Goal: Information Seeking & Learning: Learn about a topic

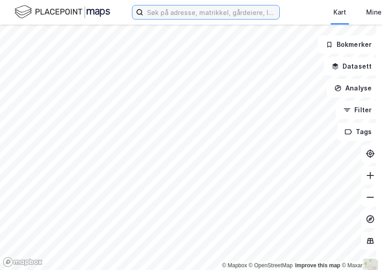
click at [221, 11] on input at bounding box center [211, 12] width 136 height 14
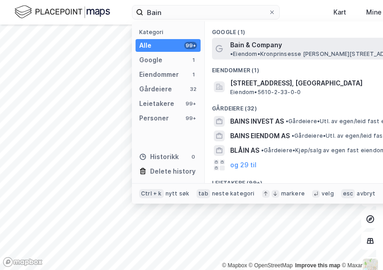
click at [348, 50] on span "• Eiendom • [STREET_ADDRESS][PERSON_NAME]" at bounding box center [317, 53] width 175 height 7
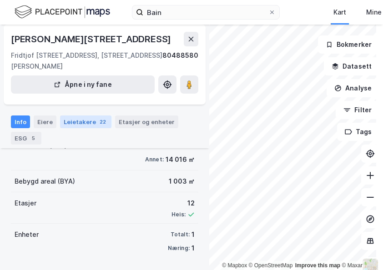
click at [79, 116] on div "Leietakere 22" at bounding box center [85, 122] width 51 height 13
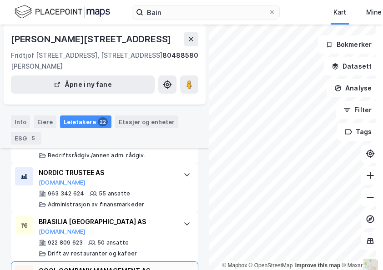
scroll to position [278, 0]
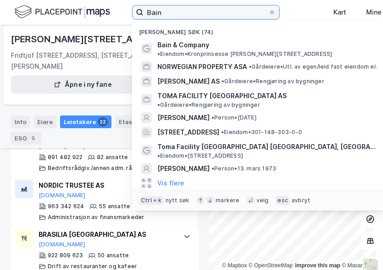
drag, startPoint x: 167, startPoint y: 14, endPoint x: 147, endPoint y: 12, distance: 20.1
click at [147, 12] on input "Bain" at bounding box center [205, 12] width 125 height 14
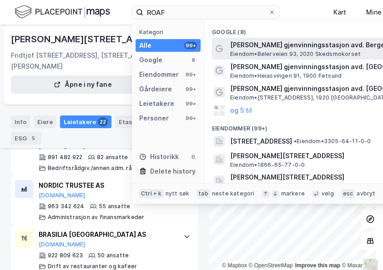
click at [300, 46] on span "[PERSON_NAME] gjenvinningsstasjon avd. Berger" at bounding box center [339, 45] width 218 height 11
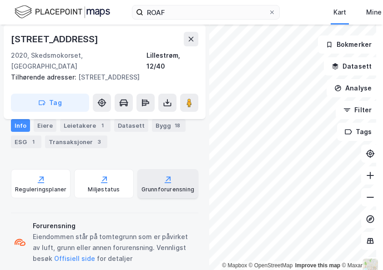
scroll to position [294, 0]
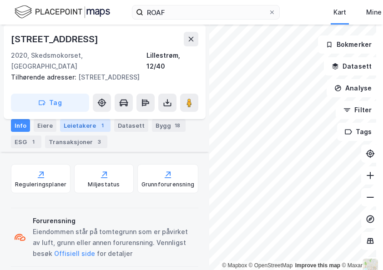
click at [74, 127] on div "Leietakere 1" at bounding box center [85, 125] width 50 height 13
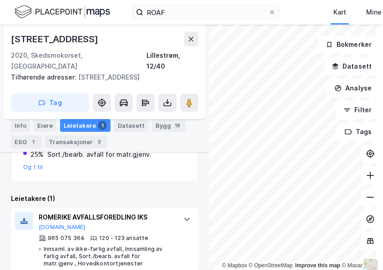
scroll to position [5, 0]
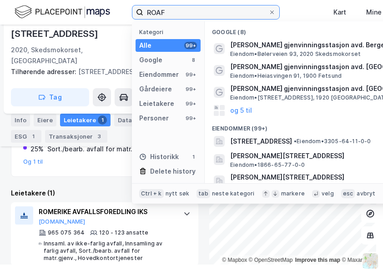
drag, startPoint x: 182, startPoint y: 11, endPoint x: 140, endPoint y: 11, distance: 41.8
click at [140, 11] on label "ROAF" at bounding box center [206, 12] width 148 height 15
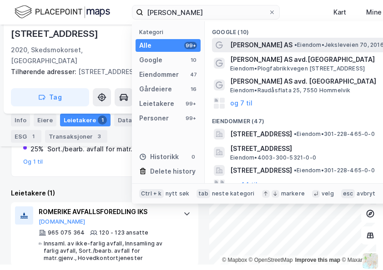
click at [236, 45] on span "[PERSON_NAME] AS" at bounding box center [261, 45] width 62 height 11
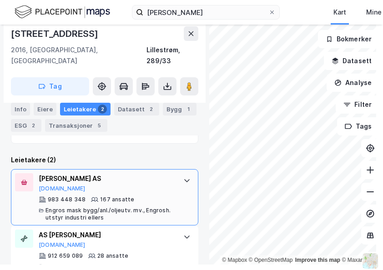
scroll to position [311, 0]
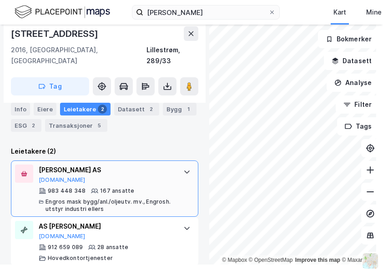
click at [92, 200] on div "Engros mask bygg/anl./oljeutv. mv., Engrosh. utstyr industri ellers" at bounding box center [109, 205] width 129 height 15
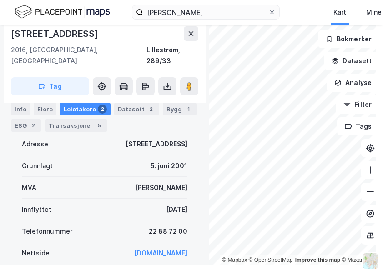
scroll to position [266, 0]
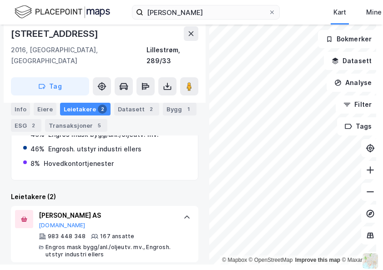
click at [70, 107] on div "Leietakere 2" at bounding box center [85, 109] width 50 height 13
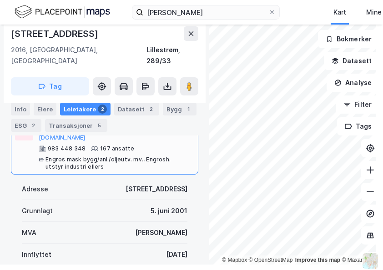
scroll to position [364, 0]
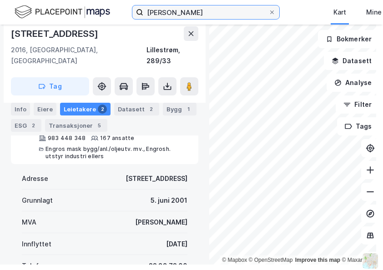
click at [205, 11] on input "[PERSON_NAME]" at bounding box center [205, 12] width 125 height 14
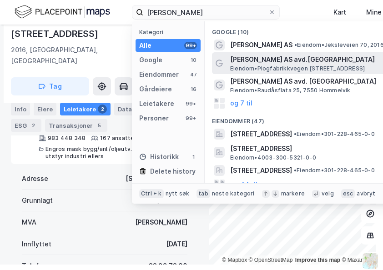
click at [261, 61] on span "[PERSON_NAME] AS avd.[GEOGRAPHIC_DATA]" at bounding box center [339, 59] width 218 height 11
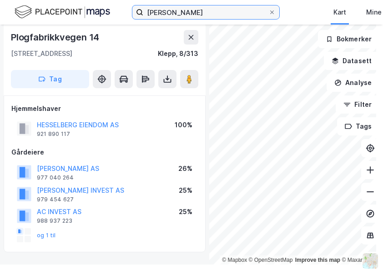
drag, startPoint x: 211, startPoint y: 12, endPoint x: 215, endPoint y: 4, distance: 9.4
click at [211, 12] on input "[PERSON_NAME]" at bounding box center [205, 12] width 125 height 14
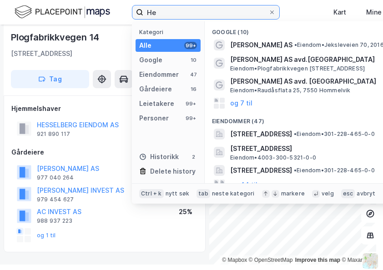
type input "H"
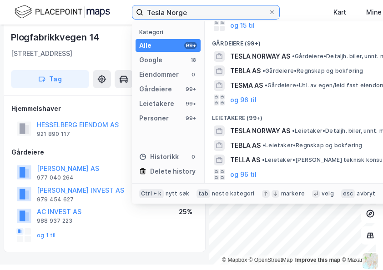
scroll to position [45, 0]
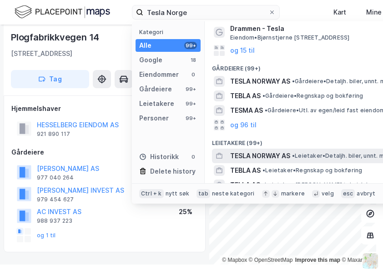
click at [254, 160] on span "TESLA NORWAY AS" at bounding box center [260, 156] width 60 height 11
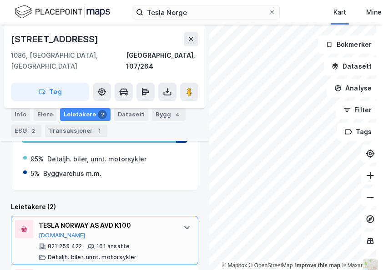
scroll to position [257, 0]
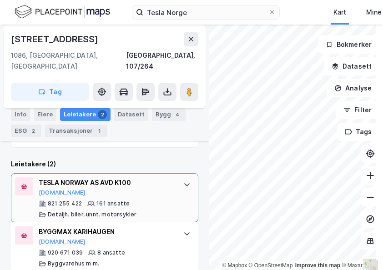
click at [186, 177] on div at bounding box center [187, 184] width 15 height 15
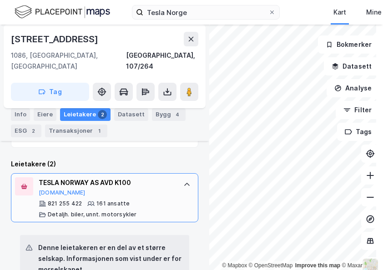
click at [180, 177] on div at bounding box center [187, 184] width 15 height 15
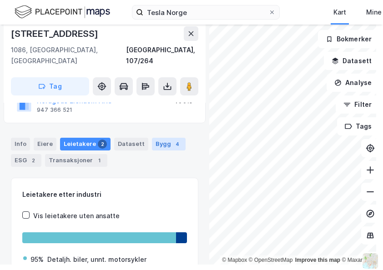
scroll to position [0, 0]
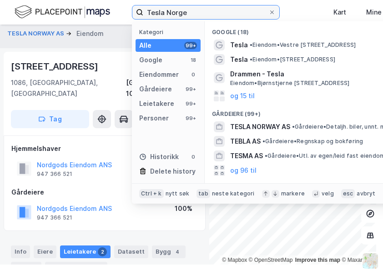
drag, startPoint x: 204, startPoint y: 15, endPoint x: 146, endPoint y: 10, distance: 57.6
click at [146, 10] on input "Tesla Norge" at bounding box center [205, 12] width 125 height 14
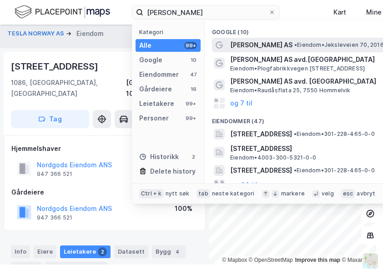
click at [312, 46] on span "• Eiendom • Jeksleveien 70, 2016 Frogner" at bounding box center [350, 44] width 113 height 7
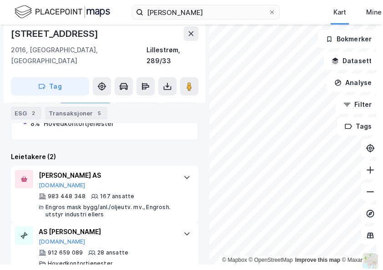
scroll to position [311, 0]
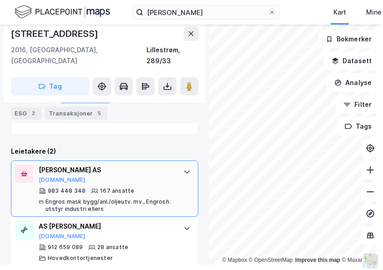
click at [184, 165] on div at bounding box center [187, 172] width 15 height 15
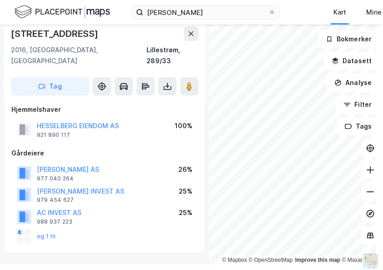
scroll to position [0, 0]
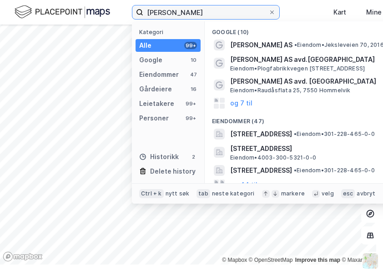
click at [212, 13] on input "[PERSON_NAME]" at bounding box center [205, 12] width 125 height 14
type input "H"
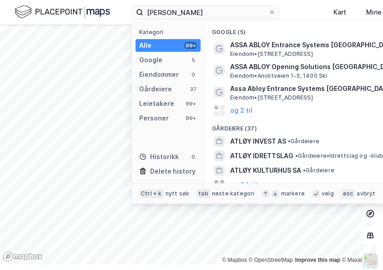
click at [313, 53] on span "Eiendom • [STREET_ADDRESS]" at bounding box center [271, 53] width 83 height 7
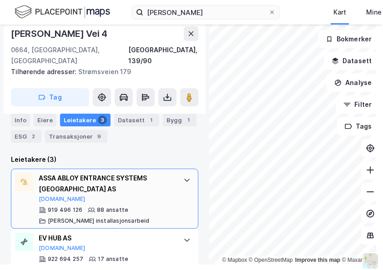
scroll to position [244, 0]
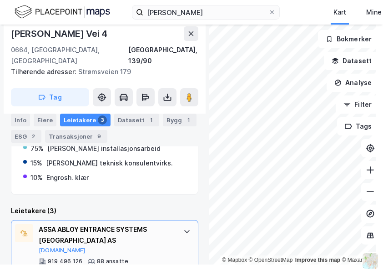
click at [183, 228] on icon at bounding box center [186, 231] width 7 height 7
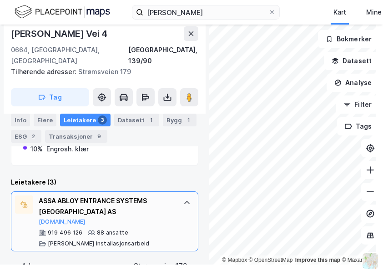
scroll to position [318, 0]
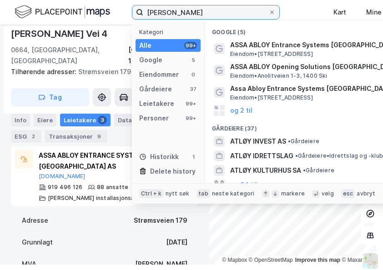
drag, startPoint x: 211, startPoint y: 11, endPoint x: 141, endPoint y: 13, distance: 70.1
click at [141, 13] on label "[PERSON_NAME]" at bounding box center [206, 12] width 148 height 15
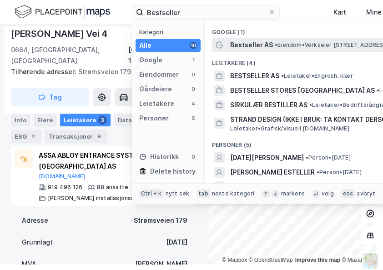
click at [256, 40] on span "Bestseller AS" at bounding box center [251, 45] width 43 height 11
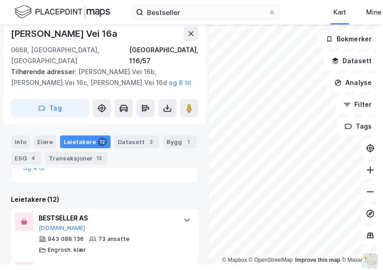
scroll to position [279, 0]
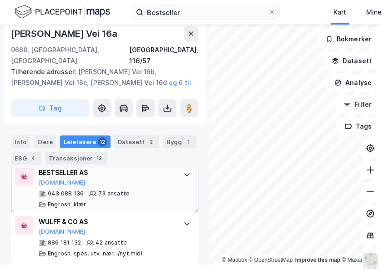
click at [183, 173] on icon at bounding box center [186, 174] width 7 height 7
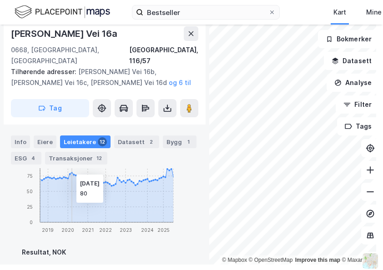
scroll to position [507, 0]
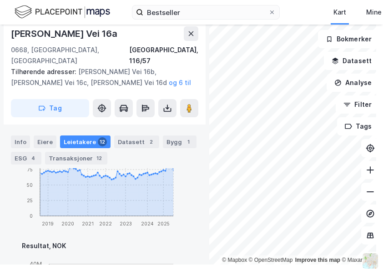
click at [85, 141] on div "Leietakere 12" at bounding box center [85, 142] width 50 height 13
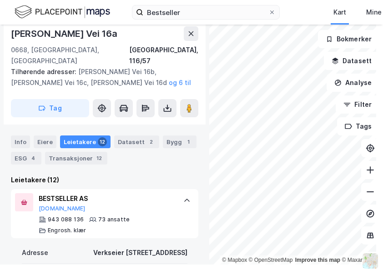
scroll to position [286, 0]
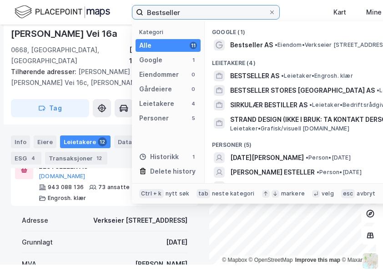
drag, startPoint x: 185, startPoint y: 12, endPoint x: 144, endPoint y: 15, distance: 41.1
click at [144, 15] on input "Bestseller" at bounding box center [205, 12] width 125 height 14
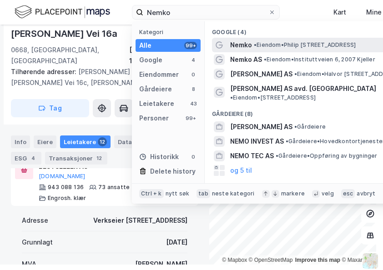
click at [242, 45] on span "Nemko" at bounding box center [241, 45] width 22 height 11
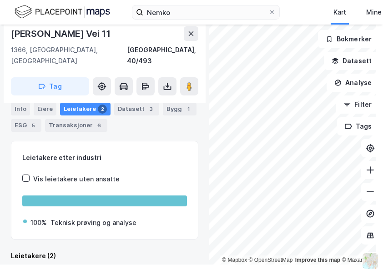
scroll to position [213, 0]
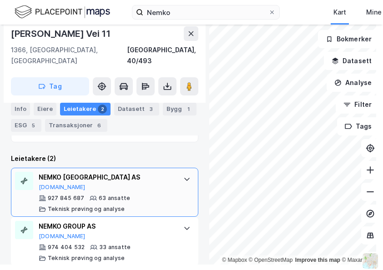
click at [183, 176] on icon at bounding box center [186, 179] width 7 height 7
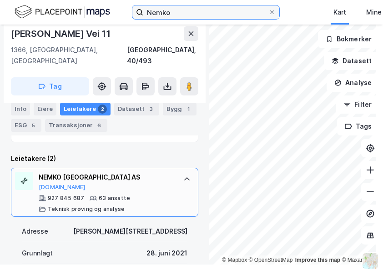
click at [186, 11] on input "Nemko" at bounding box center [205, 12] width 125 height 14
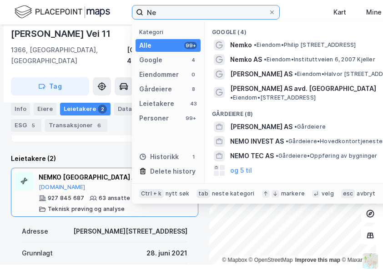
type input "N"
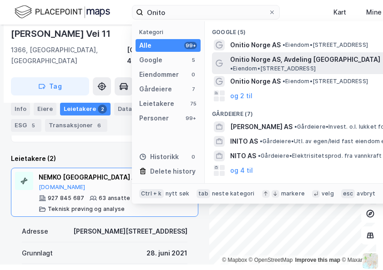
click at [269, 56] on span "Onitio Norge AS, Avdeling [GEOGRAPHIC_DATA]" at bounding box center [305, 59] width 150 height 11
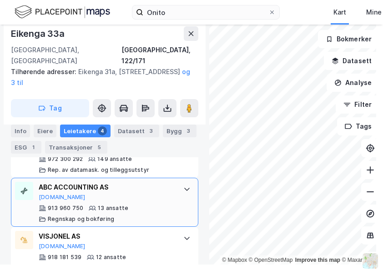
scroll to position [268, 0]
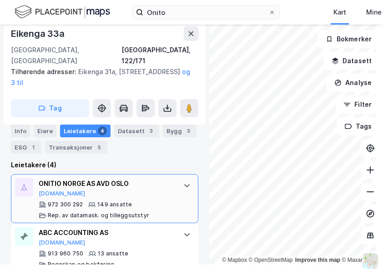
click at [183, 182] on icon at bounding box center [186, 185] width 7 height 7
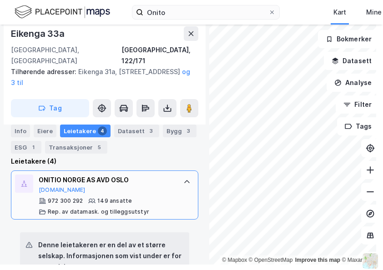
scroll to position [273, 0]
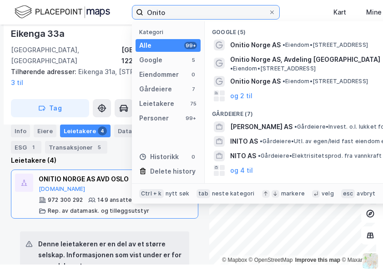
drag, startPoint x: 178, startPoint y: 13, endPoint x: 137, endPoint y: 12, distance: 41.0
click at [137, 12] on label "Onito" at bounding box center [206, 12] width 148 height 15
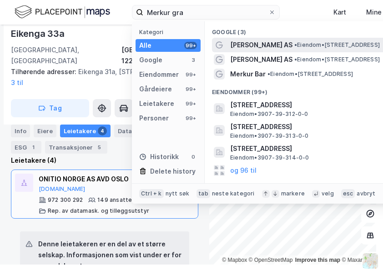
click at [308, 42] on span "• Eiendom • [STREET_ADDRESS]" at bounding box center [337, 44] width 86 height 7
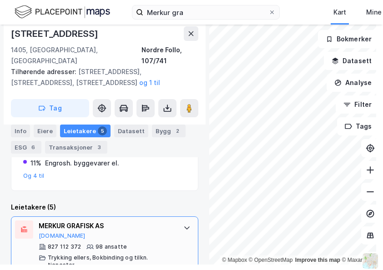
scroll to position [268, 0]
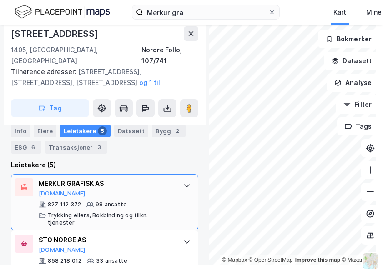
click at [183, 182] on icon at bounding box center [186, 185] width 7 height 7
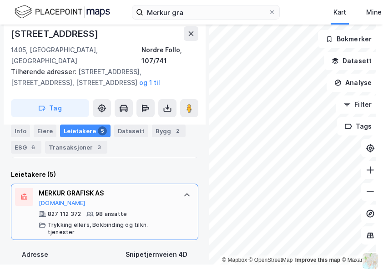
scroll to position [273, 0]
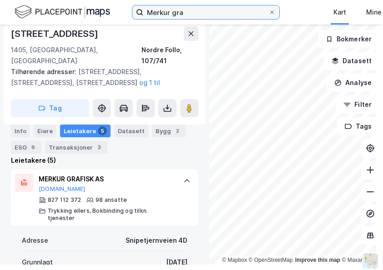
click at [198, 11] on input "Merkur gra" at bounding box center [205, 12] width 125 height 14
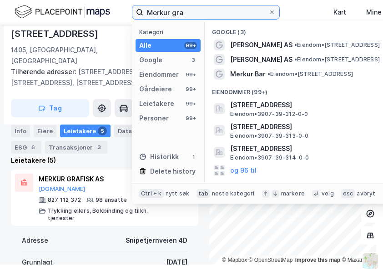
drag, startPoint x: 198, startPoint y: 11, endPoint x: 156, endPoint y: 13, distance: 41.9
click at [156, 13] on input "Merkur gra" at bounding box center [205, 12] width 125 height 14
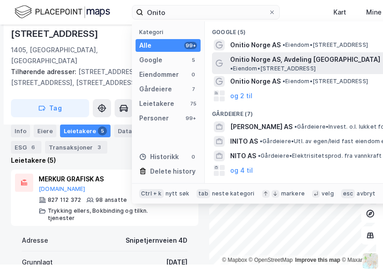
click at [290, 56] on span "Onitio Norge AS, Avdeling [GEOGRAPHIC_DATA]" at bounding box center [305, 59] width 150 height 11
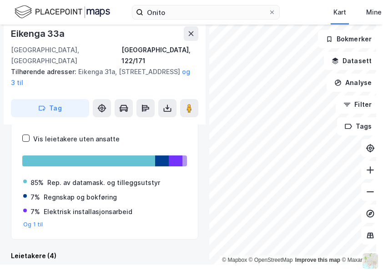
scroll to position [314, 0]
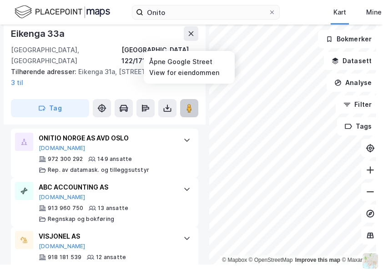
click at [190, 104] on image at bounding box center [188, 108] width 5 height 9
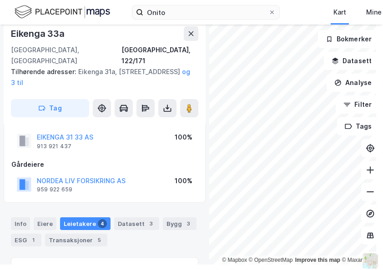
scroll to position [8, 0]
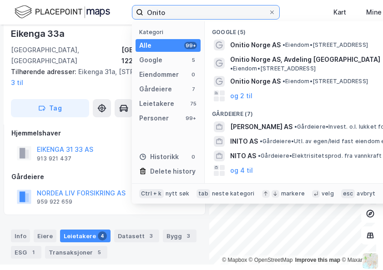
drag, startPoint x: 167, startPoint y: 9, endPoint x: 139, endPoint y: 12, distance: 28.8
click at [139, 12] on label "Onito" at bounding box center [206, 12] width 148 height 15
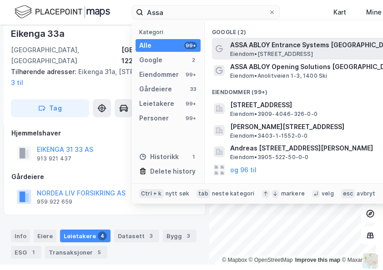
click at [281, 48] on span "ASSA ABLOY Entrance Systems [GEOGRAPHIC_DATA]" at bounding box center [339, 45] width 218 height 11
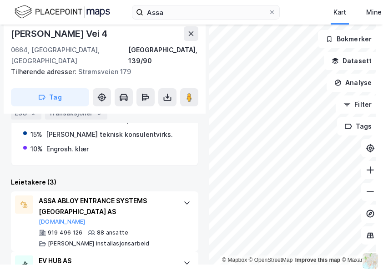
scroll to position [335, 0]
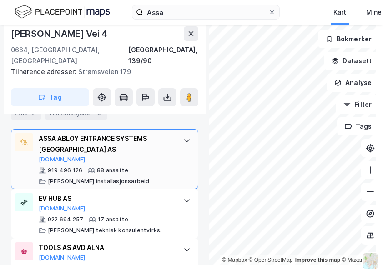
click at [183, 137] on icon at bounding box center [186, 140] width 7 height 7
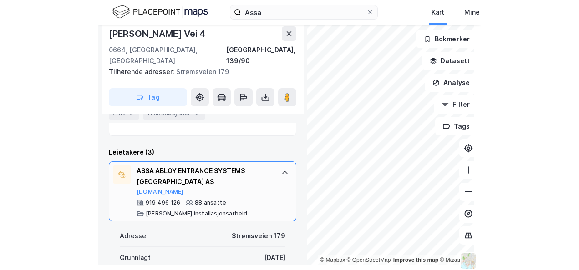
scroll to position [290, 0]
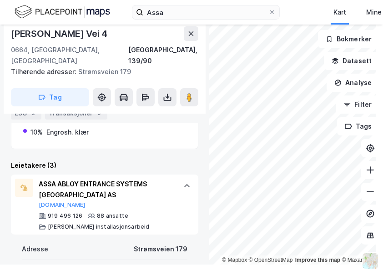
click at [279, 92] on div "© Mapbox © OpenStreetMap Improve this map © Maxar Caspar [STREET_ADDRESS], 139/…" at bounding box center [191, 142] width 383 height 246
click at [192, 93] on icon at bounding box center [189, 97] width 9 height 9
click at [190, 10] on input "Assa" at bounding box center [205, 12] width 125 height 14
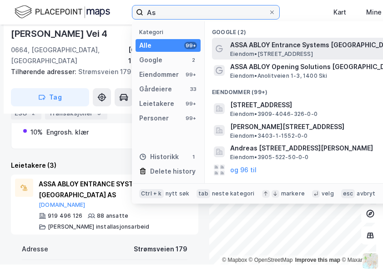
type input "A"
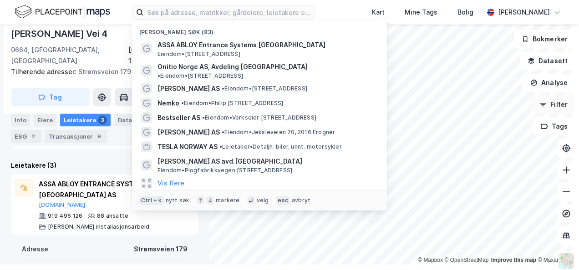
click at [382, 109] on button "Filter" at bounding box center [553, 105] width 44 height 18
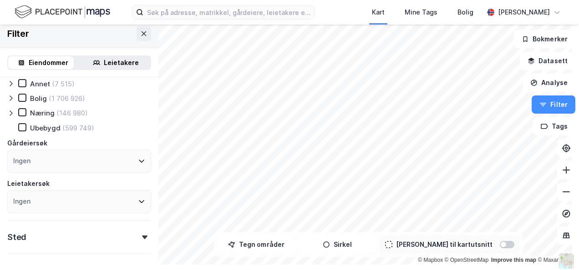
scroll to position [7, 0]
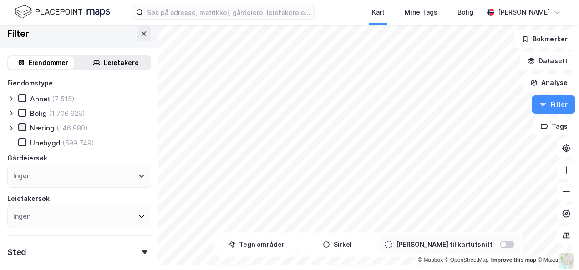
click at [20, 127] on icon at bounding box center [22, 127] width 5 height 3
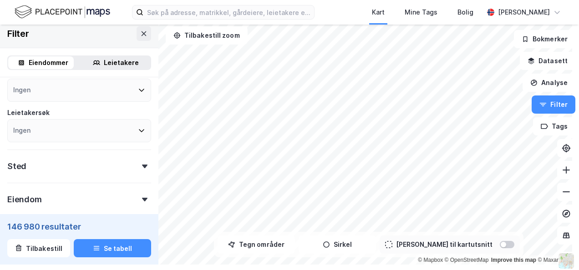
scroll to position [98, 0]
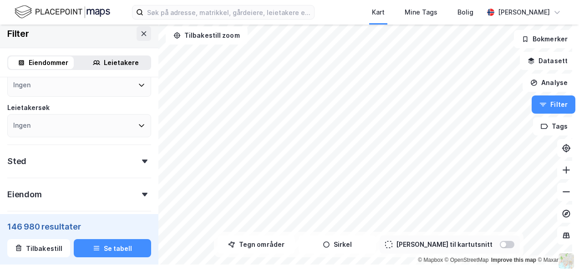
click at [116, 166] on div "Sted" at bounding box center [79, 158] width 144 height 26
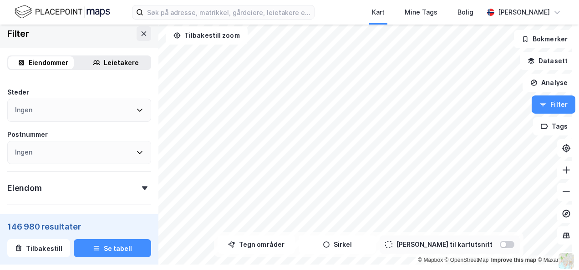
scroll to position [143, 0]
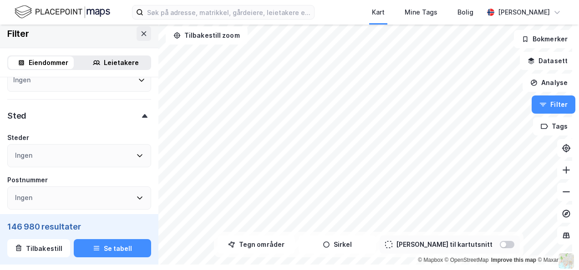
click at [64, 159] on div "Ingen" at bounding box center [79, 155] width 144 height 23
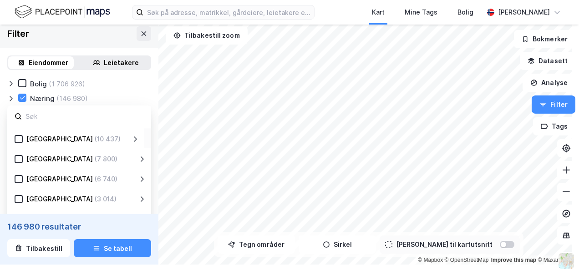
scroll to position [57, 0]
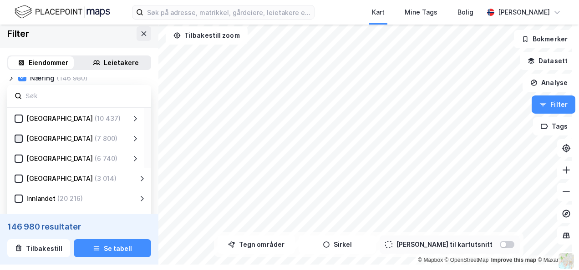
click at [20, 137] on icon at bounding box center [18, 138] width 5 height 3
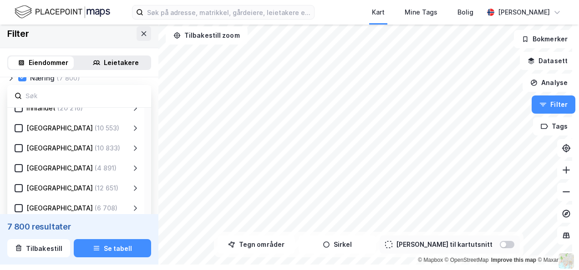
scroll to position [91, 0]
click at [16, 166] on icon at bounding box center [18, 168] width 6 height 6
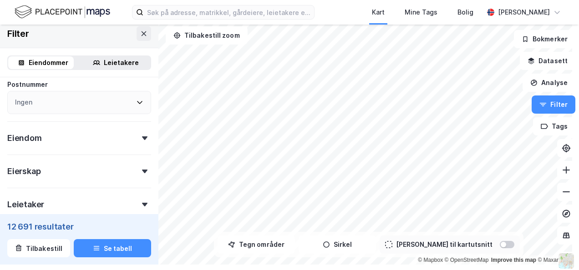
scroll to position [193, 0]
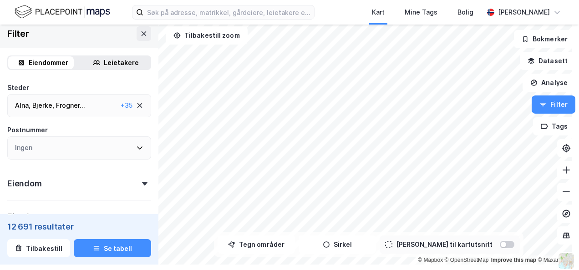
click at [120, 186] on div "Eiendom" at bounding box center [79, 180] width 144 height 26
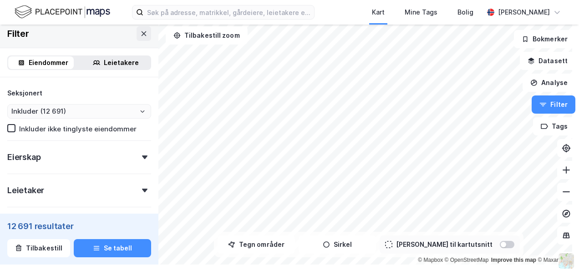
scroll to position [512, 0]
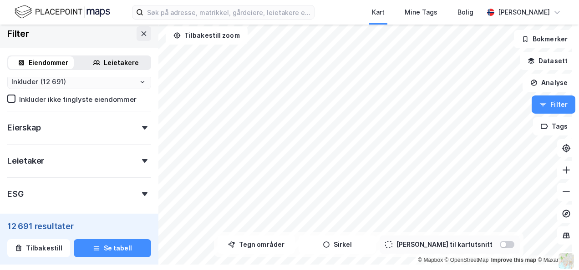
click at [127, 158] on div "Leietaker" at bounding box center [79, 157] width 144 height 26
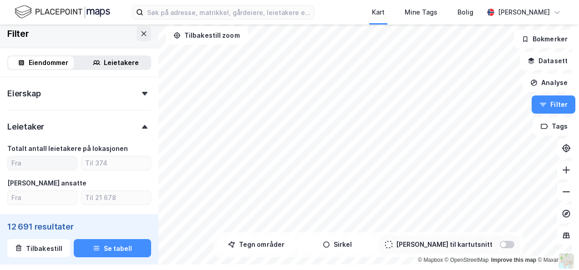
scroll to position [557, 0]
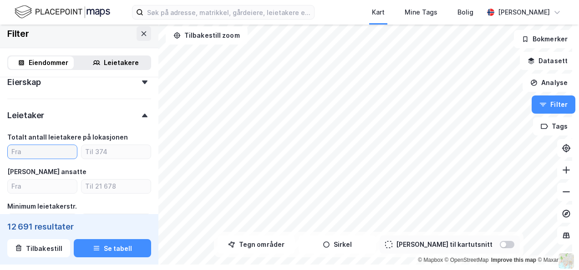
click at [54, 155] on input "number" at bounding box center [42, 152] width 69 height 14
type input "1"
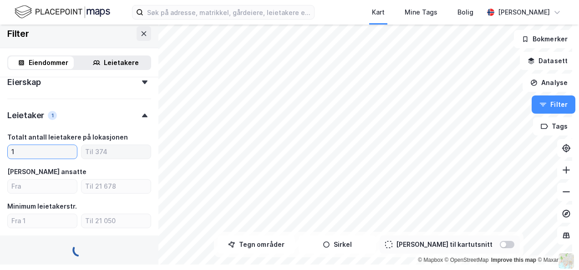
type input "Inkluder (8 540)"
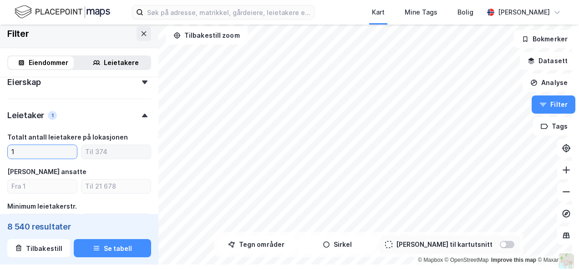
type input "1"
click at [106, 150] on input "number" at bounding box center [115, 152] width 69 height 14
type input "1"
type input "Inkluder (3 721)"
type input "1"
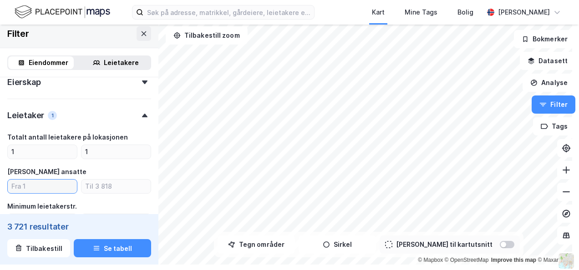
click at [55, 186] on input "number" at bounding box center [42, 187] width 69 height 14
type input "50"
type input "Inkluder (663)"
type input "50"
click at [91, 186] on input "number" at bounding box center [115, 187] width 69 height 14
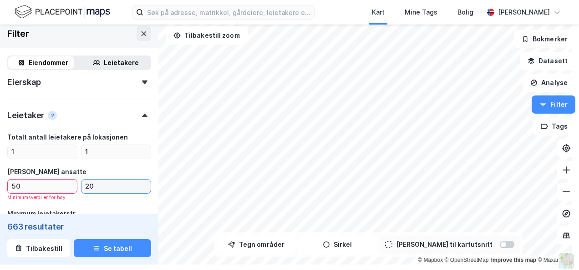
type input "200"
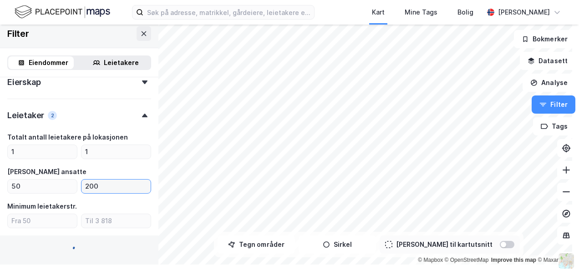
type input "Inkluder (556)"
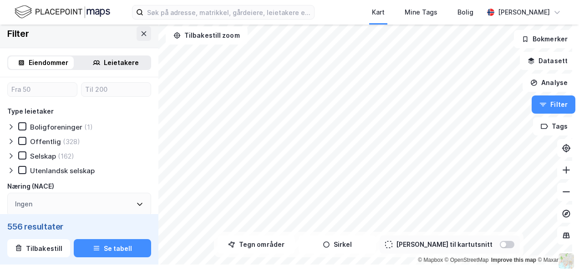
scroll to position [691, 0]
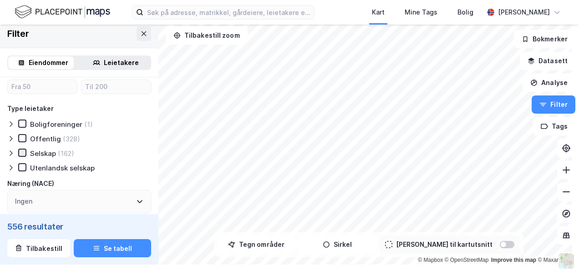
type input "200"
click at [21, 151] on icon at bounding box center [22, 153] width 6 height 6
type input "Inkluder (162)"
click at [21, 167] on icon at bounding box center [22, 167] width 6 height 6
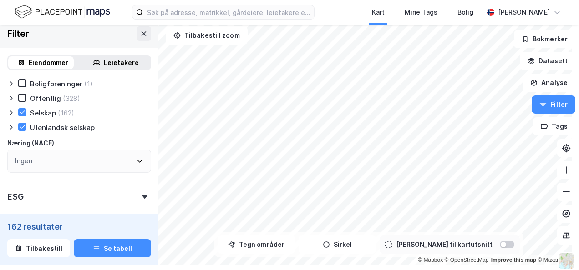
scroll to position [731, 0]
click at [136, 163] on icon at bounding box center [139, 161] width 7 height 7
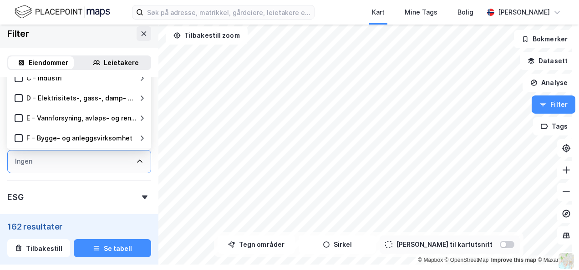
scroll to position [722, 0]
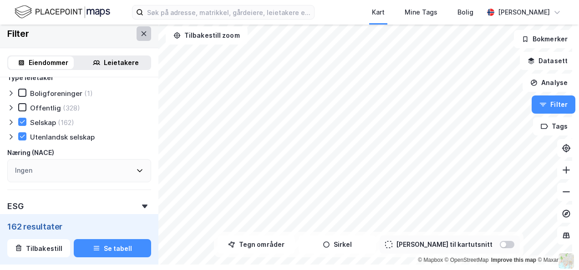
click at [140, 34] on icon at bounding box center [143, 33] width 7 height 7
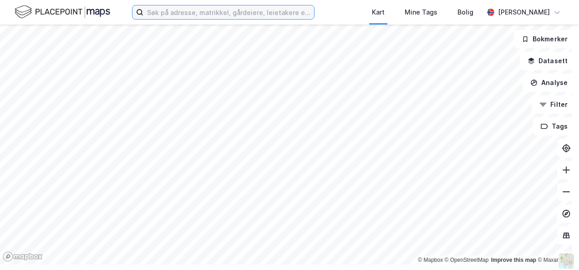
click at [257, 16] on input at bounding box center [228, 12] width 171 height 14
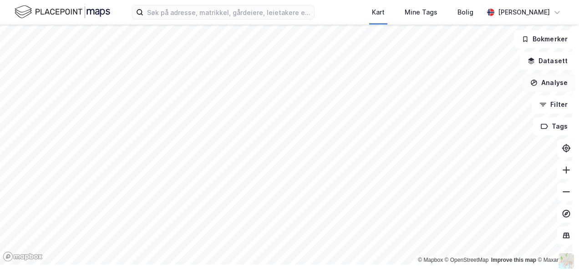
click at [382, 84] on button "Analyse" at bounding box center [548, 83] width 53 height 18
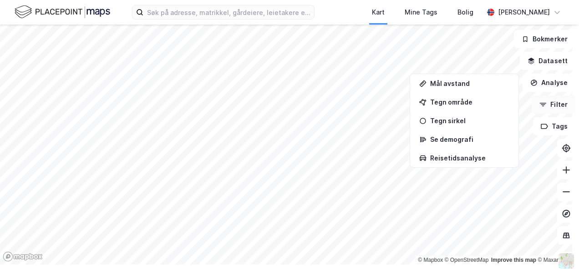
click at [382, 106] on button "Filter" at bounding box center [553, 105] width 44 height 18
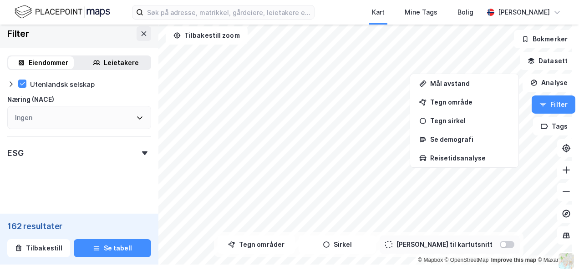
scroll to position [548, 0]
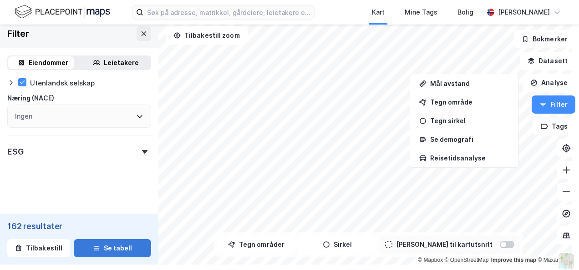
click at [109, 246] on button "Se tabell" at bounding box center [112, 248] width 77 height 18
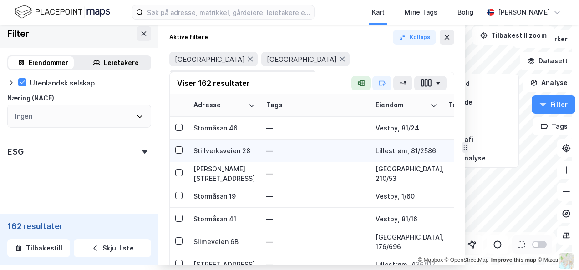
click at [207, 151] on div "Stillverksveien 28" at bounding box center [224, 151] width 62 height 10
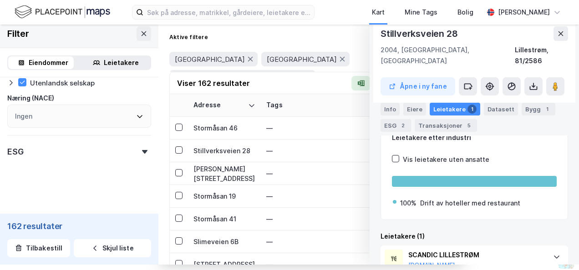
scroll to position [164, 0]
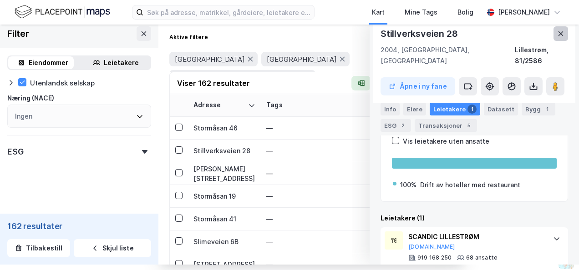
click at [382, 32] on icon at bounding box center [560, 33] width 7 height 7
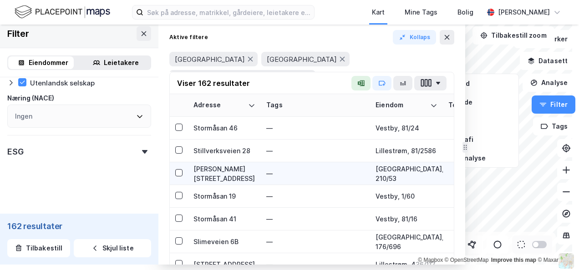
click at [201, 168] on div "[PERSON_NAME][STREET_ADDRESS]" at bounding box center [224, 173] width 62 height 19
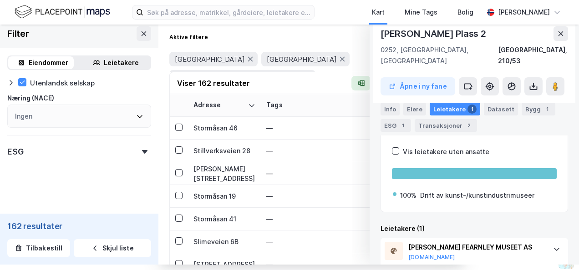
scroll to position [186, 0]
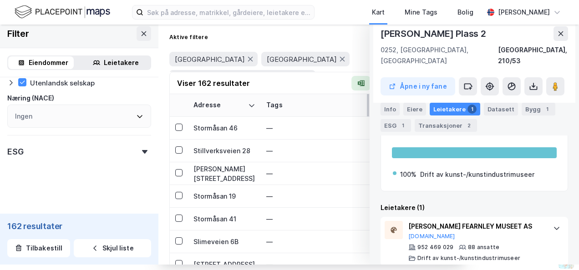
drag, startPoint x: 553, startPoint y: 34, endPoint x: 360, endPoint y: 100, distance: 203.5
click at [382, 34] on icon at bounding box center [560, 33] width 7 height 7
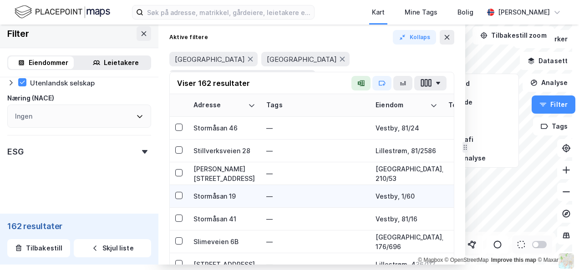
click at [208, 196] on div "Stormåsan 19" at bounding box center [224, 196] width 62 height 10
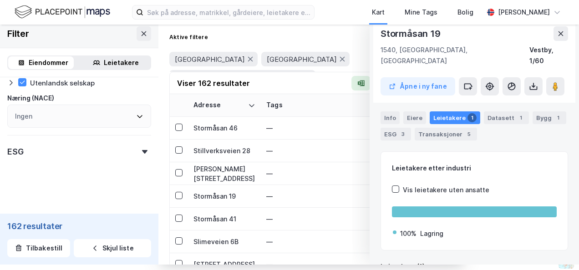
scroll to position [153, 0]
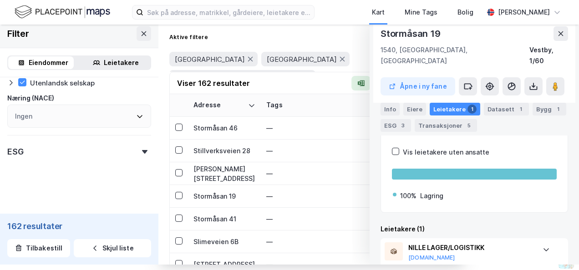
drag, startPoint x: 552, startPoint y: 32, endPoint x: 405, endPoint y: 105, distance: 163.7
click at [382, 34] on icon at bounding box center [560, 33] width 7 height 7
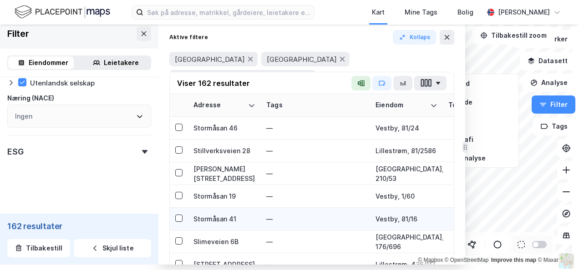
click at [196, 218] on div "Stormåsan 41" at bounding box center [224, 219] width 62 height 10
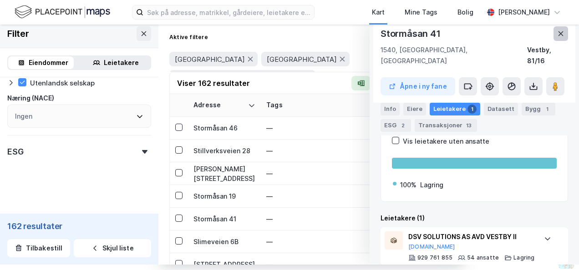
click at [382, 31] on icon at bounding box center [560, 33] width 5 height 5
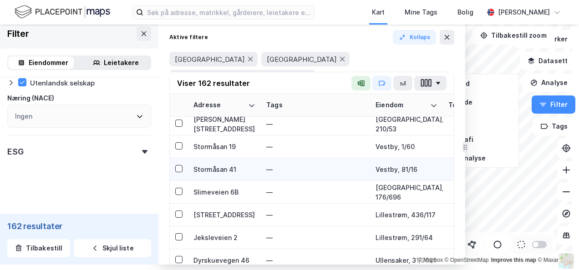
scroll to position [45, 0]
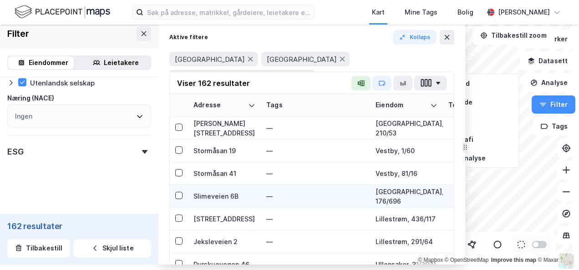
click at [200, 198] on div "Slimeveien 6B" at bounding box center [224, 196] width 62 height 10
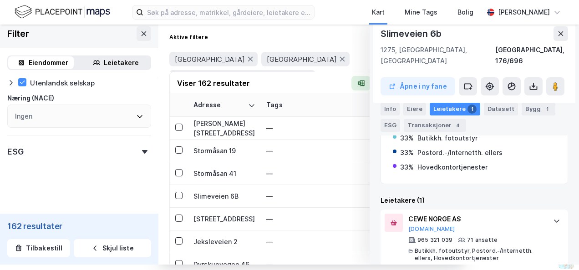
scroll to position [200, 0]
click at [382, 214] on div at bounding box center [556, 221] width 15 height 15
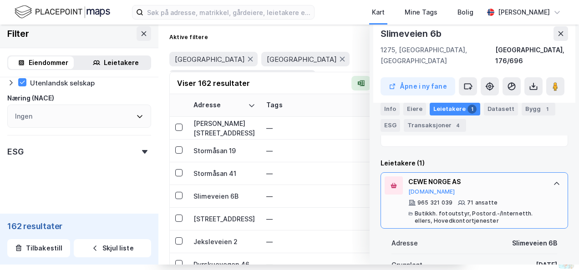
click at [382, 176] on div "CEWE NORGE AS" at bounding box center [476, 181] width 136 height 11
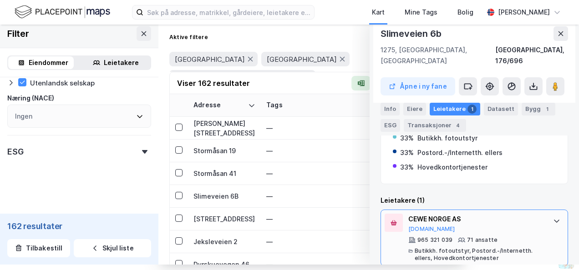
click at [382, 214] on div "CEWE NORGE AS" at bounding box center [476, 219] width 136 height 11
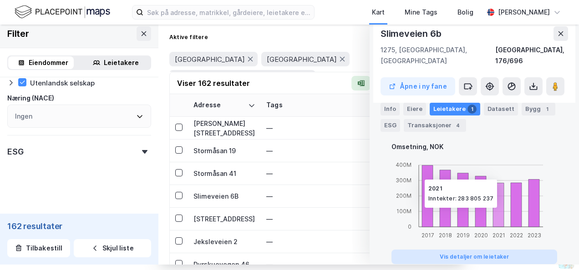
scroll to position [601, 0]
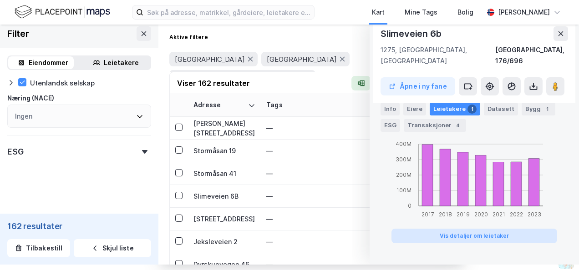
click at [382, 229] on button "Vis detaljer om leietaker" at bounding box center [474, 236] width 166 height 15
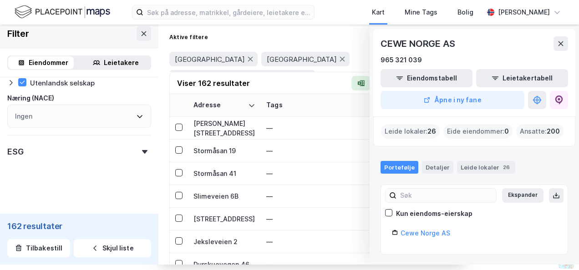
scroll to position [0, 0]
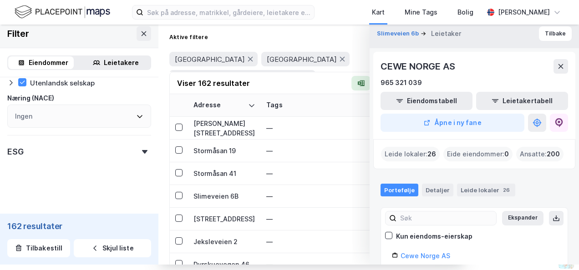
click at [382, 66] on icon at bounding box center [560, 66] width 7 height 7
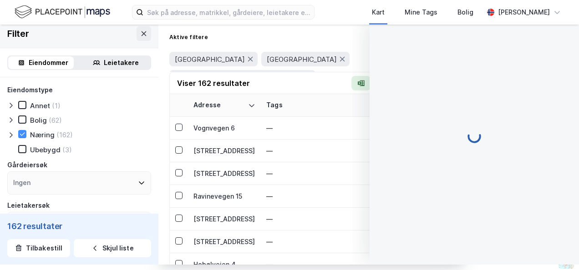
scroll to position [166, 0]
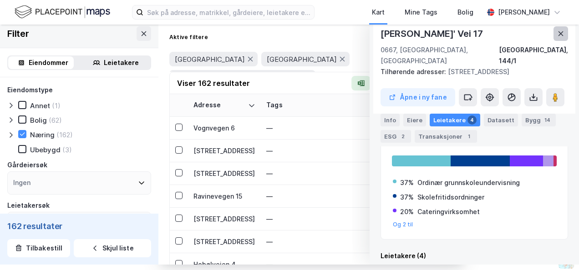
click at [382, 38] on button at bounding box center [560, 33] width 15 height 15
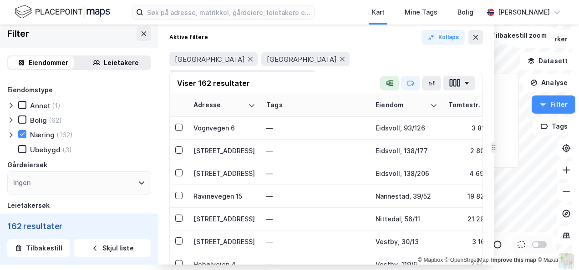
drag, startPoint x: 464, startPoint y: 81, endPoint x: 493, endPoint y: 75, distance: 29.2
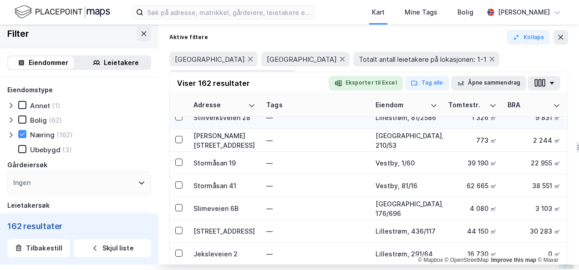
scroll to position [91, 0]
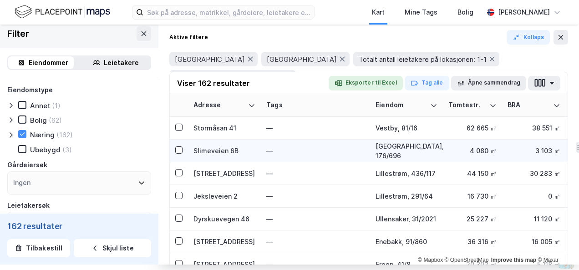
click at [215, 148] on div "Slimeveien 6B" at bounding box center [224, 151] width 62 height 10
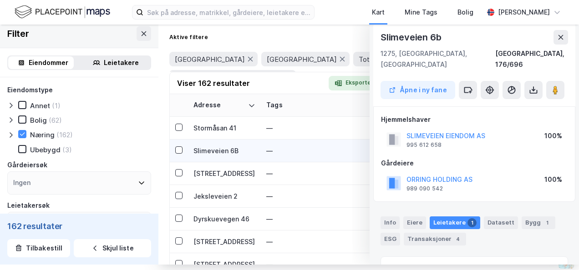
scroll to position [145, 0]
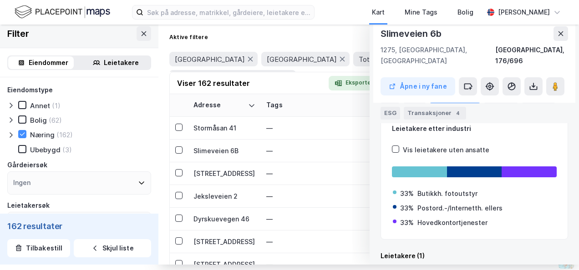
click at [382, 94] on div "Leietakere 1" at bounding box center [454, 97] width 50 height 13
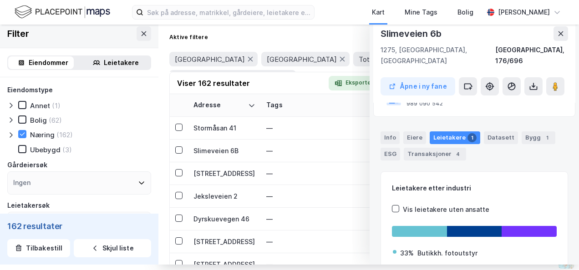
scroll to position [0, 0]
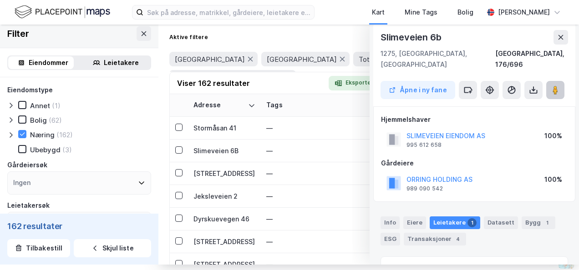
click at [382, 86] on image at bounding box center [554, 90] width 5 height 9
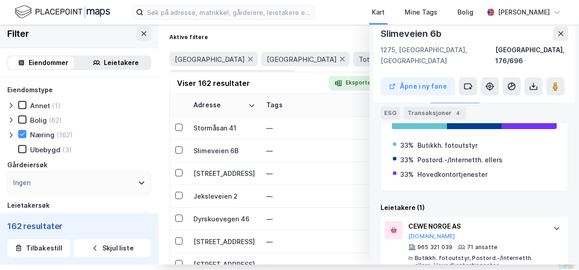
scroll to position [200, 0]
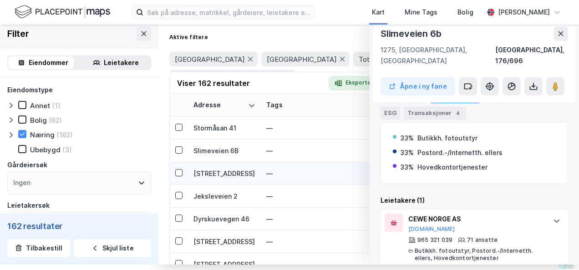
drag, startPoint x: 556, startPoint y: 31, endPoint x: 253, endPoint y: 175, distance: 334.7
click at [382, 35] on icon at bounding box center [560, 33] width 7 height 7
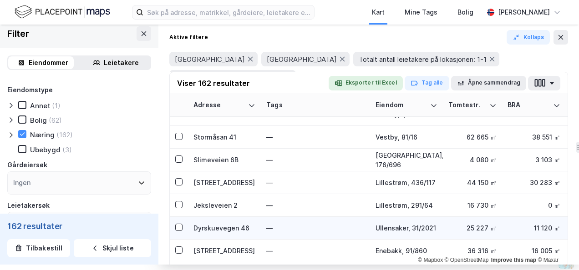
scroll to position [45, 0]
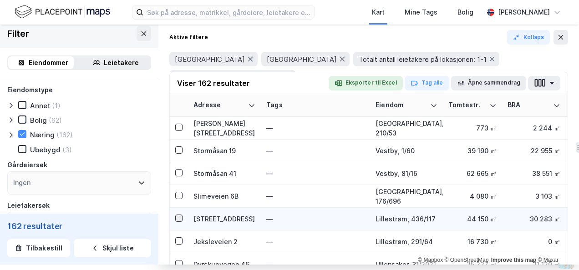
click at [177, 217] on icon at bounding box center [179, 218] width 6 height 6
click at [205, 216] on div "[STREET_ADDRESS]" at bounding box center [224, 219] width 62 height 10
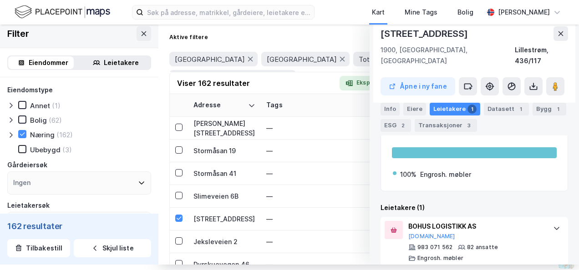
scroll to position [164, 0]
drag, startPoint x: 553, startPoint y: 31, endPoint x: 347, endPoint y: 115, distance: 222.0
click at [382, 32] on icon at bounding box center [560, 33] width 7 height 7
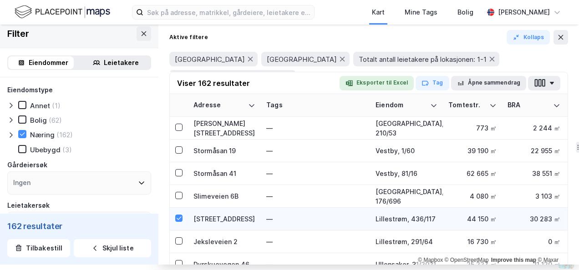
scroll to position [91, 0]
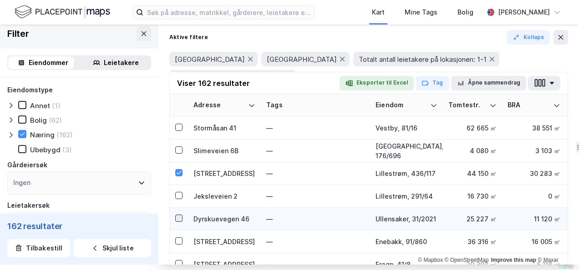
click at [181, 218] on icon at bounding box center [179, 218] width 6 height 6
click at [199, 218] on div "Dyrskuevegen 46" at bounding box center [224, 219] width 62 height 10
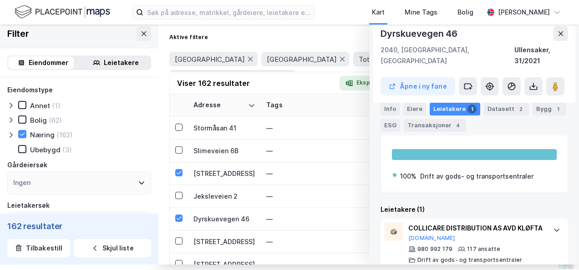
scroll to position [175, 0]
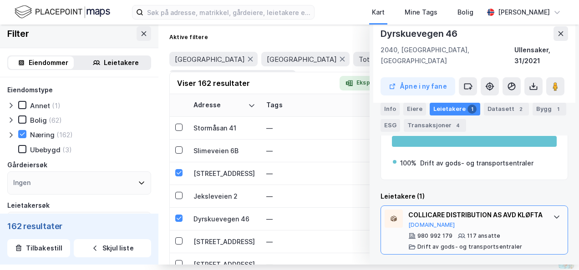
click at [382, 210] on div at bounding box center [556, 217] width 15 height 15
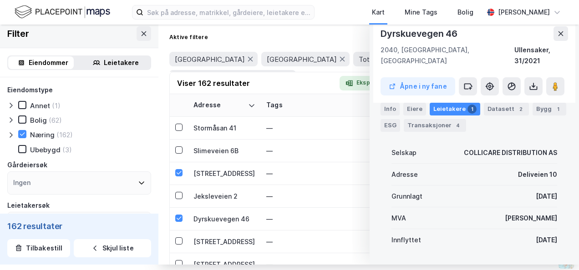
scroll to position [266, 0]
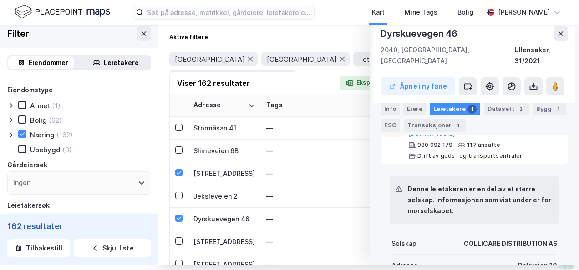
click at [341, 44] on div "Aktive filtere Kollaps" at bounding box center [368, 37] width 398 height 15
click at [382, 36] on icon at bounding box center [560, 33] width 7 height 7
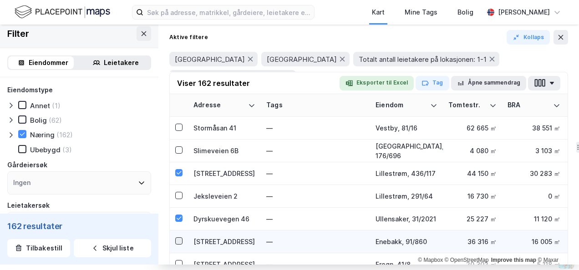
click at [181, 239] on icon at bounding box center [178, 240] width 5 height 3
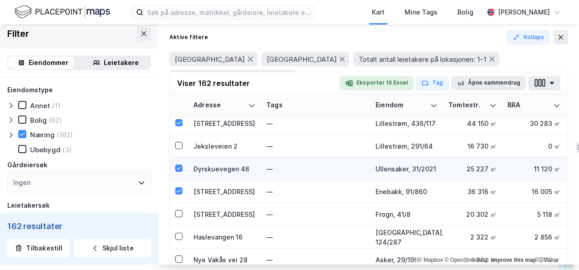
scroll to position [182, 0]
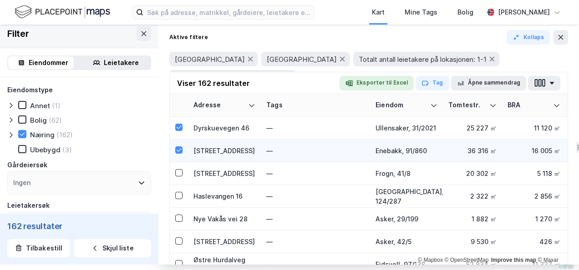
click at [217, 150] on div "[STREET_ADDRESS]" at bounding box center [224, 151] width 62 height 10
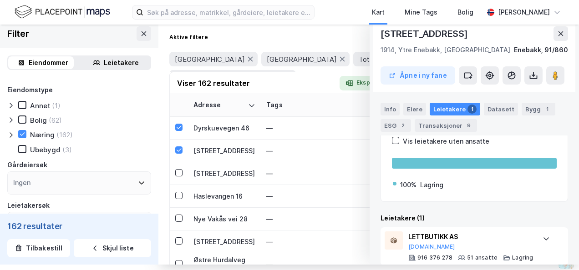
scroll to position [196, 0]
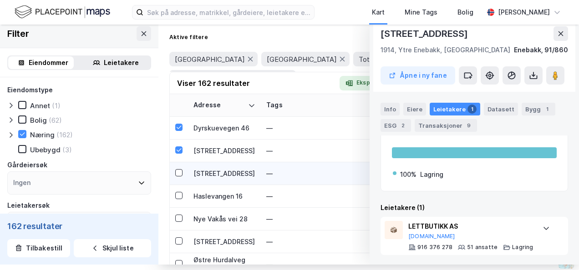
click at [174, 174] on td at bounding box center [179, 173] width 18 height 23
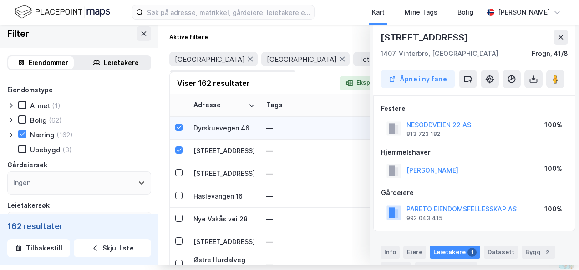
scroll to position [156, 0]
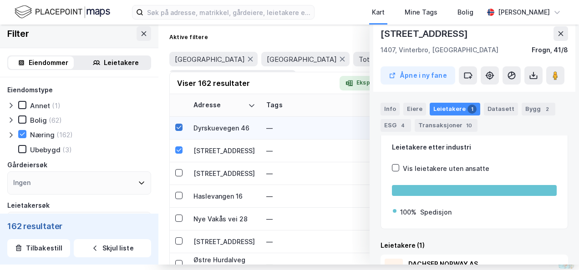
click at [177, 127] on icon at bounding box center [179, 127] width 6 height 6
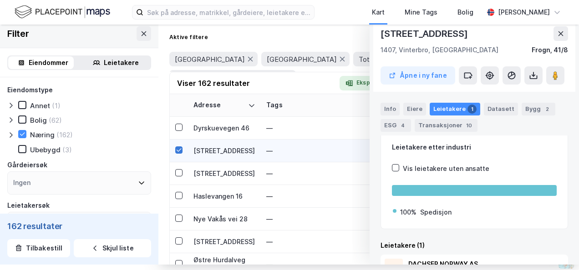
click at [179, 151] on icon at bounding box center [178, 149] width 5 height 3
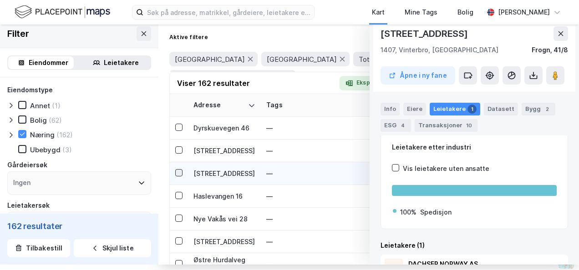
click at [179, 173] on icon at bounding box center [178, 172] width 5 height 3
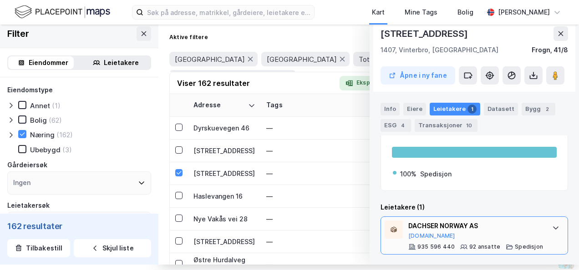
click at [382, 224] on div "DACHSER NORWAY AS" at bounding box center [475, 226] width 135 height 11
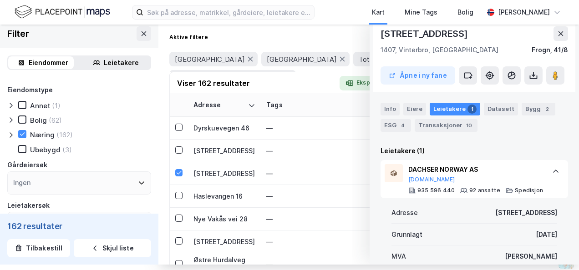
scroll to position [239, 0]
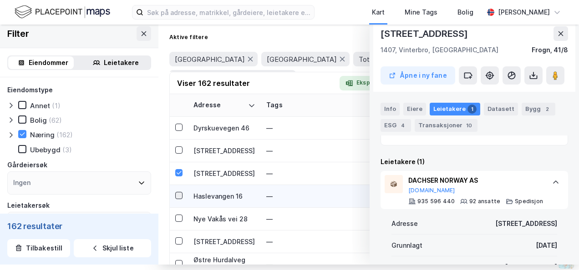
click at [181, 193] on icon at bounding box center [179, 195] width 6 height 6
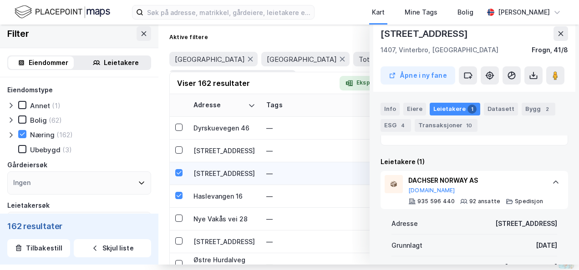
click at [174, 168] on td at bounding box center [179, 173] width 18 height 23
click at [177, 171] on icon at bounding box center [179, 173] width 6 height 6
click at [382, 35] on icon at bounding box center [560, 33] width 7 height 7
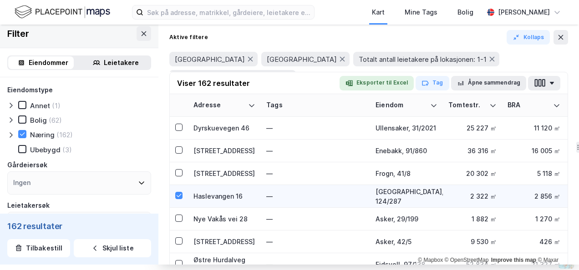
click at [200, 198] on div "Haslevangen 16" at bounding box center [224, 196] width 62 height 10
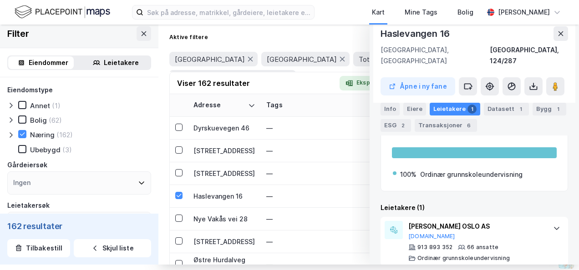
scroll to position [164, 0]
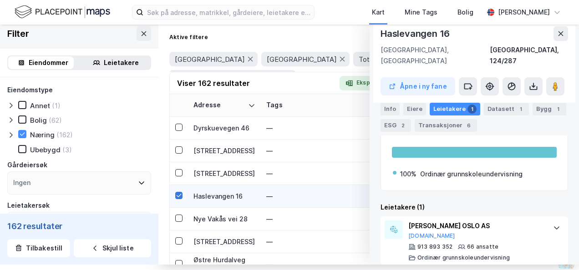
click at [180, 192] on icon at bounding box center [179, 195] width 6 height 6
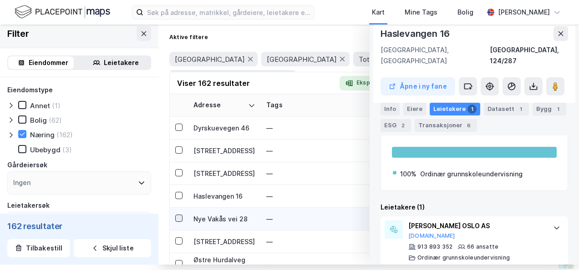
click at [180, 216] on icon at bounding box center [179, 218] width 6 height 6
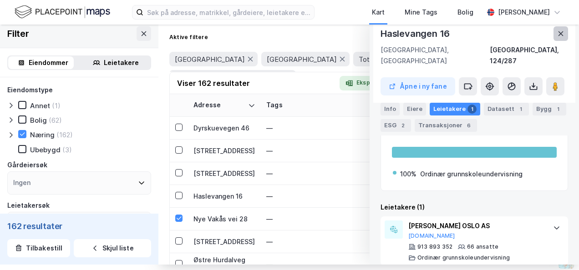
click at [382, 38] on button at bounding box center [560, 33] width 15 height 15
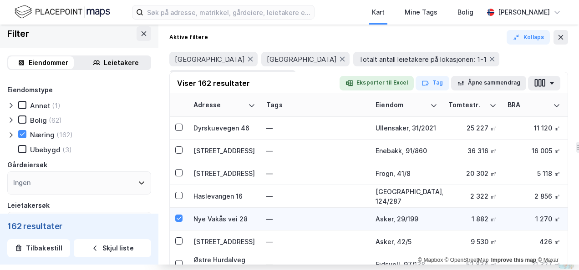
click at [198, 220] on div "Nye Vakås vei 28" at bounding box center [224, 219] width 62 height 10
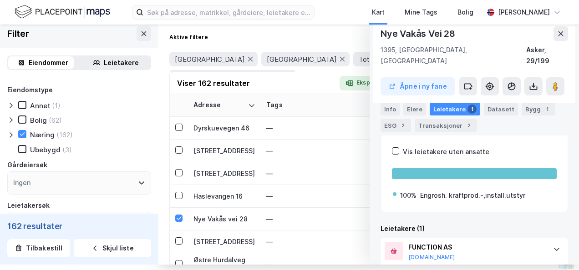
scroll to position [207, 0]
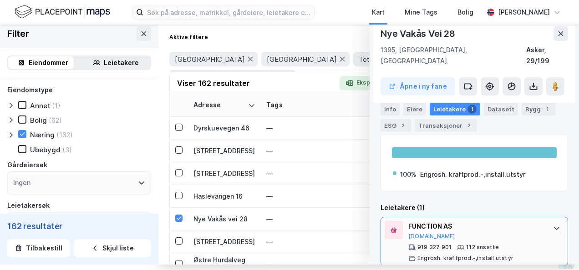
click at [382, 227] on icon at bounding box center [555, 228] width 5 height 3
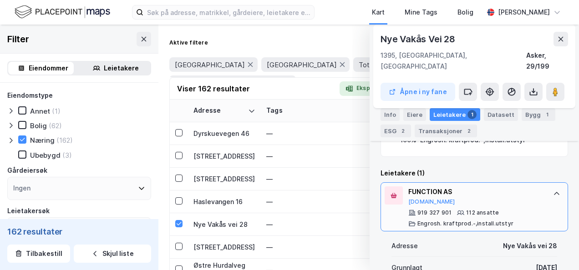
scroll to position [273, 0]
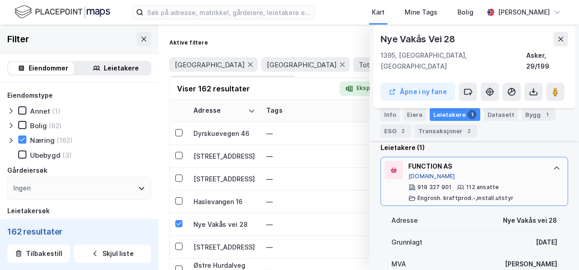
click at [382, 173] on button "[DOMAIN_NAME]" at bounding box center [431, 176] width 47 height 7
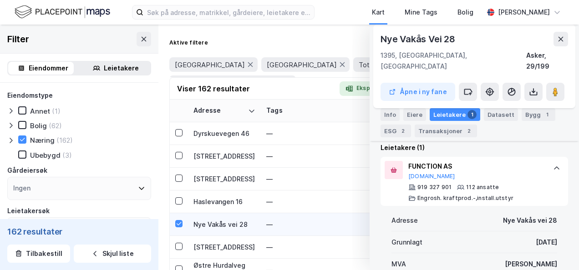
scroll to position [227, 0]
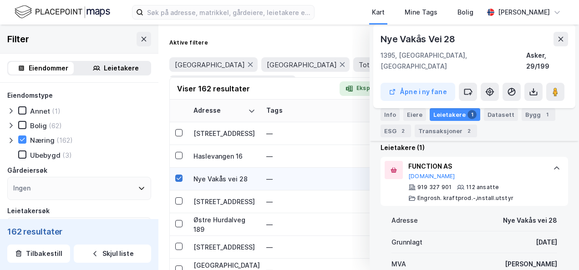
click at [176, 177] on icon at bounding box center [178, 177] width 5 height 3
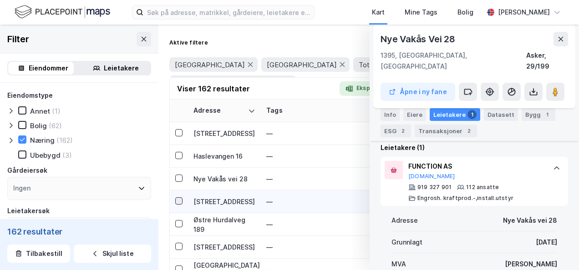
click at [177, 201] on icon at bounding box center [178, 200] width 5 height 3
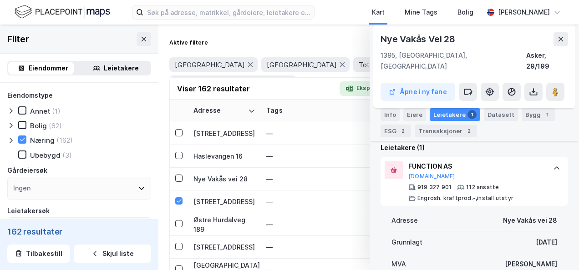
click at [382, 39] on button at bounding box center [560, 39] width 15 height 15
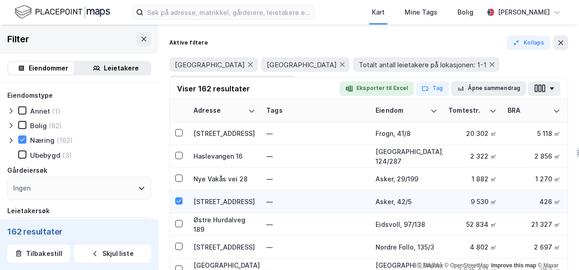
click at [231, 197] on div "[STREET_ADDRESS]" at bounding box center [224, 202] width 62 height 10
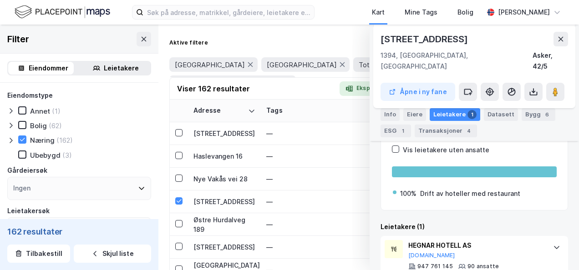
scroll to position [164, 0]
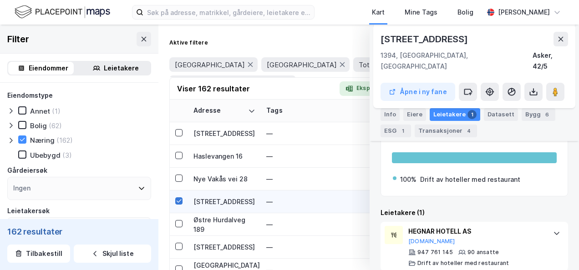
click at [179, 200] on icon at bounding box center [179, 201] width 6 height 6
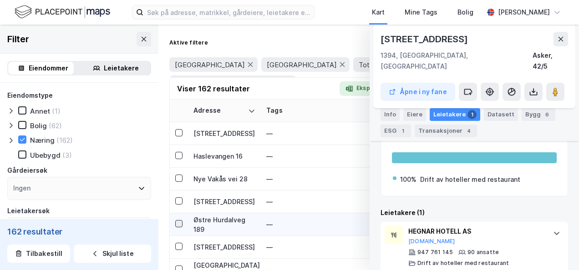
click at [177, 226] on icon at bounding box center [179, 224] width 6 height 6
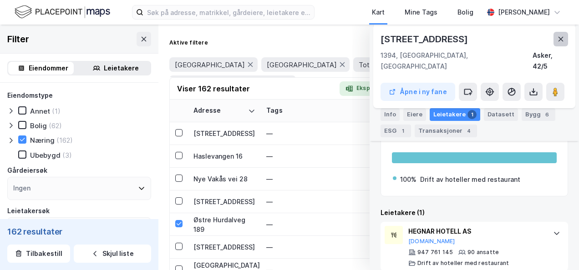
click at [382, 34] on button at bounding box center [560, 39] width 15 height 15
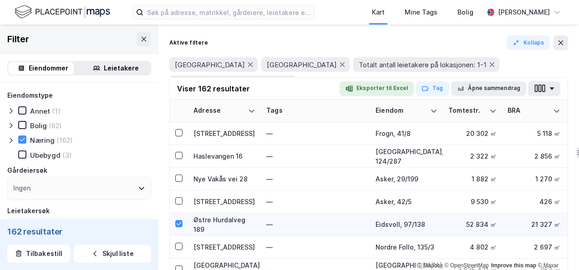
click at [240, 220] on div "Østre Hurdalveg 189" at bounding box center [224, 224] width 62 height 19
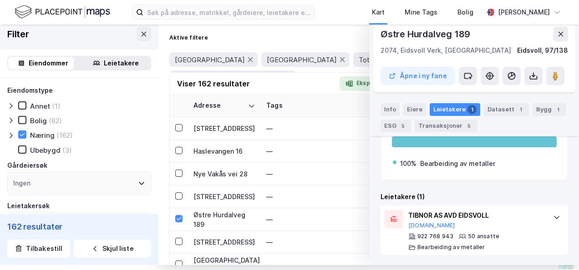
scroll to position [5, 0]
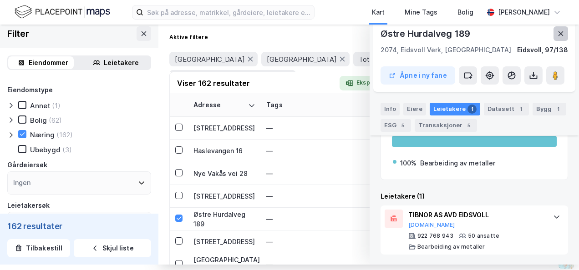
click at [382, 35] on icon at bounding box center [560, 33] width 5 height 5
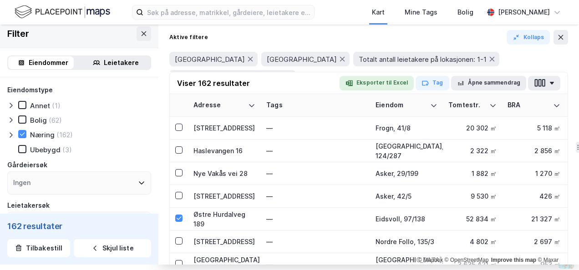
scroll to position [318, 0]
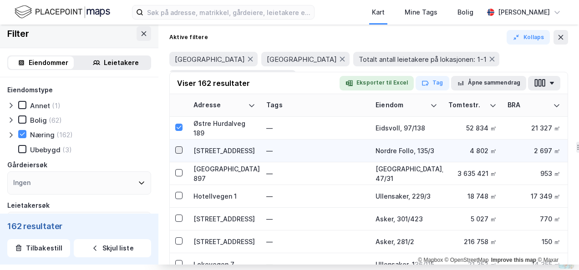
click at [181, 147] on icon at bounding box center [179, 150] width 6 height 6
click at [201, 149] on div "[STREET_ADDRESS]" at bounding box center [224, 151] width 62 height 10
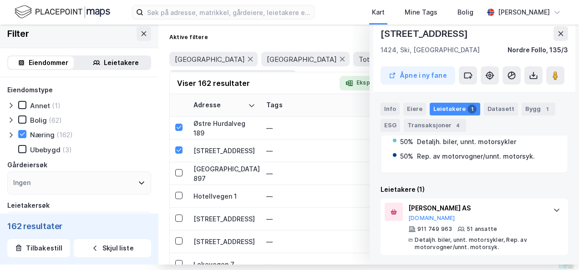
scroll to position [186, 0]
click at [382, 34] on icon at bounding box center [560, 33] width 7 height 7
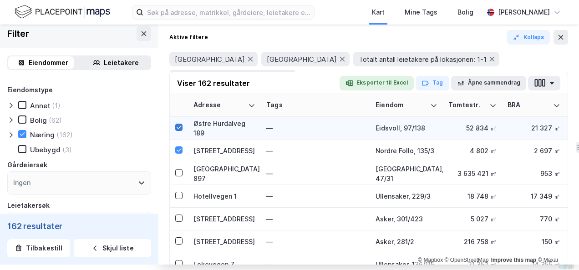
click at [176, 126] on icon at bounding box center [179, 127] width 6 height 6
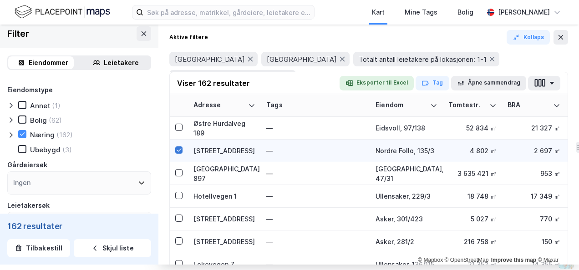
click at [180, 150] on icon at bounding box center [179, 150] width 6 height 6
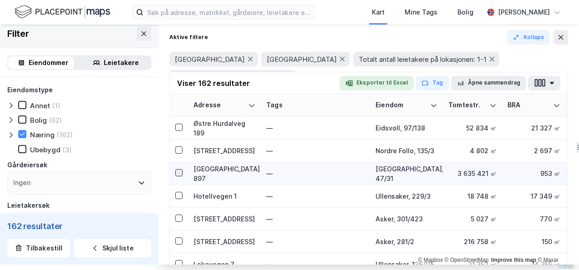
click at [178, 172] on icon at bounding box center [179, 173] width 6 height 6
click at [199, 171] on div "[GEOGRAPHIC_DATA] 897" at bounding box center [224, 173] width 62 height 19
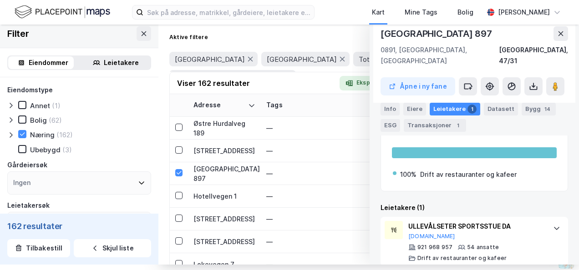
scroll to position [164, 0]
click at [382, 32] on icon at bounding box center [560, 33] width 7 height 7
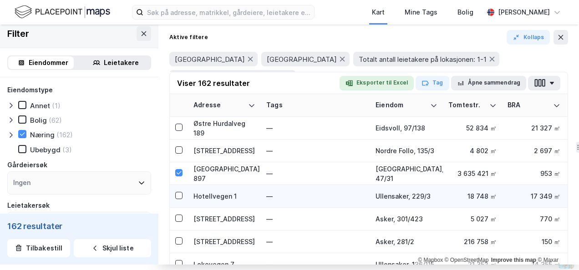
click at [196, 196] on div "Hotellvegen 1" at bounding box center [224, 196] width 62 height 10
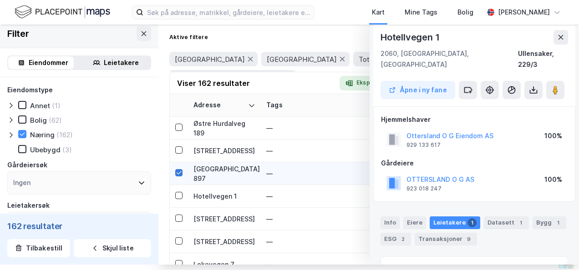
scroll to position [116, 0]
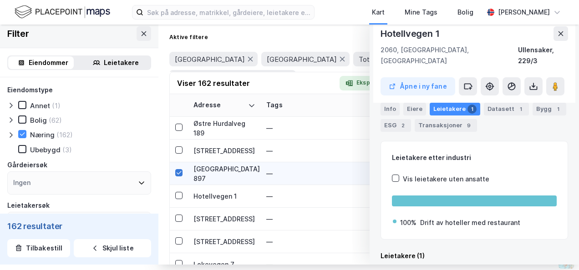
click at [177, 172] on icon at bounding box center [179, 173] width 6 height 6
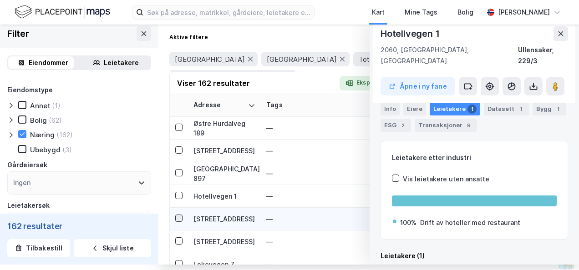
click at [177, 217] on icon at bounding box center [179, 218] width 6 height 6
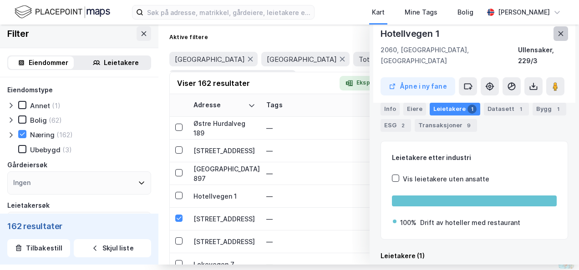
click at [382, 33] on icon at bounding box center [560, 33] width 7 height 7
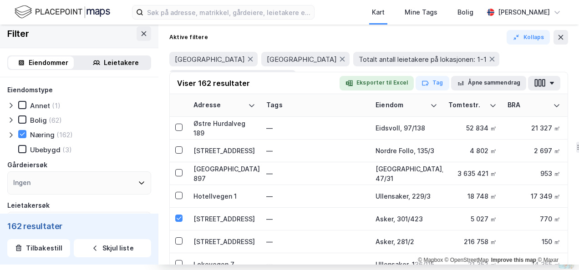
scroll to position [409, 0]
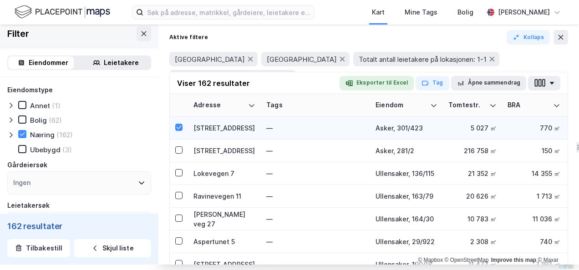
click at [209, 126] on div "[STREET_ADDRESS]" at bounding box center [224, 128] width 62 height 10
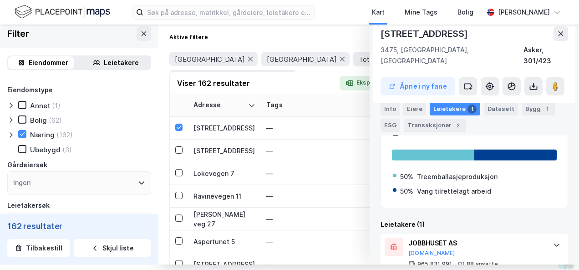
scroll to position [186, 0]
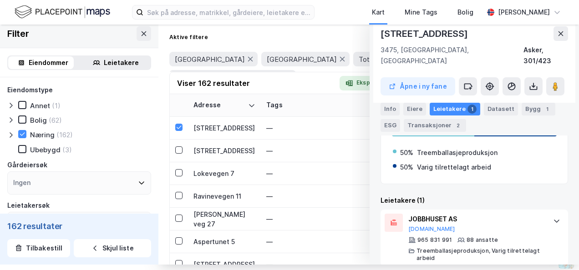
click at [382, 110] on div "Leietakere 1" at bounding box center [454, 109] width 50 height 13
click at [382, 226] on button "[DOMAIN_NAME]" at bounding box center [431, 229] width 47 height 7
click at [382, 33] on button at bounding box center [560, 33] width 15 height 15
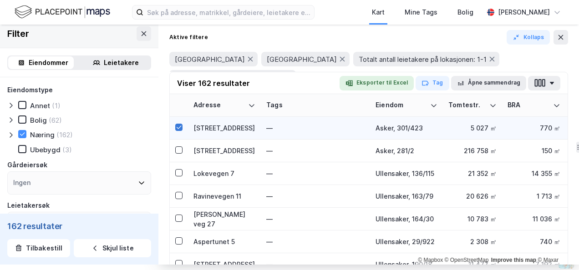
click at [177, 125] on icon at bounding box center [179, 127] width 6 height 6
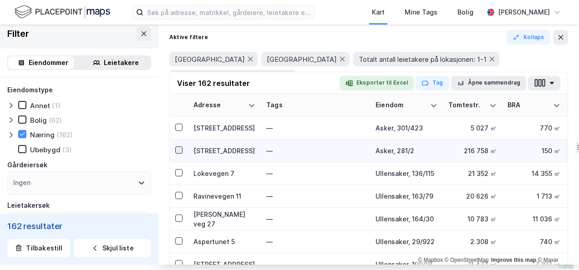
click at [177, 147] on icon at bounding box center [179, 150] width 6 height 6
click at [202, 148] on div "[STREET_ADDRESS]" at bounding box center [224, 151] width 62 height 10
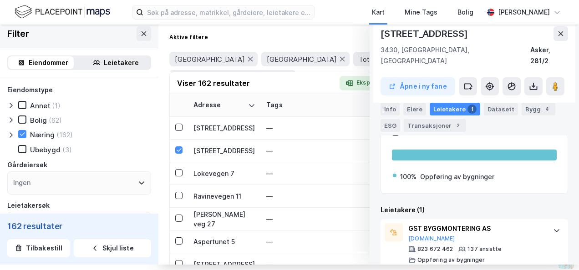
scroll to position [117, 0]
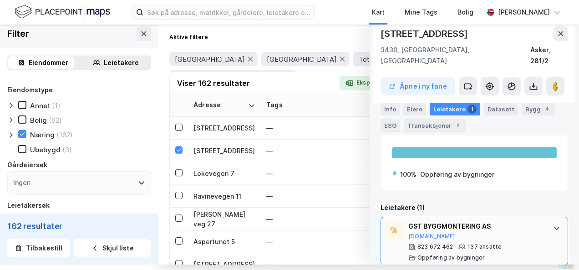
click at [382, 225] on icon at bounding box center [556, 228] width 7 height 7
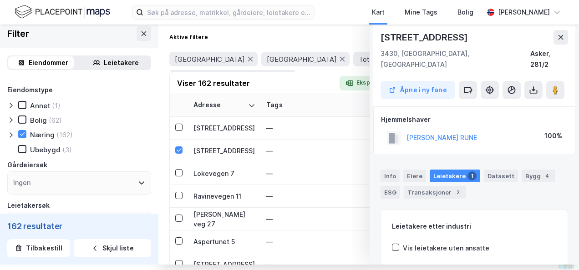
scroll to position [91, 0]
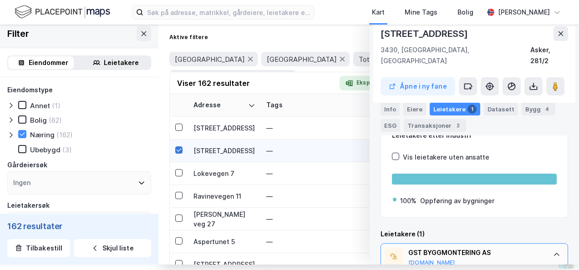
click at [179, 147] on icon at bounding box center [179, 150] width 6 height 6
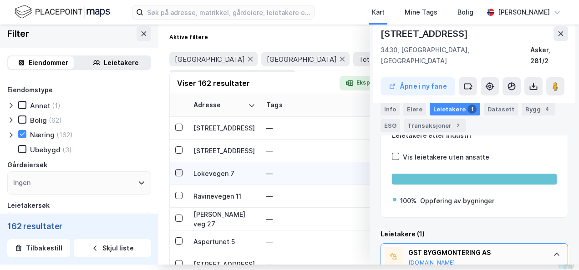
click at [178, 174] on icon at bounding box center [178, 172] width 5 height 3
click at [201, 172] on div "Lokevegen 7" at bounding box center [224, 174] width 62 height 10
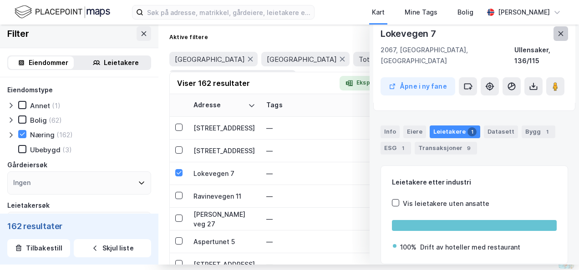
click at [382, 33] on icon at bounding box center [560, 33] width 5 height 5
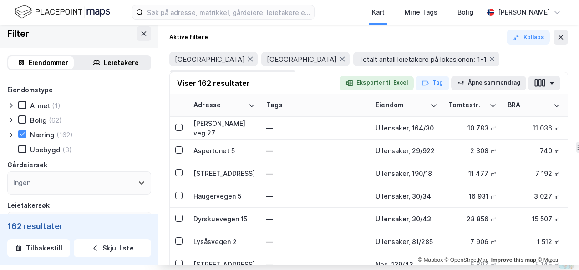
scroll to position [364, 0]
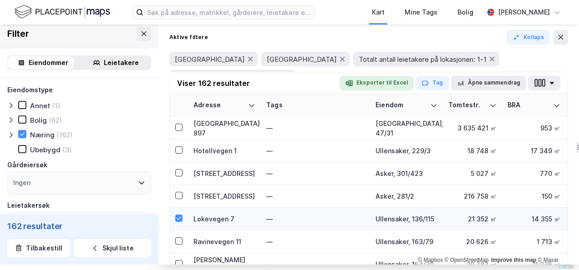
click at [211, 217] on div "Lokevegen 7" at bounding box center [224, 219] width 62 height 10
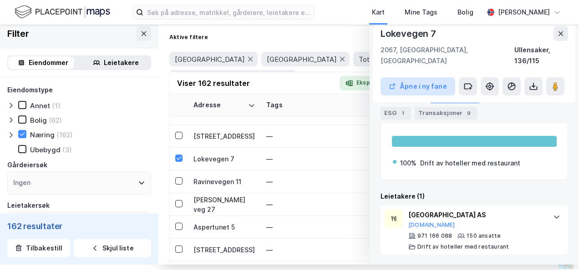
scroll to position [455, 0]
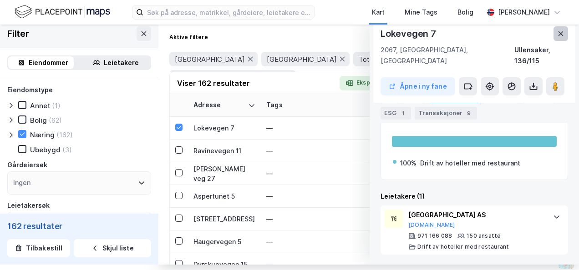
click at [382, 35] on icon at bounding box center [560, 33] width 5 height 5
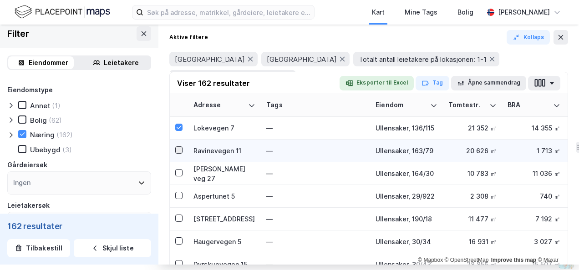
click at [179, 152] on icon at bounding box center [179, 150] width 6 height 6
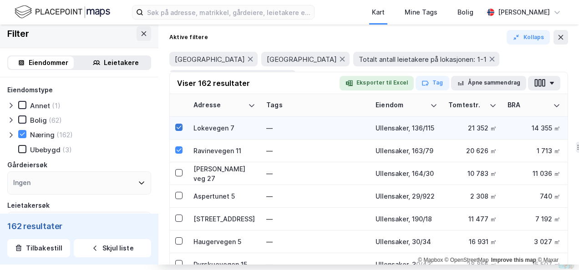
click at [176, 125] on icon at bounding box center [179, 127] width 6 height 6
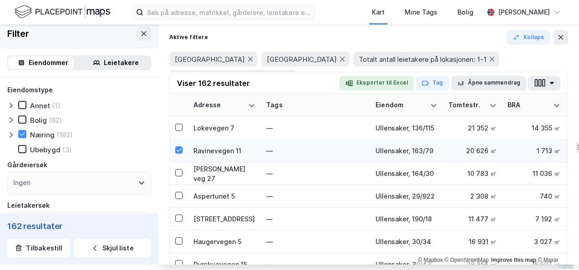
click at [202, 149] on div "Ravinevegen 11" at bounding box center [224, 151] width 62 height 10
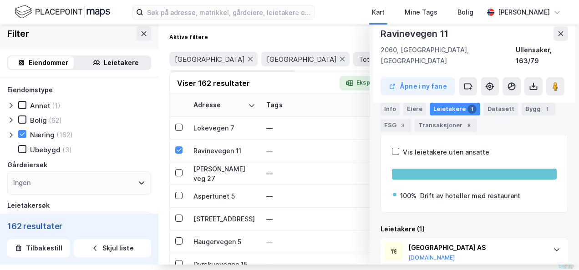
scroll to position [164, 0]
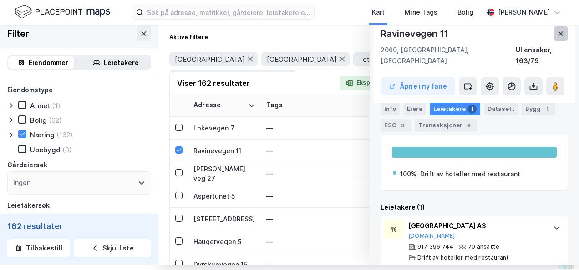
click at [382, 33] on icon at bounding box center [560, 33] width 7 height 7
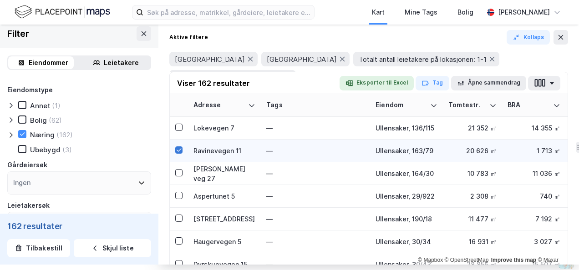
click at [178, 148] on icon at bounding box center [179, 150] width 6 height 6
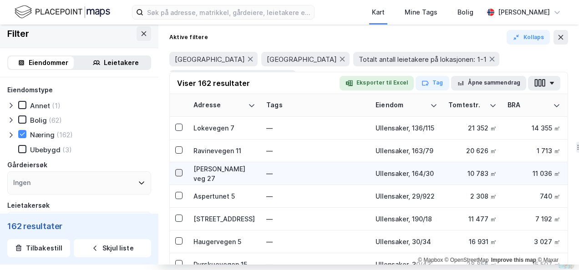
click at [177, 172] on icon at bounding box center [179, 173] width 6 height 6
click at [193, 168] on div "[PERSON_NAME] veg 27" at bounding box center [224, 173] width 62 height 19
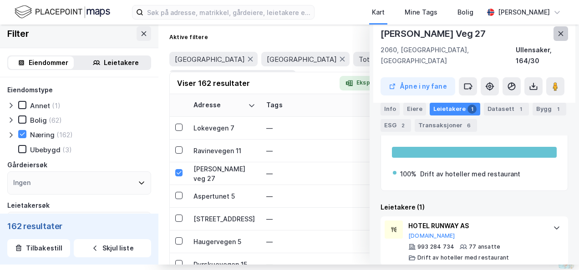
drag, startPoint x: 549, startPoint y: 31, endPoint x: 425, endPoint y: 107, distance: 146.2
click at [382, 32] on button at bounding box center [560, 33] width 15 height 15
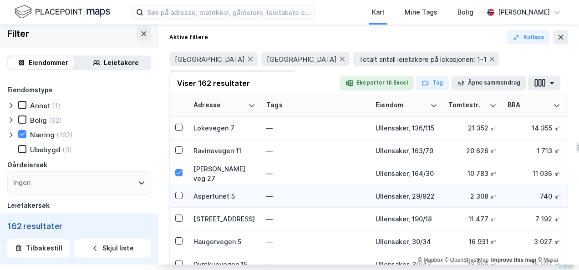
click at [202, 194] on div "Aspertunet 5" at bounding box center [224, 196] width 62 height 10
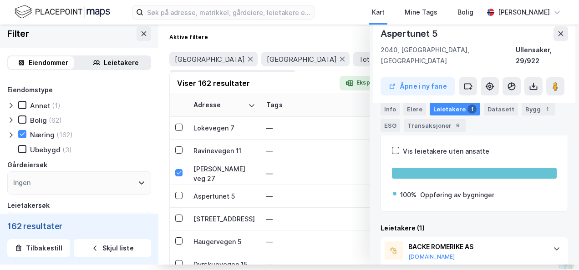
scroll to position [207, 0]
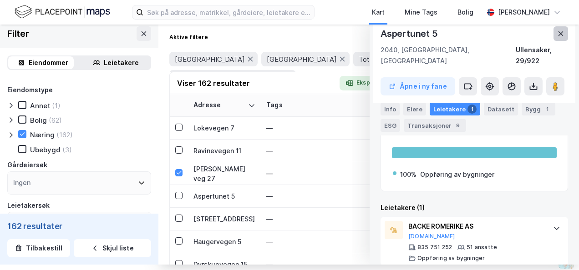
click at [382, 32] on icon at bounding box center [560, 33] width 7 height 7
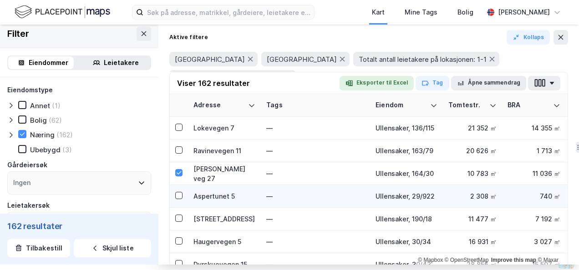
click at [210, 193] on div "Aspertunet 5" at bounding box center [224, 196] width 62 height 10
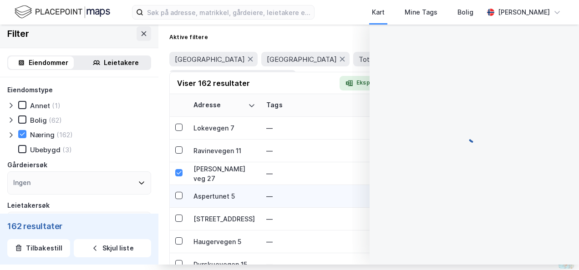
scroll to position [159, 0]
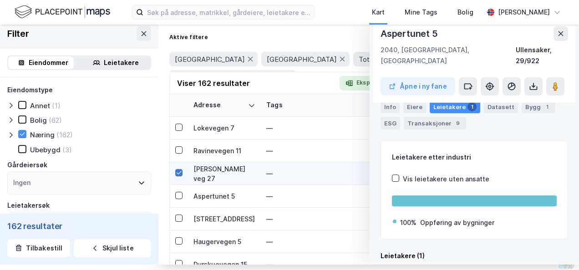
click at [180, 170] on icon at bounding box center [179, 173] width 6 height 6
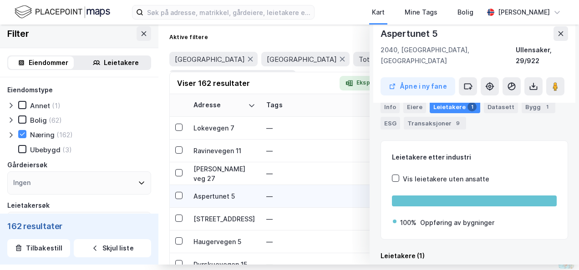
click at [201, 198] on div "Aspertunet 5" at bounding box center [224, 196] width 62 height 10
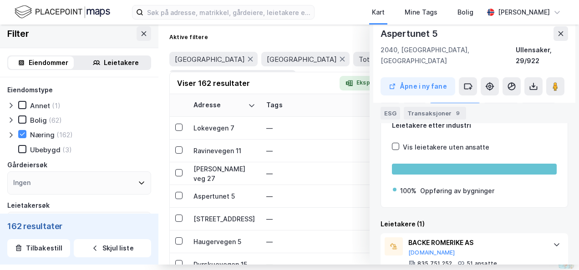
scroll to position [207, 0]
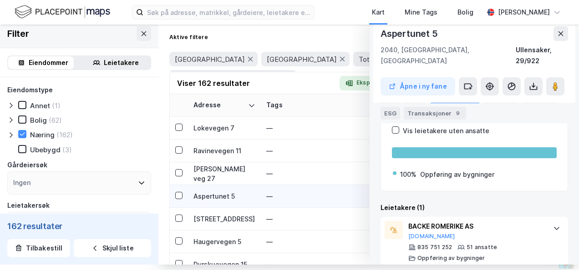
click at [222, 195] on div "Aspertunet 5" at bounding box center [224, 196] width 62 height 10
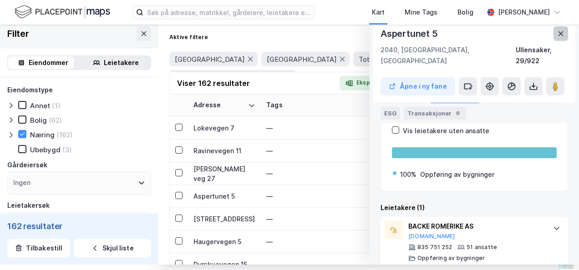
click at [382, 32] on icon at bounding box center [560, 33] width 7 height 7
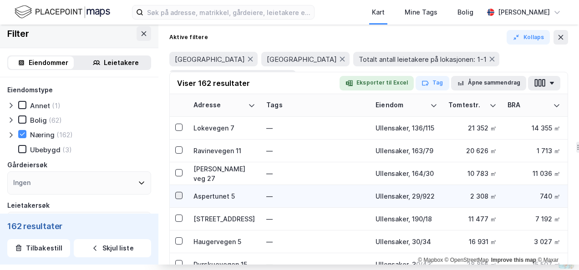
click at [176, 193] on icon at bounding box center [179, 195] width 6 height 6
click at [201, 195] on div "Aspertunet 5" at bounding box center [224, 196] width 62 height 10
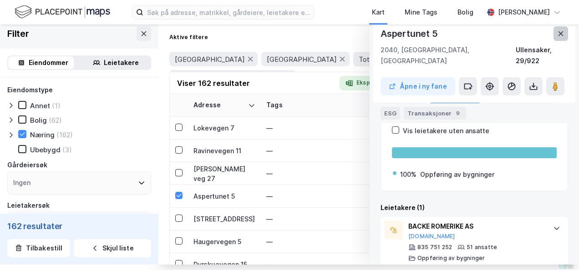
click at [382, 34] on icon at bounding box center [560, 33] width 7 height 7
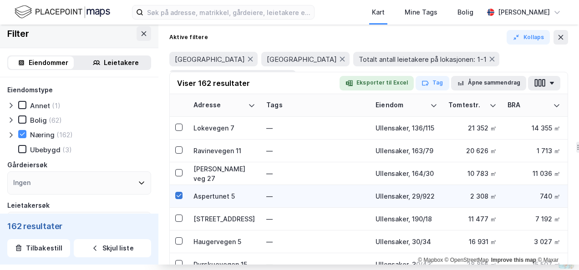
click at [176, 195] on icon at bounding box center [179, 195] width 6 height 6
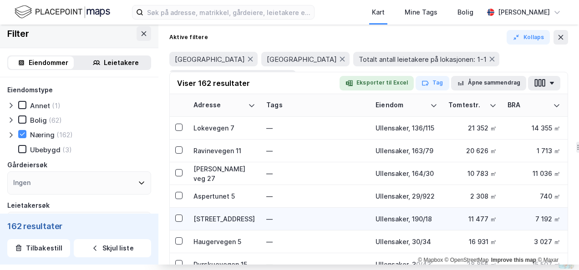
click at [206, 217] on div "[STREET_ADDRESS]" at bounding box center [224, 219] width 62 height 10
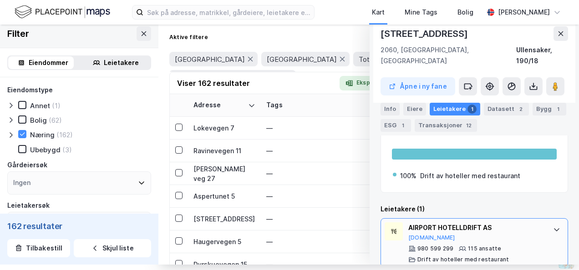
scroll to position [164, 0]
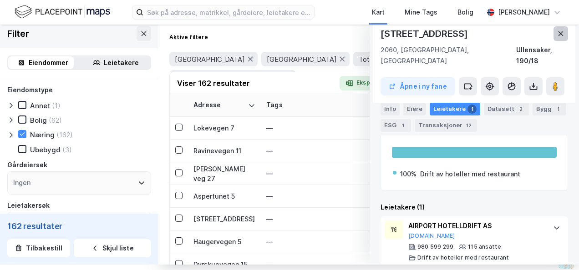
click at [382, 34] on button at bounding box center [560, 33] width 15 height 15
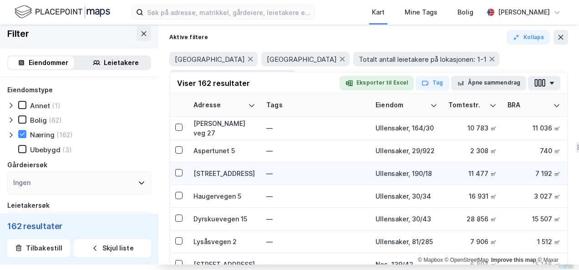
scroll to position [455, 0]
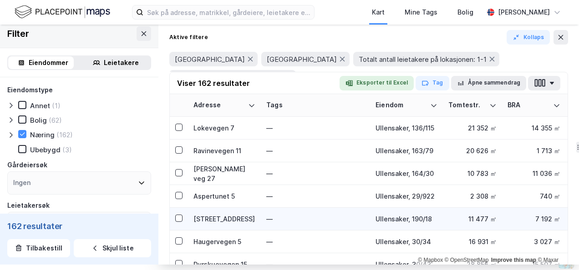
click at [227, 218] on div "[STREET_ADDRESS]" at bounding box center [224, 219] width 62 height 10
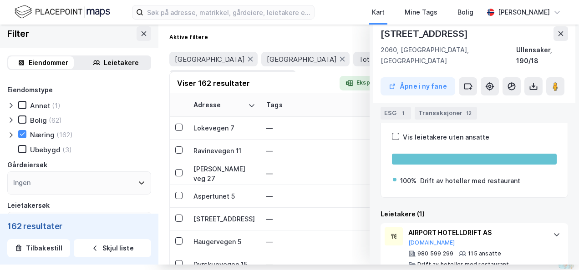
scroll to position [164, 0]
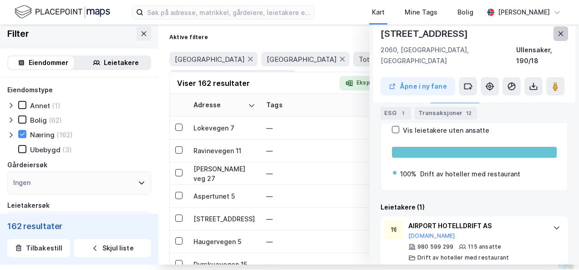
click at [382, 32] on icon at bounding box center [560, 33] width 7 height 7
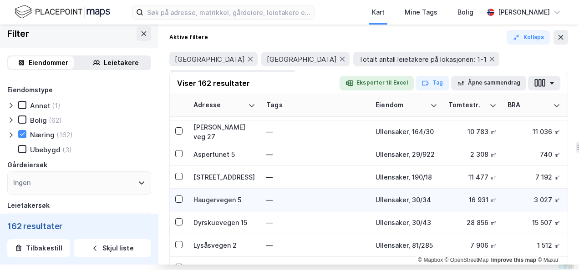
scroll to position [500, 0]
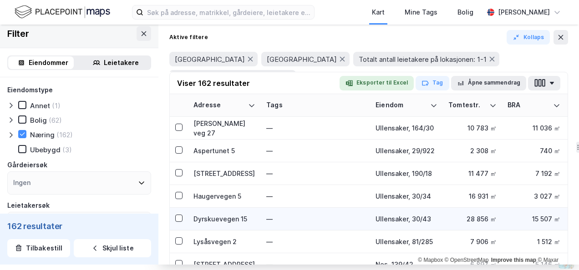
click at [210, 216] on div "Dyrskuevegen 15" at bounding box center [224, 219] width 62 height 10
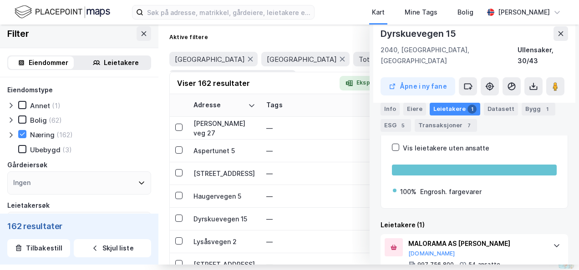
scroll to position [164, 0]
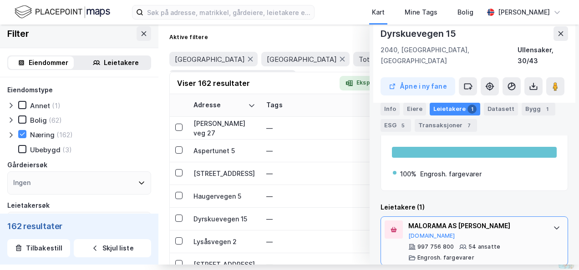
click at [382, 221] on div "MALORAMA AS [PERSON_NAME]" at bounding box center [476, 226] width 136 height 11
click at [382, 232] on button "[DOMAIN_NAME]" at bounding box center [431, 235] width 47 height 7
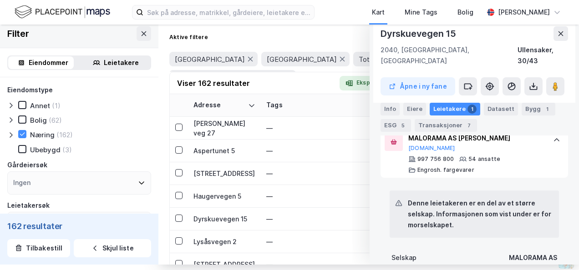
scroll to position [210, 0]
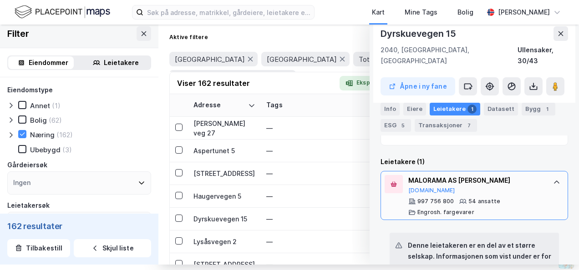
click at [382, 192] on div "MALORAMA AS AVD KLØFTA [DOMAIN_NAME] 997 756 800 54 ansatte [PERSON_NAME]. farg…" at bounding box center [473, 195] width 187 height 49
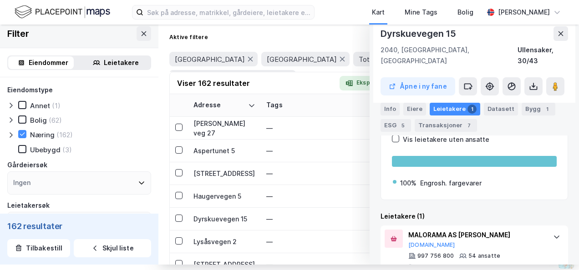
scroll to position [164, 0]
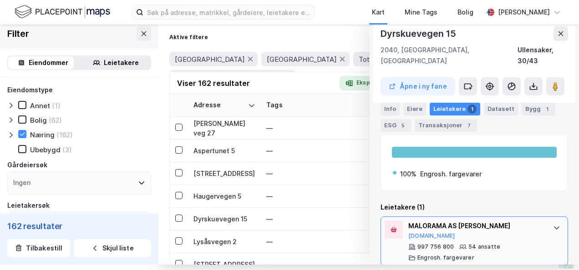
click at [382, 224] on icon at bounding box center [556, 227] width 7 height 7
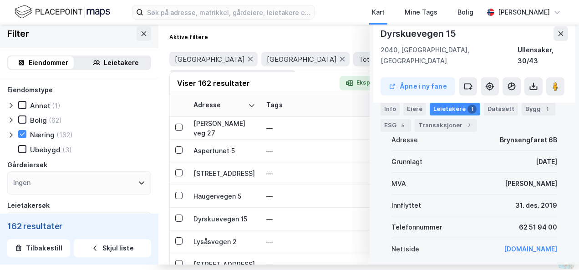
scroll to position [346, 0]
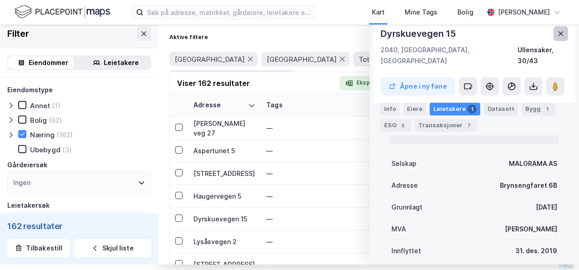
click at [382, 34] on icon at bounding box center [560, 33] width 5 height 5
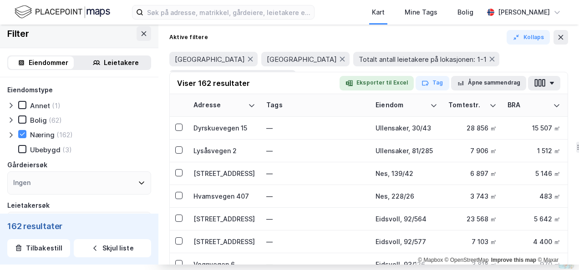
scroll to position [546, 0]
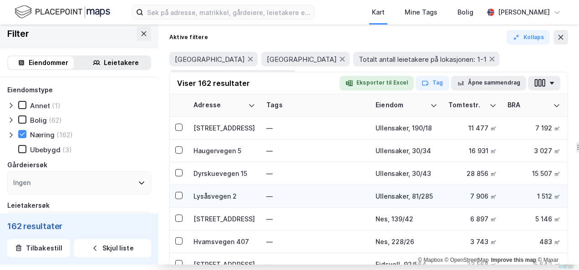
click at [201, 195] on div "Lysåsvegen 2" at bounding box center [224, 196] width 62 height 10
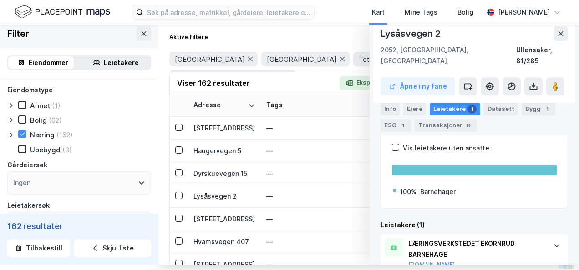
scroll to position [175, 0]
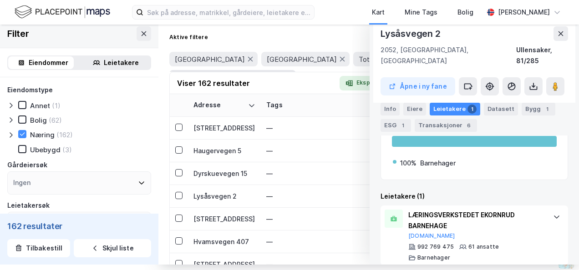
drag, startPoint x: 551, startPoint y: 31, endPoint x: 490, endPoint y: 65, distance: 69.2
click at [382, 32] on icon at bounding box center [560, 33] width 7 height 7
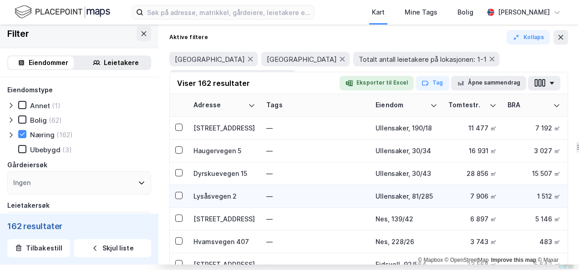
click at [214, 193] on div "Lysåsvegen 2" at bounding box center [224, 196] width 62 height 10
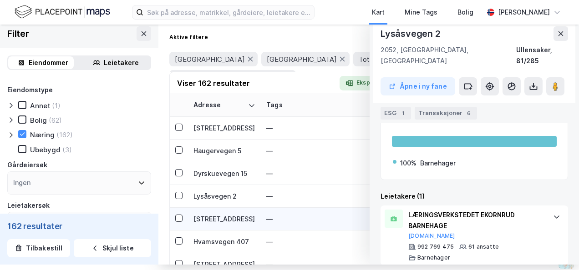
click at [205, 214] on td "[STREET_ADDRESS]" at bounding box center [224, 219] width 73 height 23
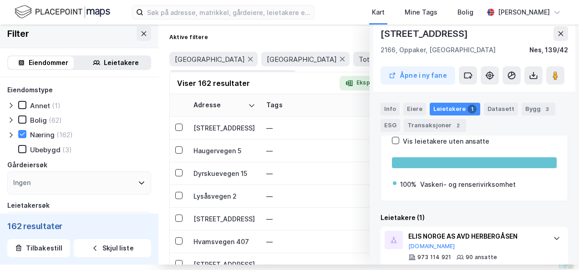
scroll to position [164, 0]
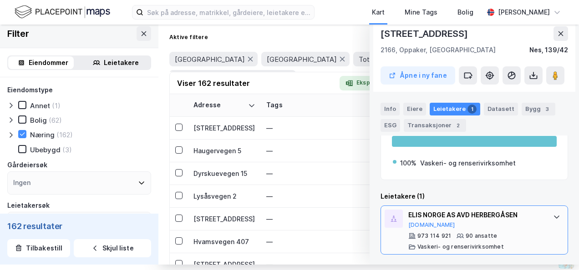
click at [382, 211] on div "ELIS NORGE AS AVD HERBERGÅSEN" at bounding box center [476, 215] width 136 height 11
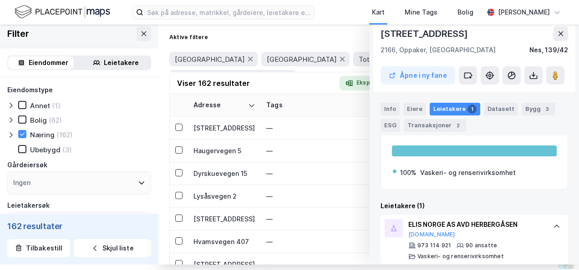
scroll to position [73, 0]
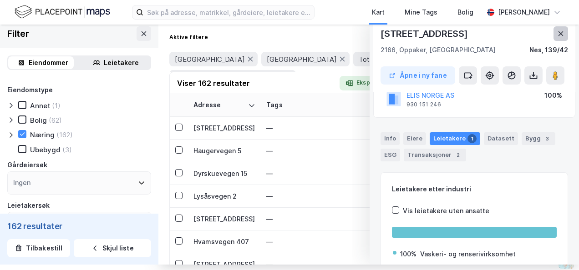
click at [382, 37] on icon at bounding box center [560, 33] width 7 height 7
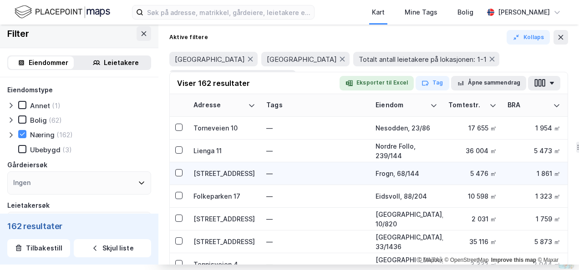
scroll to position [1228, 0]
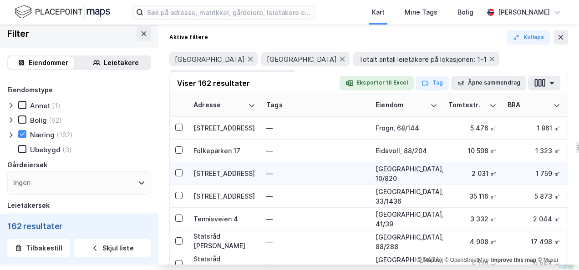
click at [217, 174] on div "[STREET_ADDRESS]" at bounding box center [224, 174] width 62 height 10
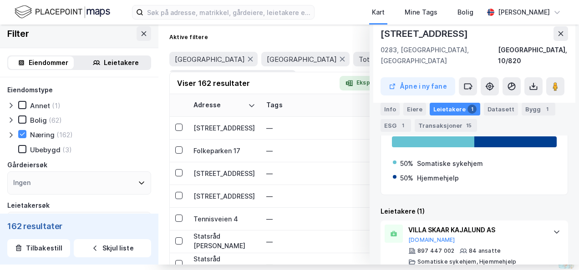
scroll to position [275, 0]
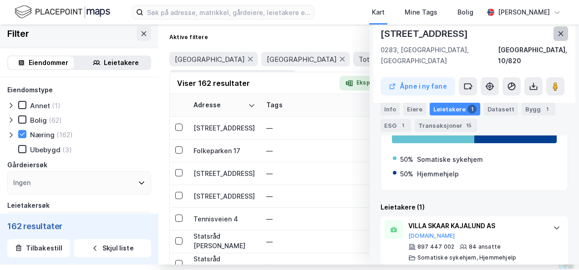
click at [382, 31] on icon at bounding box center [560, 33] width 5 height 5
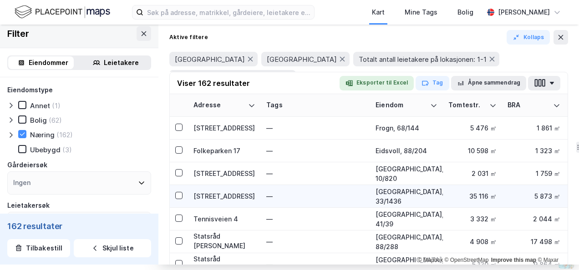
click at [205, 197] on div "[STREET_ADDRESS]" at bounding box center [224, 196] width 62 height 10
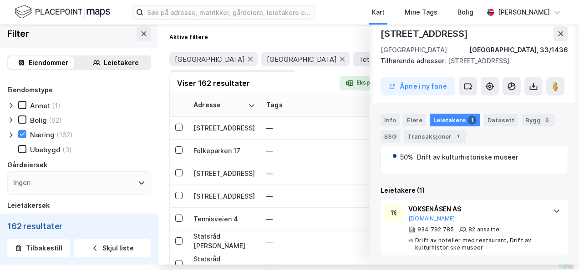
scroll to position [150, 0]
click at [382, 33] on button at bounding box center [560, 33] width 15 height 15
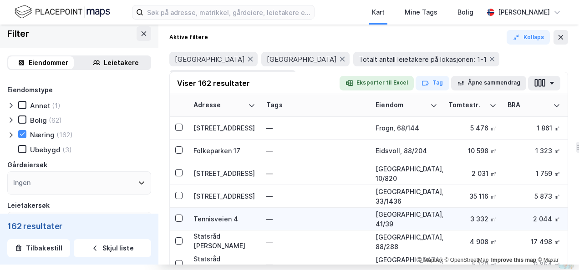
scroll to position [1273, 0]
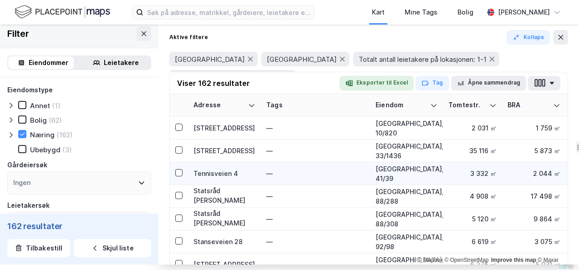
click at [213, 173] on div "Tennisveien 4" at bounding box center [224, 174] width 62 height 10
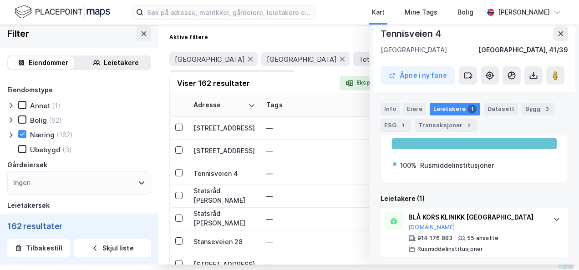
scroll to position [164, 0]
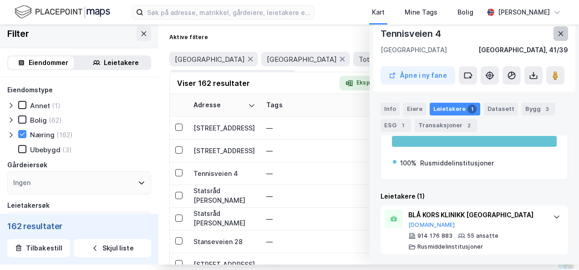
click at [382, 32] on icon at bounding box center [560, 33] width 5 height 5
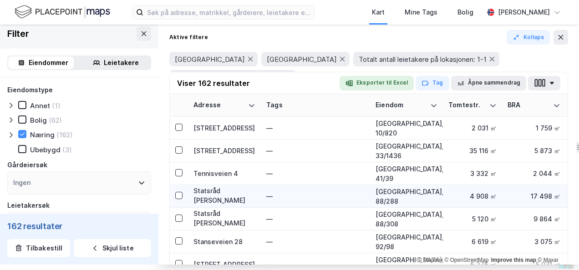
click at [199, 189] on div "Statsråd [PERSON_NAME] vei 8" at bounding box center [224, 196] width 62 height 20
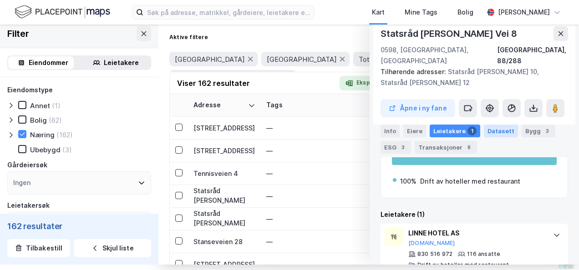
scroll to position [266, 0]
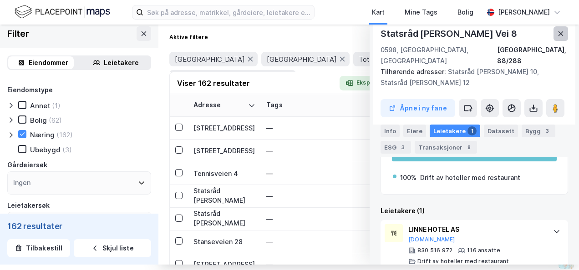
click at [382, 32] on icon at bounding box center [560, 33] width 7 height 7
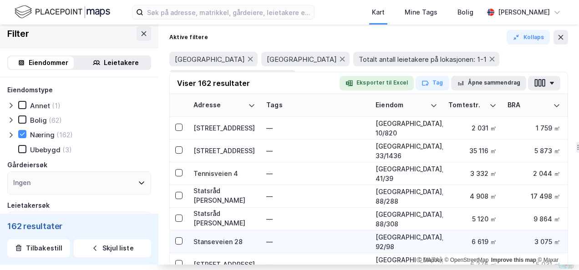
scroll to position [1364, 0]
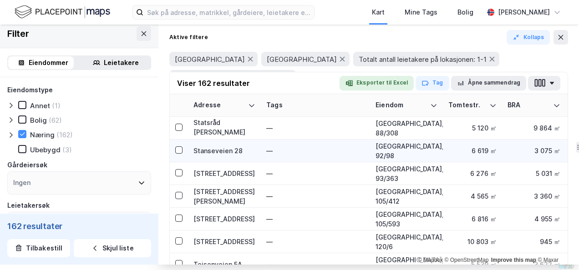
click at [222, 151] on div "Stanseveien 28" at bounding box center [224, 151] width 62 height 10
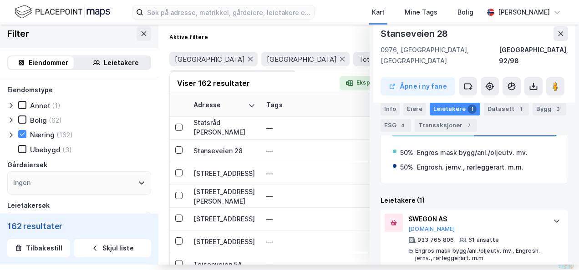
scroll to position [186, 0]
click at [382, 220] on icon at bounding box center [555, 221] width 5 height 3
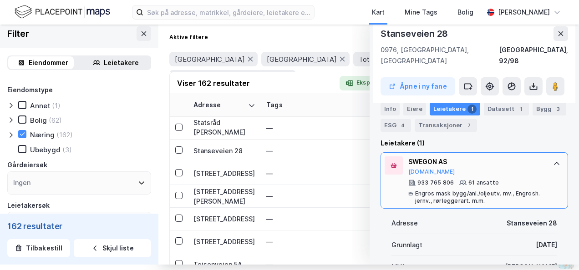
scroll to position [231, 0]
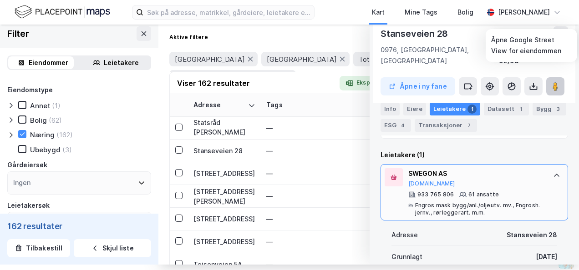
click at [382, 82] on image at bounding box center [554, 86] width 5 height 9
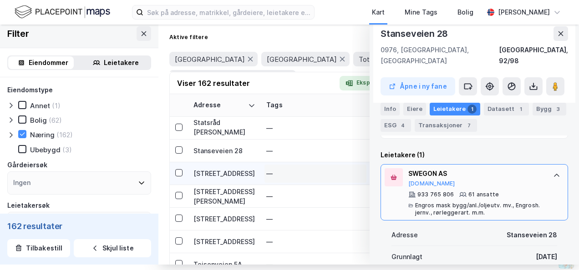
drag, startPoint x: 551, startPoint y: 30, endPoint x: 299, endPoint y: 176, distance: 291.0
click at [382, 30] on icon at bounding box center [560, 33] width 7 height 7
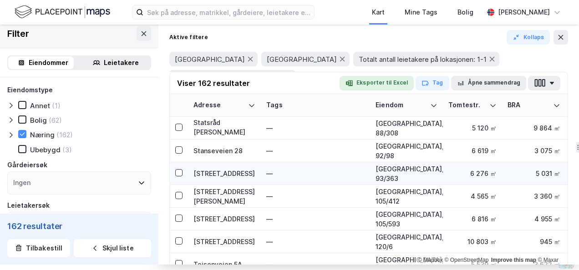
click at [216, 171] on div "[STREET_ADDRESS]" at bounding box center [224, 174] width 62 height 10
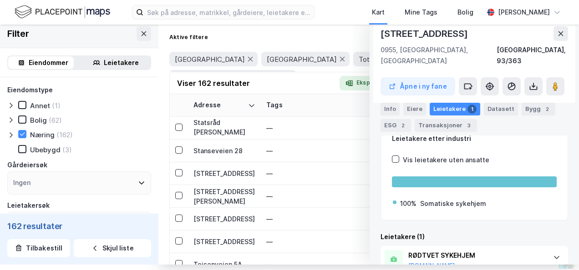
scroll to position [164, 0]
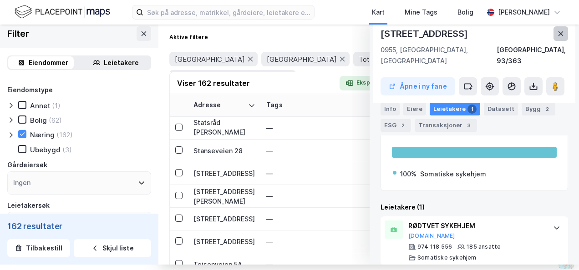
click at [382, 30] on icon at bounding box center [560, 33] width 7 height 7
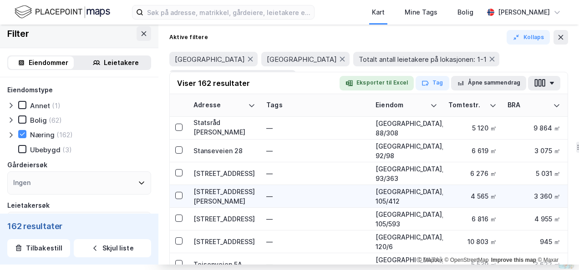
click at [199, 194] on div "[STREET_ADDRESS][PERSON_NAME]" at bounding box center [224, 196] width 62 height 19
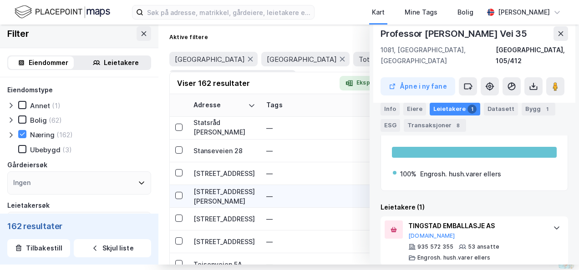
drag, startPoint x: 556, startPoint y: 34, endPoint x: 194, endPoint y: 200, distance: 398.9
click at [382, 34] on icon at bounding box center [560, 33] width 7 height 7
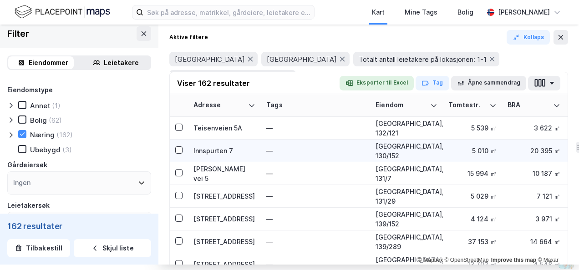
scroll to position [1410, 0]
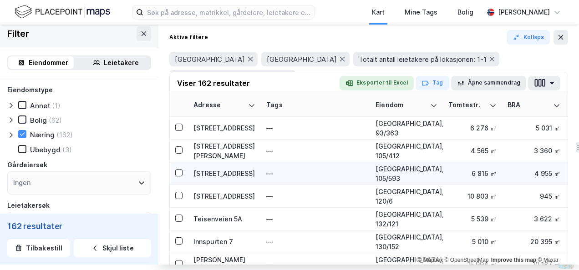
click at [200, 171] on div "[STREET_ADDRESS]" at bounding box center [224, 174] width 62 height 10
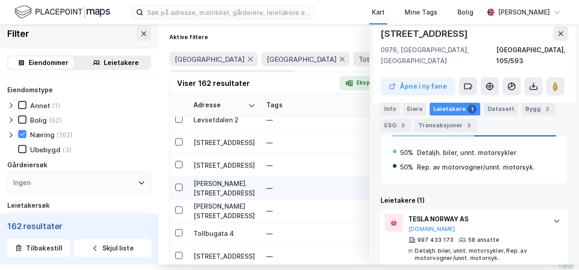
scroll to position [1728, 0]
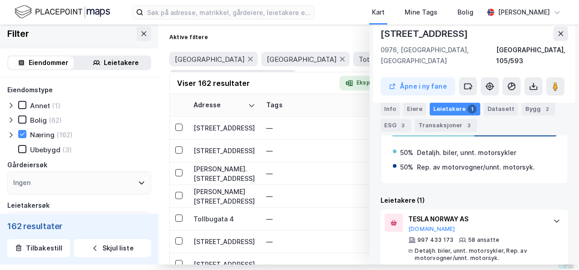
click at [382, 35] on icon at bounding box center [560, 33] width 7 height 7
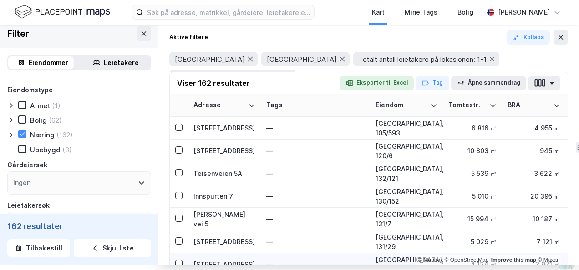
scroll to position [1410, 0]
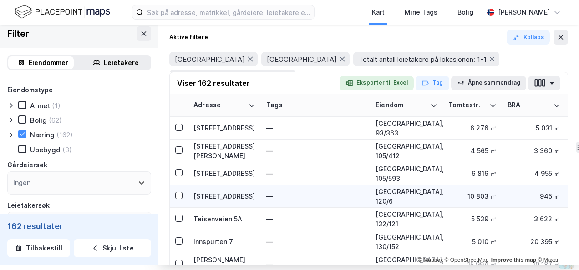
click at [212, 191] on div "[STREET_ADDRESS]" at bounding box center [224, 196] width 62 height 10
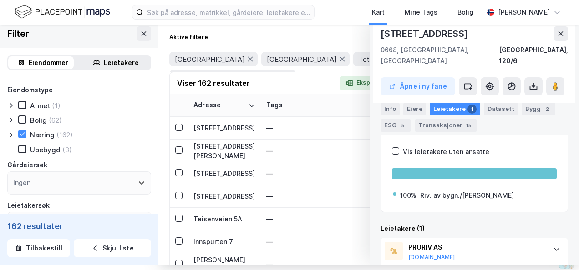
scroll to position [164, 0]
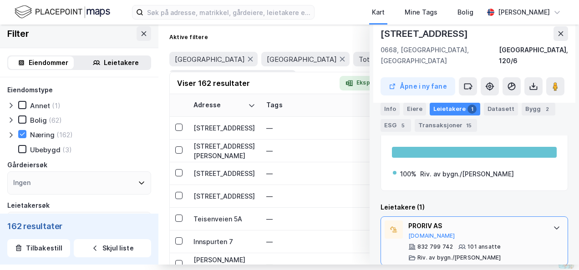
click at [382, 224] on icon at bounding box center [556, 227] width 7 height 7
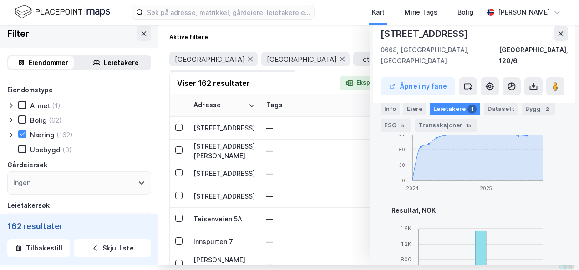
scroll to position [437, 0]
click at [382, 33] on icon at bounding box center [560, 33] width 7 height 7
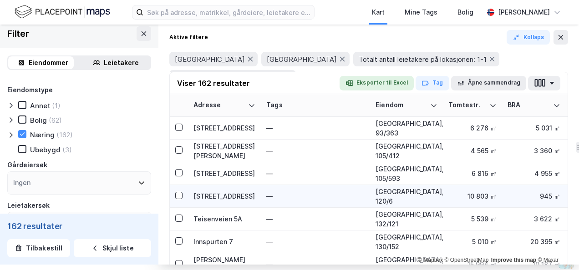
click at [212, 198] on div "[STREET_ADDRESS]" at bounding box center [224, 196] width 62 height 10
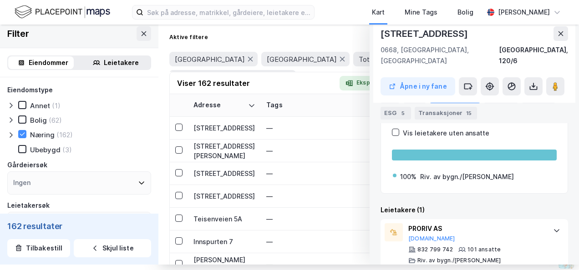
scroll to position [164, 0]
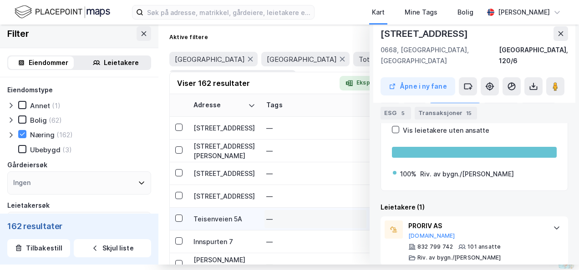
drag, startPoint x: 552, startPoint y: 33, endPoint x: 277, endPoint y: 213, distance: 328.9
click at [382, 35] on icon at bounding box center [560, 33] width 7 height 7
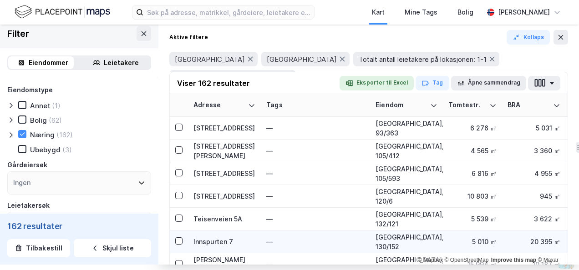
scroll to position [1455, 0]
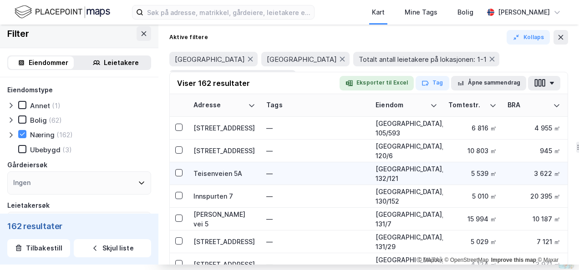
click at [211, 173] on div "Teisenveien 5A" at bounding box center [224, 174] width 62 height 10
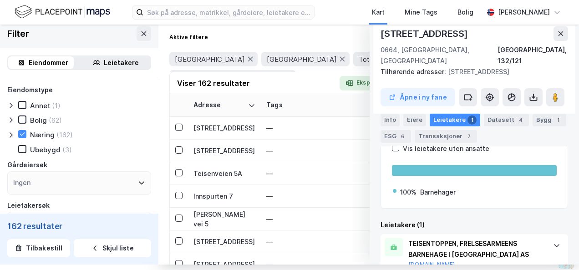
scroll to position [142, 0]
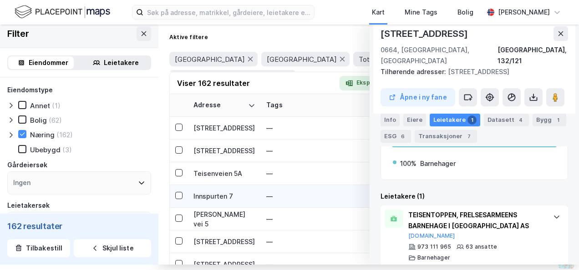
click at [215, 196] on div "Innspurten 7" at bounding box center [224, 196] width 62 height 10
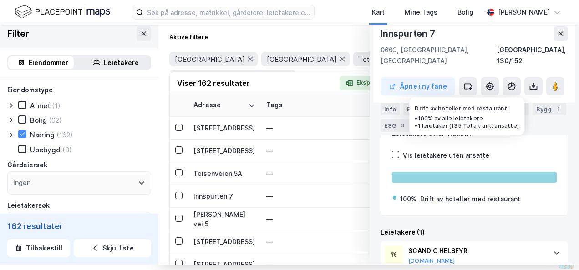
scroll to position [164, 0]
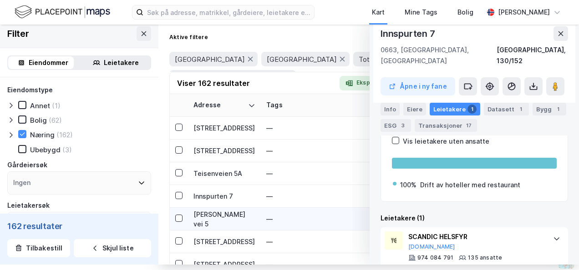
click at [203, 216] on div "[PERSON_NAME] vei 5" at bounding box center [224, 219] width 62 height 19
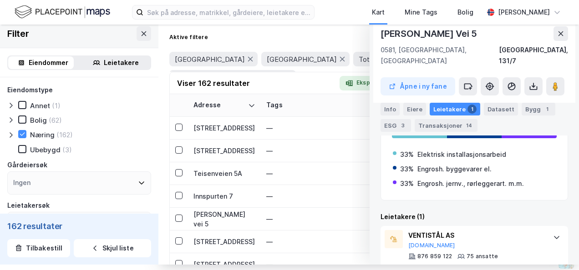
scroll to position [251, 0]
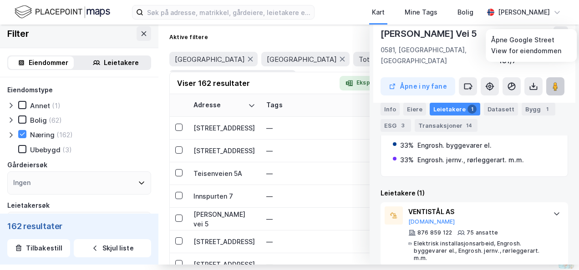
click at [382, 82] on icon at bounding box center [554, 86] width 9 height 9
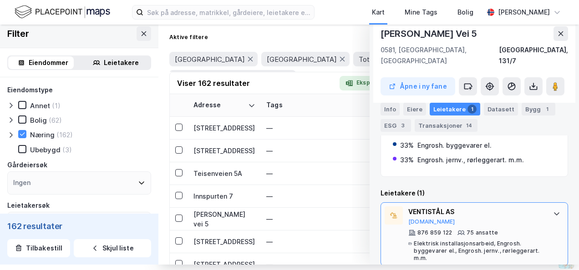
click at [382, 210] on icon at bounding box center [556, 213] width 7 height 7
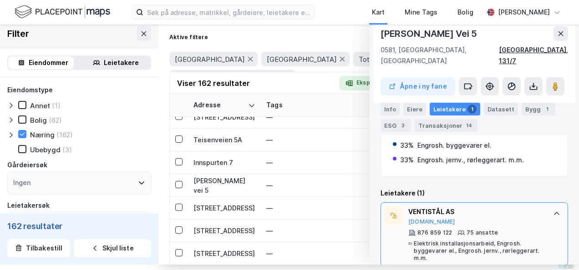
scroll to position [1501, 0]
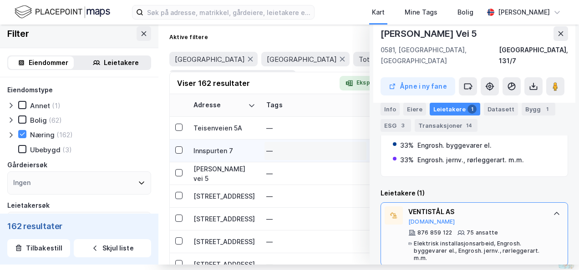
drag, startPoint x: 557, startPoint y: 34, endPoint x: 307, endPoint y: 146, distance: 273.4
click at [382, 34] on icon at bounding box center [560, 33] width 7 height 7
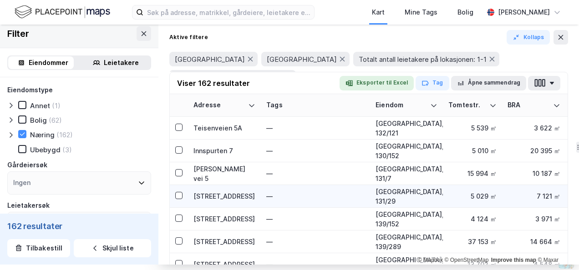
click at [212, 193] on div "[STREET_ADDRESS]" at bounding box center [224, 196] width 62 height 10
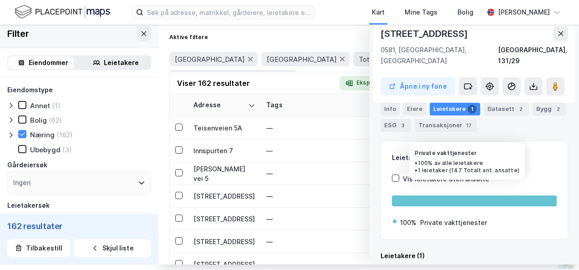
scroll to position [161, 0]
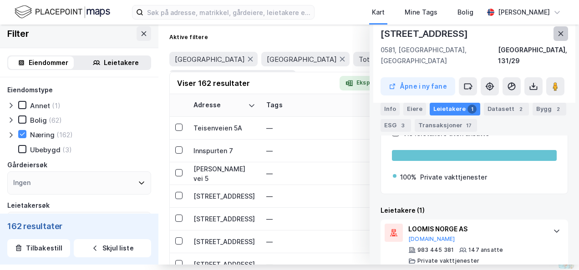
click at [382, 33] on icon at bounding box center [560, 33] width 5 height 5
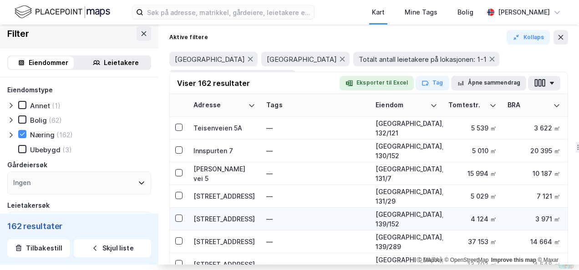
click at [203, 219] on div "[STREET_ADDRESS]" at bounding box center [224, 219] width 62 height 10
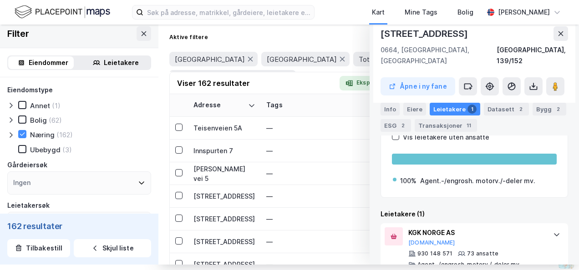
scroll to position [207, 0]
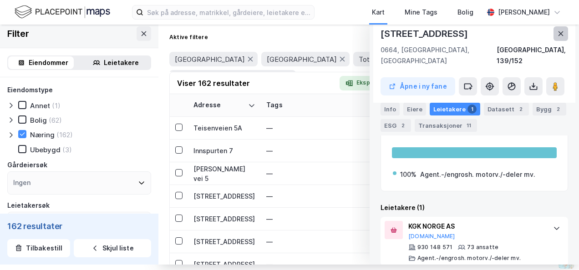
click at [382, 35] on icon at bounding box center [560, 33] width 7 height 7
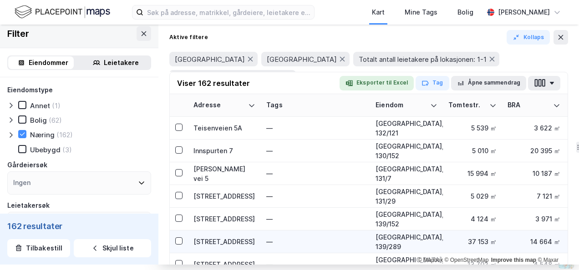
click at [216, 241] on div "[STREET_ADDRESS]" at bounding box center [224, 242] width 62 height 10
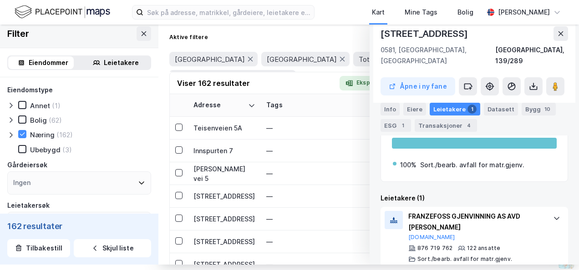
scroll to position [131, 0]
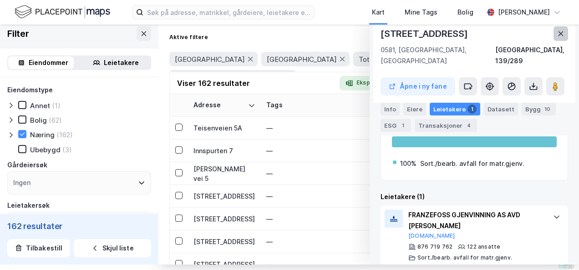
click at [382, 30] on icon at bounding box center [560, 33] width 7 height 7
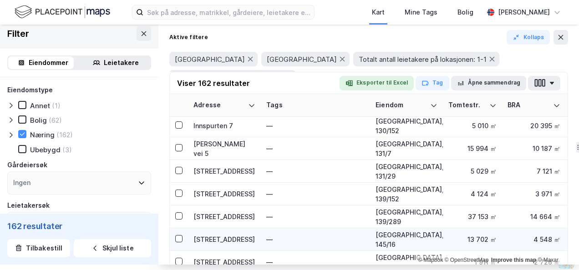
scroll to position [1546, 0]
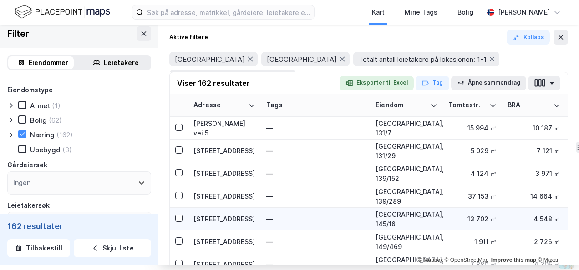
click at [216, 216] on div "[STREET_ADDRESS]" at bounding box center [224, 219] width 62 height 10
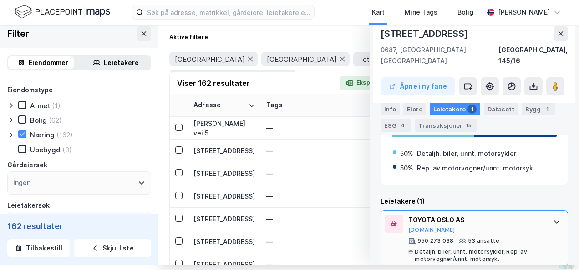
scroll to position [304, 0]
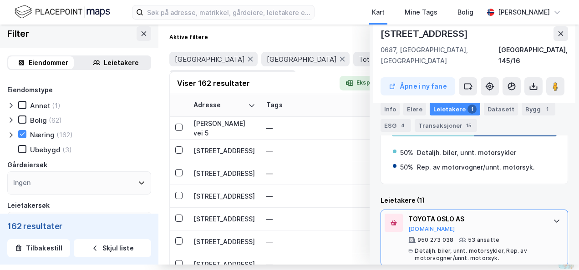
click at [382, 217] on icon at bounding box center [556, 220] width 7 height 7
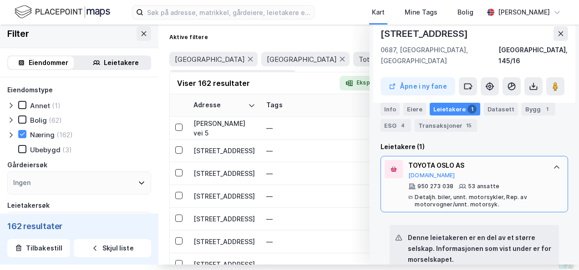
scroll to position [258, 0]
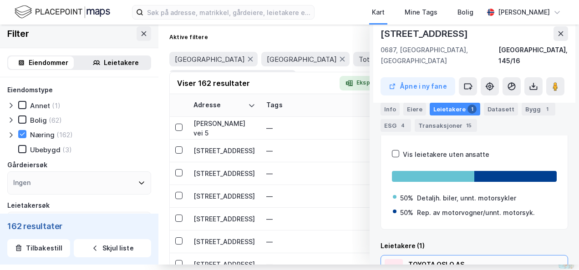
click at [382, 196] on div "[STREET_ADDRESS], 145/16 Åpne i ny fane Festere Bauda AS 910 431 714 66.67% GRU…" at bounding box center [473, 142] width 209 height 246
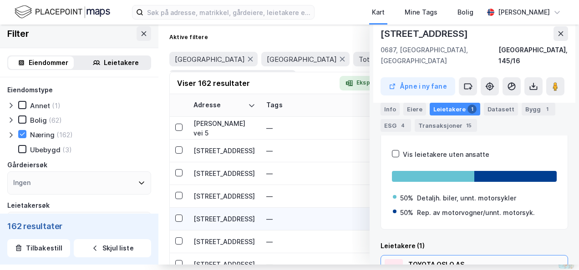
click at [226, 219] on div "[STREET_ADDRESS]" at bounding box center [224, 219] width 62 height 10
click at [176, 217] on icon at bounding box center [179, 218] width 6 height 6
click at [211, 218] on div "[STREET_ADDRESS]" at bounding box center [224, 219] width 62 height 10
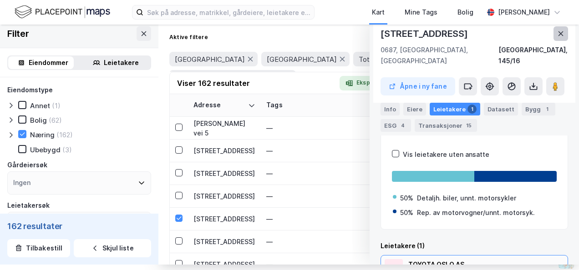
click at [382, 35] on icon at bounding box center [560, 33] width 7 height 7
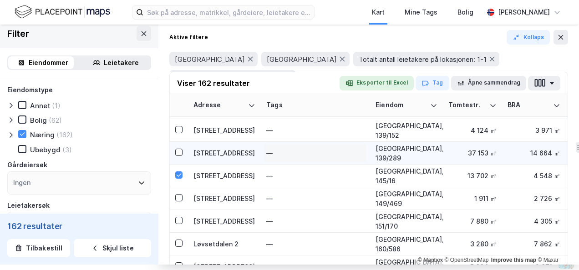
scroll to position [1592, 0]
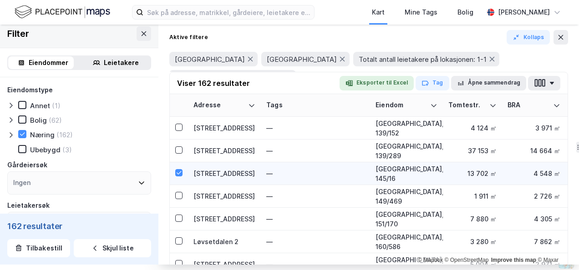
click at [232, 172] on div "[STREET_ADDRESS]" at bounding box center [224, 174] width 62 height 10
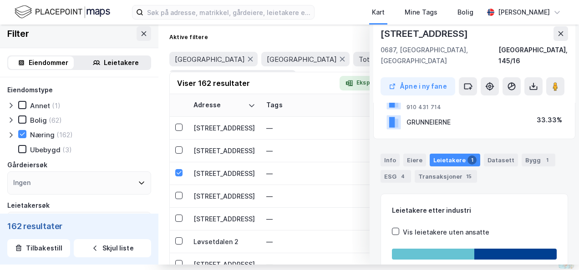
scroll to position [122, 0]
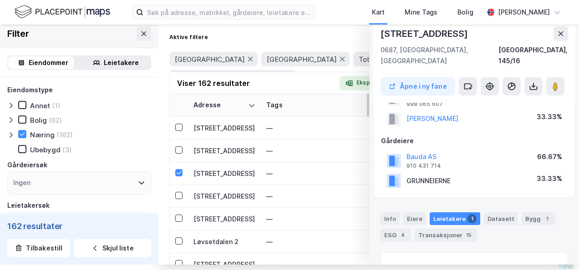
drag, startPoint x: 554, startPoint y: 30, endPoint x: 359, endPoint y: 103, distance: 208.4
click at [382, 33] on icon at bounding box center [560, 33] width 7 height 7
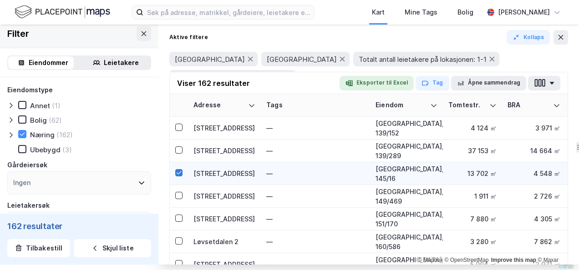
click at [176, 171] on icon at bounding box center [179, 173] width 6 height 6
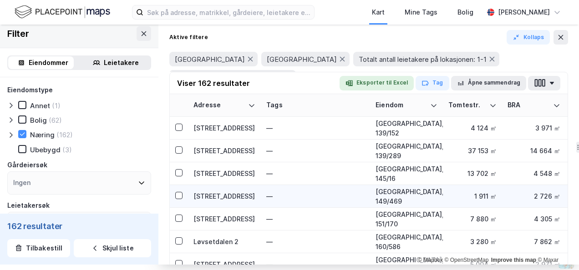
click at [202, 196] on div "[STREET_ADDRESS]" at bounding box center [224, 196] width 62 height 10
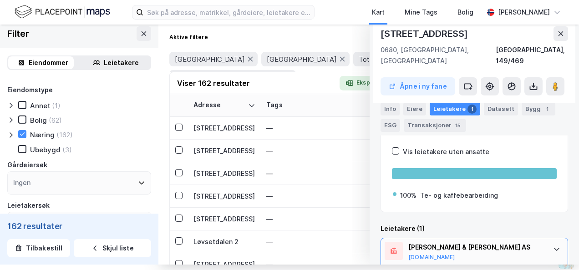
scroll to position [164, 0]
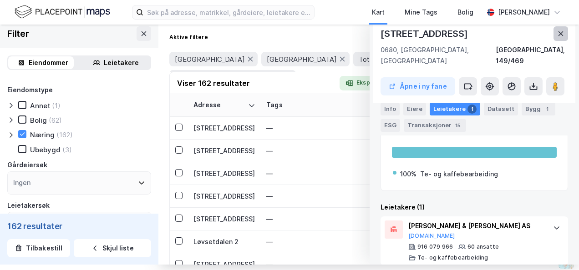
click at [382, 31] on icon at bounding box center [560, 33] width 7 height 7
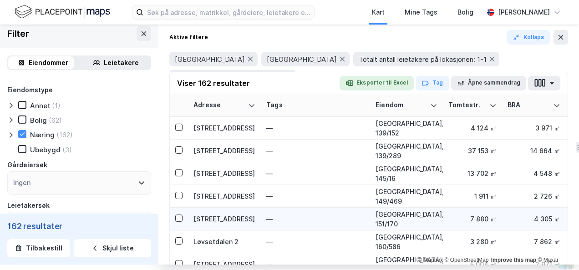
click at [214, 216] on div "[STREET_ADDRESS]" at bounding box center [224, 219] width 62 height 10
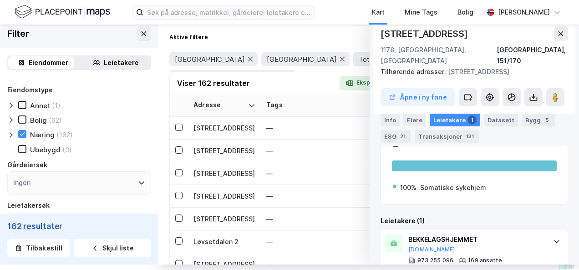
scroll to position [274, 0]
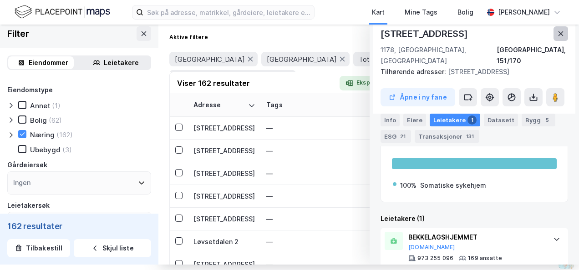
click at [382, 28] on button at bounding box center [560, 33] width 15 height 15
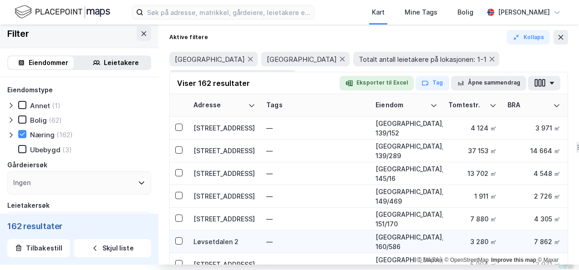
click at [216, 238] on div "Løvsetdalen 2" at bounding box center [224, 242] width 62 height 10
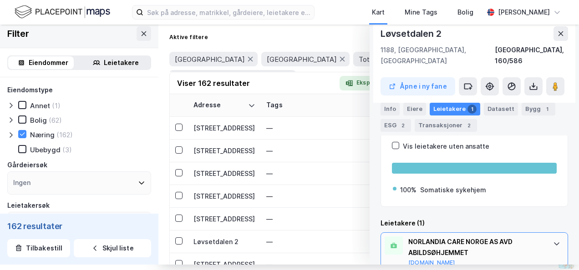
scroll to position [175, 0]
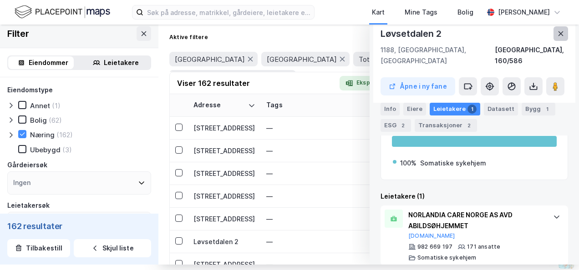
click at [382, 30] on icon at bounding box center [560, 33] width 7 height 7
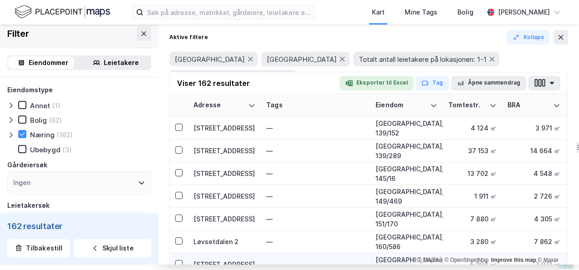
scroll to position [1683, 0]
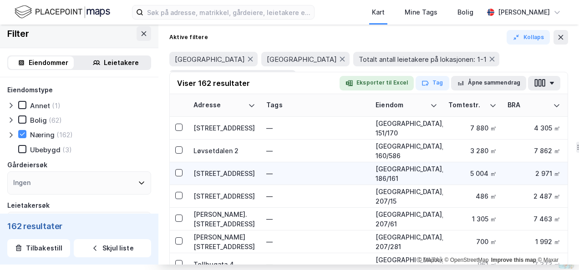
click at [216, 172] on div "[STREET_ADDRESS]" at bounding box center [224, 174] width 62 height 10
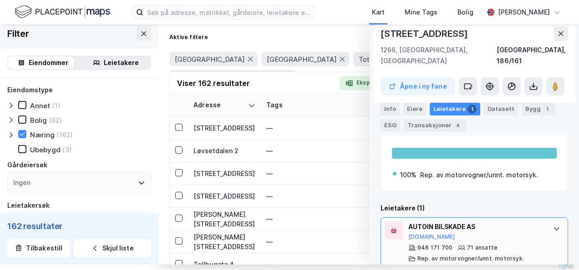
scroll to position [164, 0]
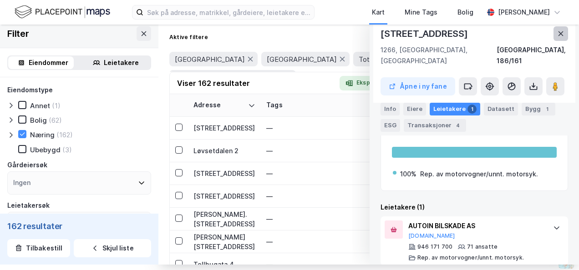
click at [382, 35] on icon at bounding box center [560, 33] width 5 height 5
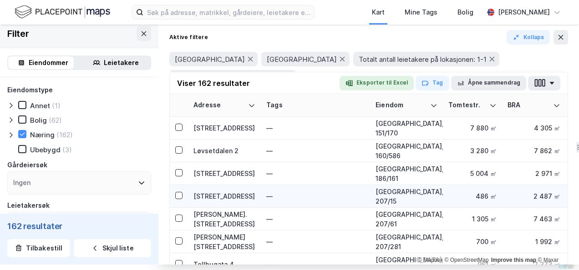
click at [200, 192] on div "[STREET_ADDRESS]" at bounding box center [224, 196] width 62 height 10
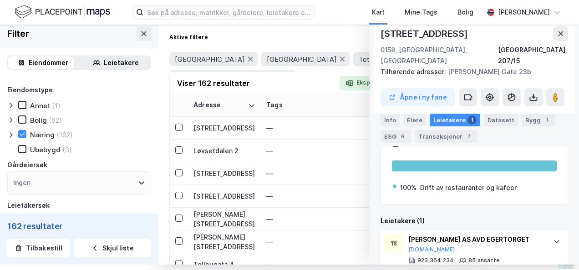
scroll to position [175, 0]
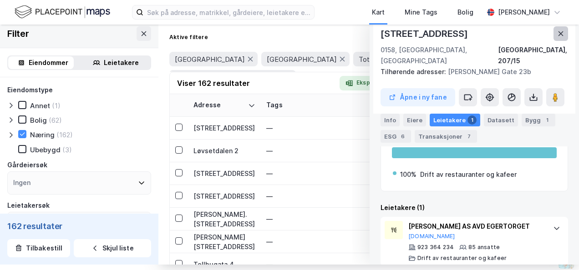
click at [382, 35] on icon at bounding box center [560, 33] width 7 height 7
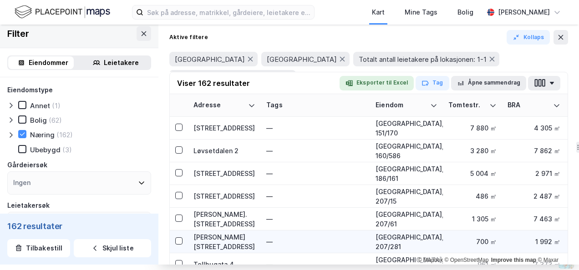
click at [232, 239] on div "[PERSON_NAME][STREET_ADDRESS]" at bounding box center [224, 241] width 62 height 19
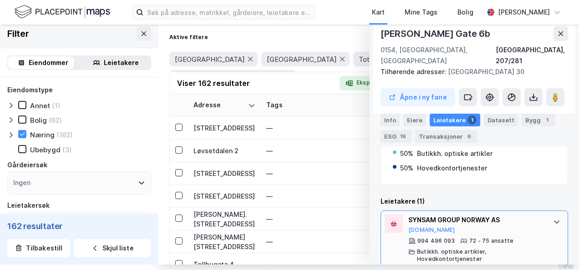
scroll to position [196, 0]
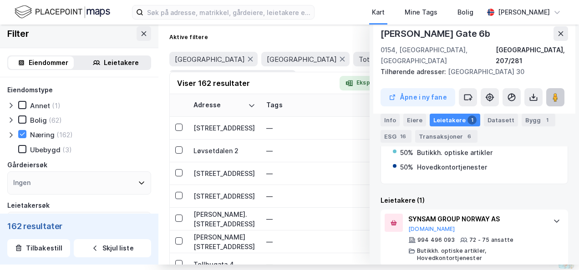
click at [382, 93] on icon at bounding box center [554, 97] width 9 height 9
drag, startPoint x: 549, startPoint y: 34, endPoint x: 315, endPoint y: 146, distance: 259.4
click at [382, 34] on button at bounding box center [560, 33] width 15 height 15
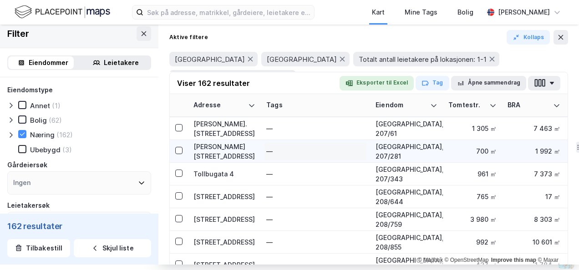
scroll to position [1774, 0]
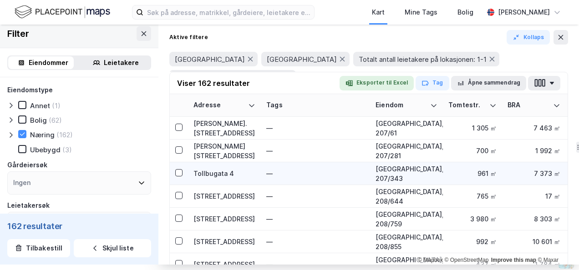
click at [210, 171] on div "Tollbugata 4" at bounding box center [224, 174] width 62 height 10
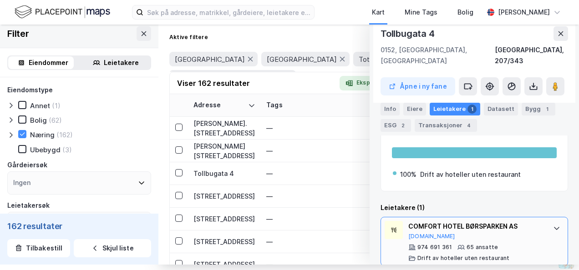
scroll to position [164, 0]
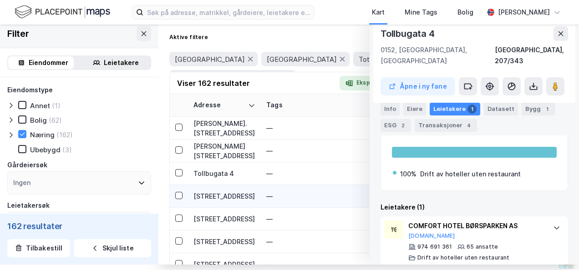
click at [202, 196] on div "[STREET_ADDRESS]" at bounding box center [224, 196] width 62 height 10
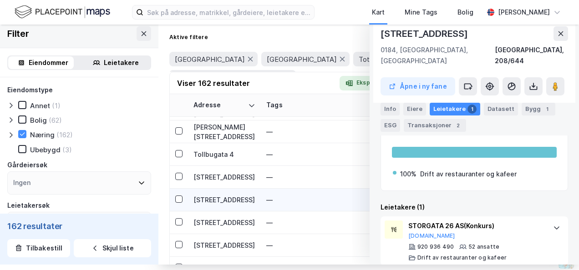
scroll to position [1819, 0]
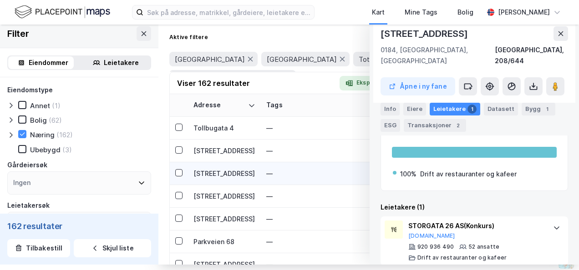
click at [213, 169] on div "[STREET_ADDRESS]" at bounding box center [224, 174] width 62 height 10
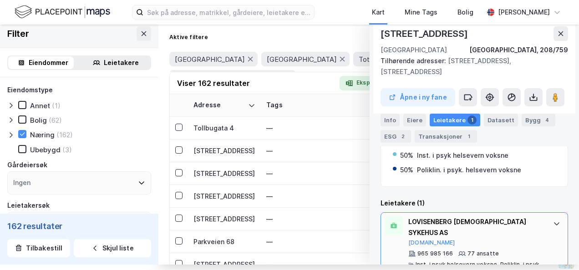
scroll to position [196, 0]
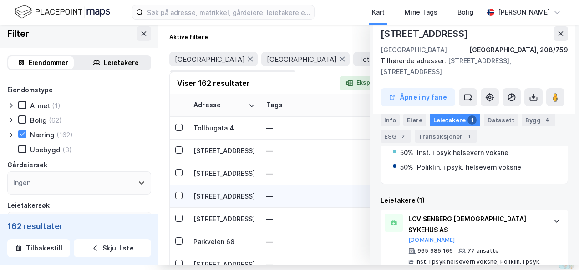
click at [211, 195] on div "[STREET_ADDRESS]" at bounding box center [224, 196] width 62 height 10
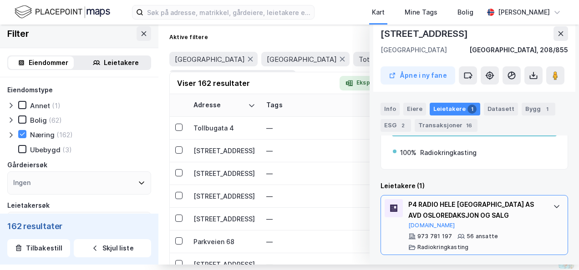
scroll to position [175, 0]
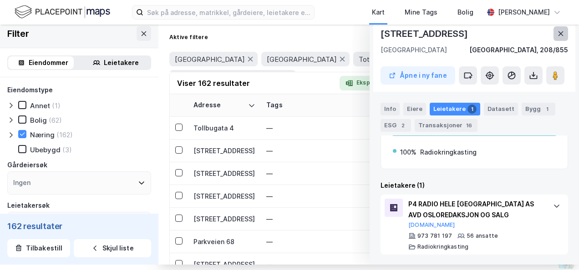
click at [382, 30] on icon at bounding box center [560, 33] width 7 height 7
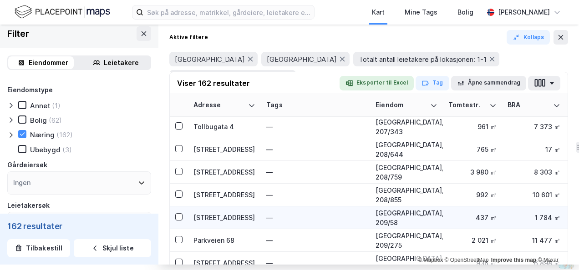
scroll to position [1819, 0]
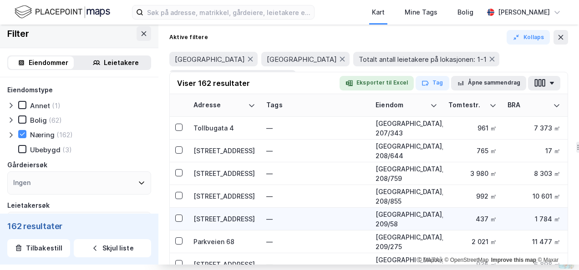
click at [223, 216] on div "[STREET_ADDRESS]" at bounding box center [224, 219] width 62 height 10
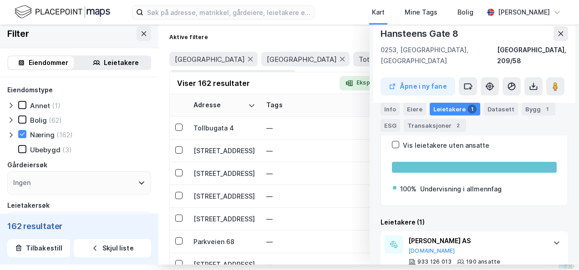
scroll to position [205, 0]
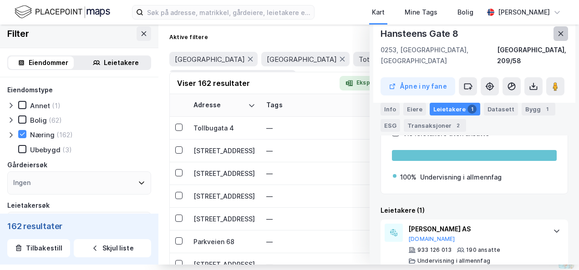
drag, startPoint x: 548, startPoint y: 29, endPoint x: 285, endPoint y: 119, distance: 278.2
click at [382, 30] on button at bounding box center [560, 33] width 15 height 15
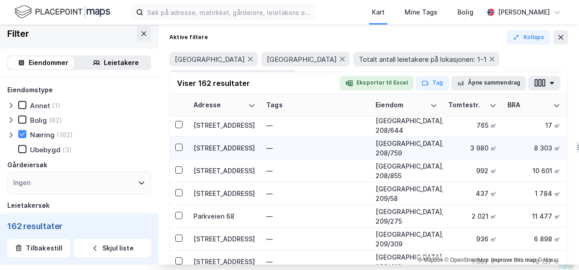
scroll to position [1865, 0]
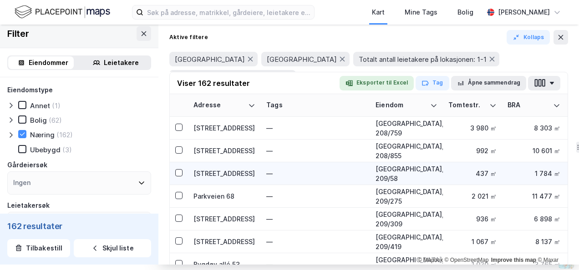
click at [209, 175] on div "[STREET_ADDRESS]" at bounding box center [224, 174] width 62 height 10
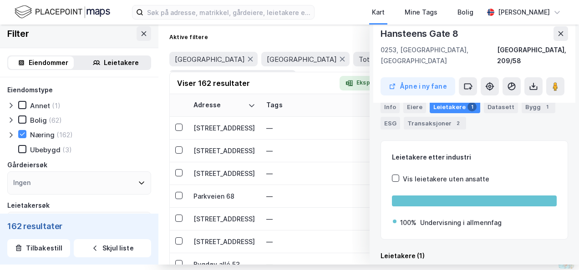
scroll to position [205, 0]
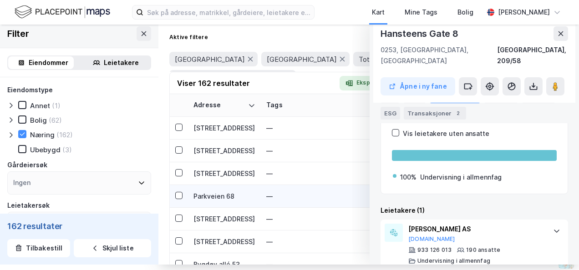
click at [205, 196] on div "Parkveien 68" at bounding box center [224, 196] width 62 height 10
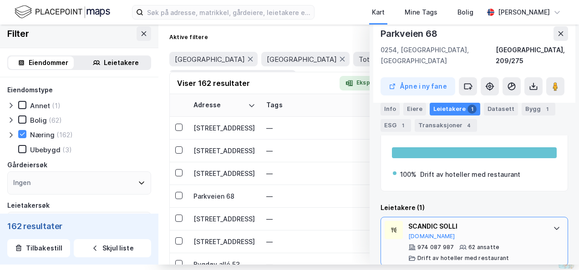
scroll to position [164, 0]
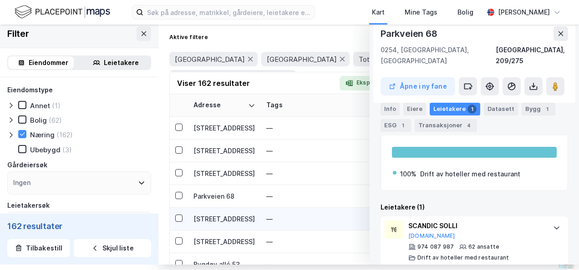
click at [208, 216] on div "[STREET_ADDRESS]" at bounding box center [224, 219] width 62 height 10
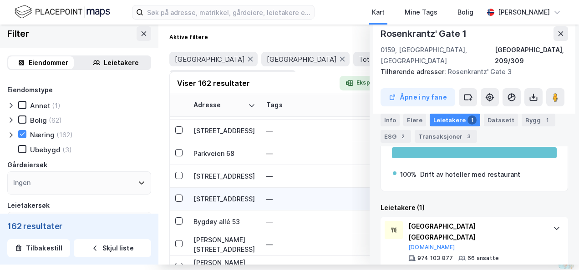
scroll to position [1910, 0]
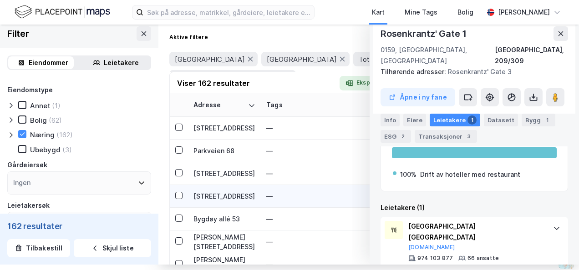
click at [205, 196] on div "[STREET_ADDRESS]" at bounding box center [224, 196] width 62 height 10
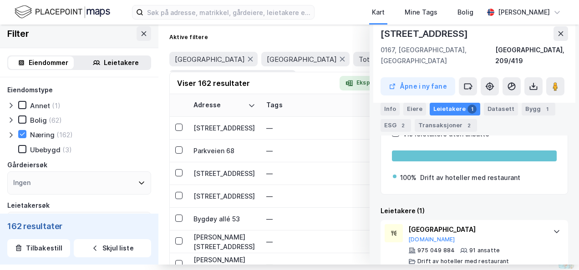
scroll to position [164, 0]
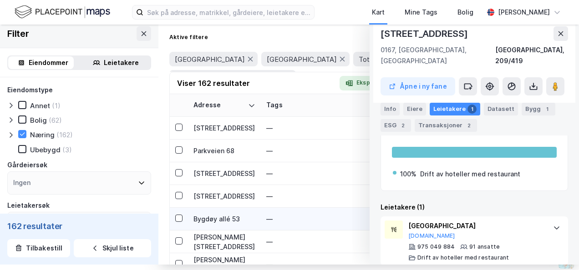
click at [226, 216] on div "Bygdøy allé 53" at bounding box center [224, 219] width 62 height 10
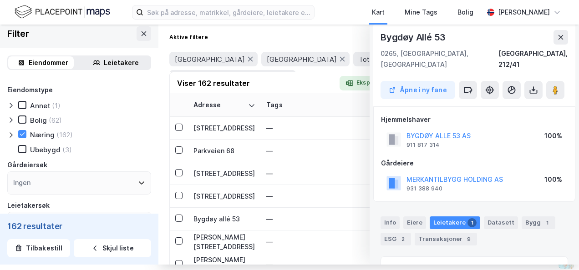
scroll to position [116, 0]
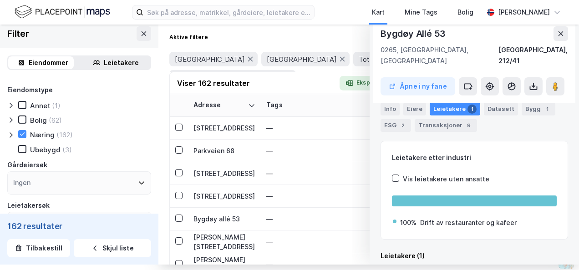
click at [118, 65] on div "Leietakere" at bounding box center [121, 62] width 35 height 11
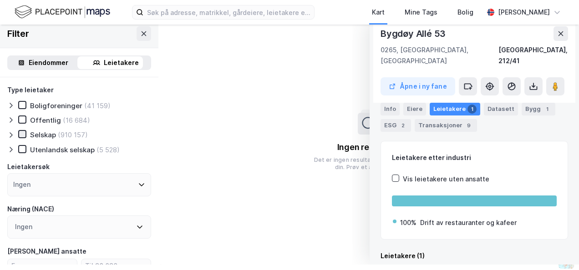
click at [21, 135] on icon at bounding box center [22, 134] width 6 height 6
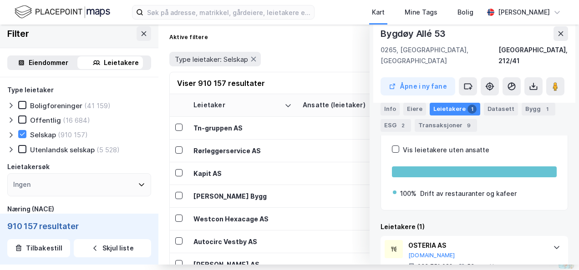
scroll to position [164, 0]
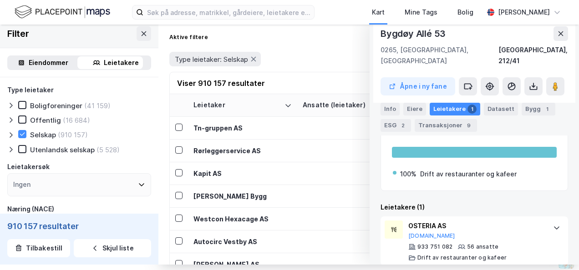
click at [35, 60] on div "Eiendommer" at bounding box center [49, 62] width 40 height 11
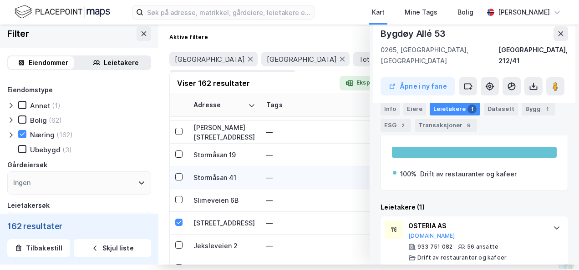
scroll to position [45, 0]
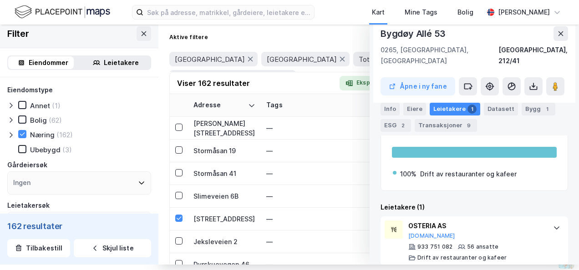
drag, startPoint x: 553, startPoint y: 31, endPoint x: 475, endPoint y: 73, distance: 88.9
click at [382, 32] on icon at bounding box center [560, 33] width 7 height 7
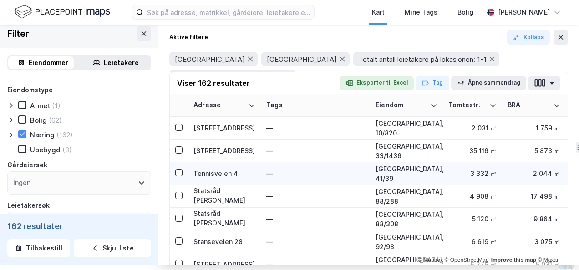
scroll to position [1228, 0]
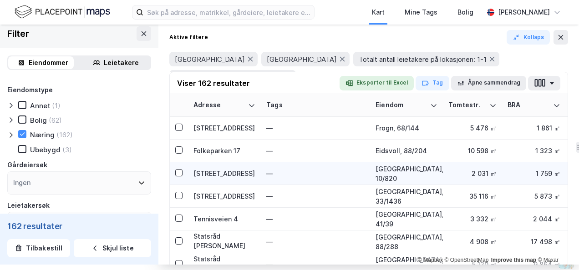
click at [211, 175] on div "[STREET_ADDRESS]" at bounding box center [224, 174] width 62 height 10
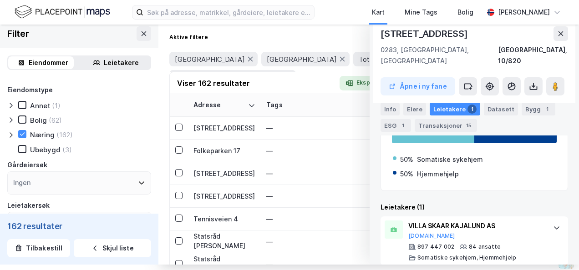
scroll to position [1455, 0]
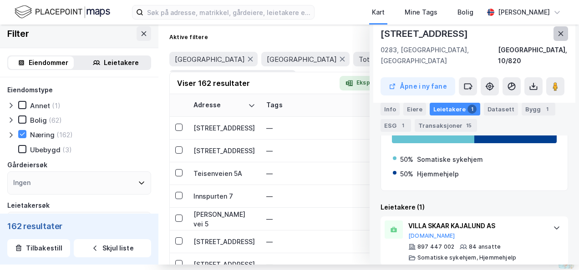
click at [382, 34] on icon at bounding box center [560, 33] width 5 height 5
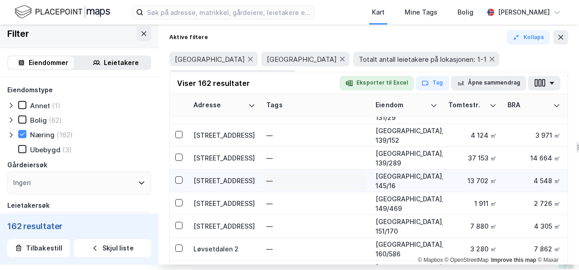
scroll to position [1592, 0]
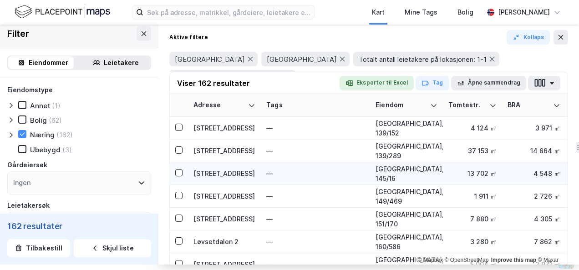
click at [207, 173] on div "[STREET_ADDRESS]" at bounding box center [224, 174] width 62 height 10
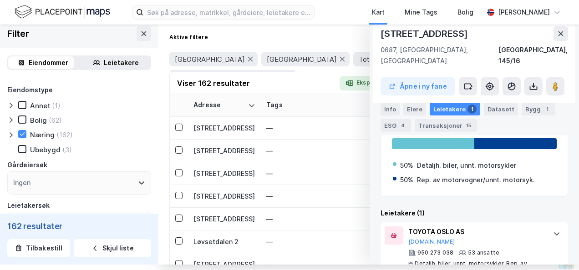
scroll to position [304, 0]
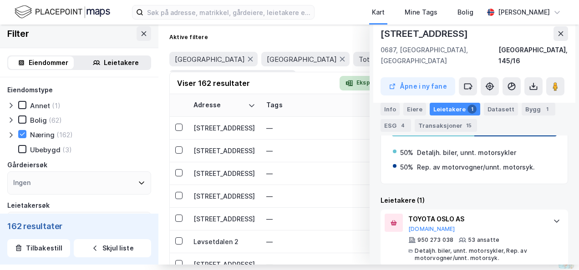
drag, startPoint x: 556, startPoint y: 31, endPoint x: 354, endPoint y: 86, distance: 209.0
click at [382, 32] on icon at bounding box center [560, 33] width 7 height 7
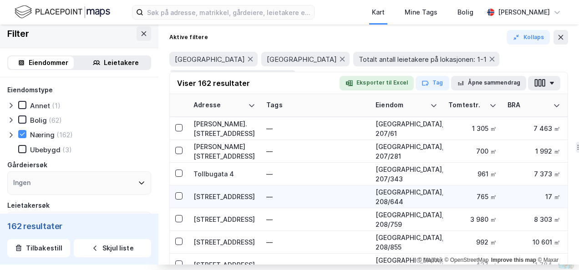
scroll to position [1774, 0]
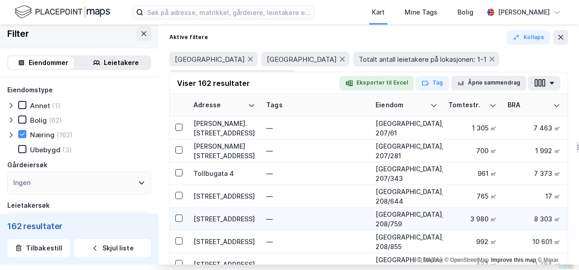
click at [226, 218] on div "[STREET_ADDRESS]" at bounding box center [224, 219] width 62 height 10
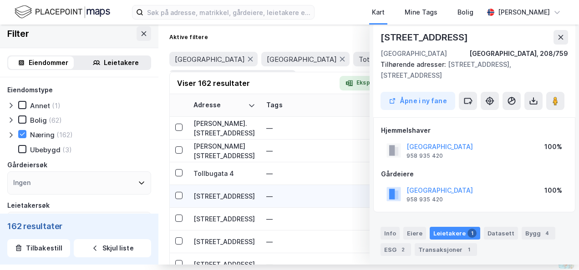
scroll to position [141, 0]
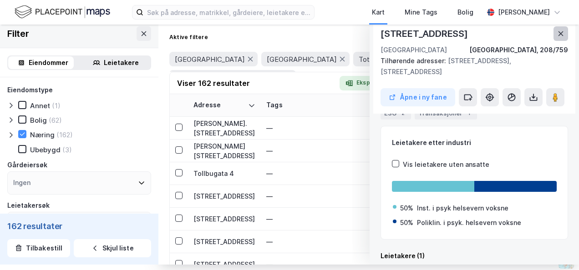
click at [382, 30] on button at bounding box center [560, 33] width 15 height 15
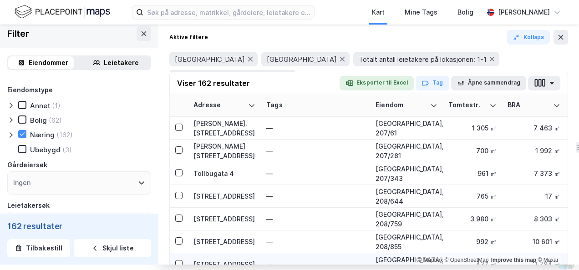
scroll to position [1865, 0]
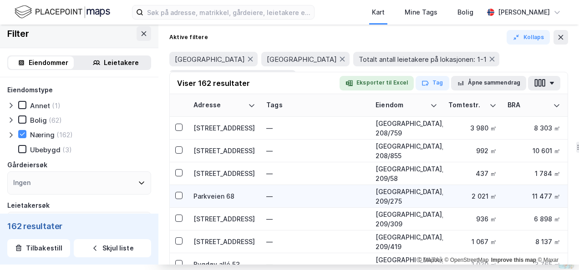
click at [202, 194] on div "Parkveien 68" at bounding box center [224, 196] width 62 height 10
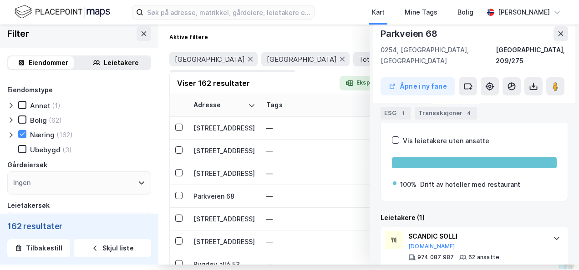
scroll to position [164, 0]
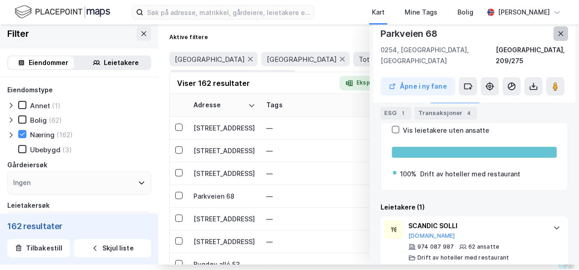
click at [382, 26] on button at bounding box center [560, 33] width 15 height 15
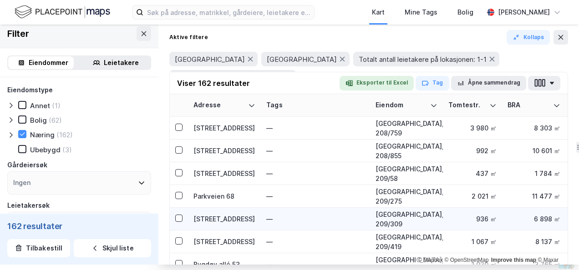
click at [206, 217] on div "[STREET_ADDRESS]" at bounding box center [224, 219] width 62 height 10
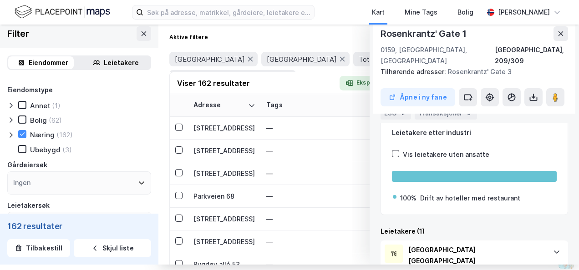
scroll to position [175, 0]
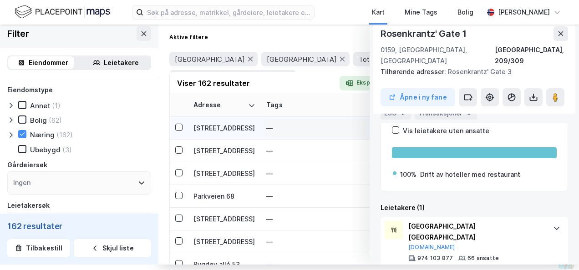
drag, startPoint x: 553, startPoint y: 34, endPoint x: 352, endPoint y: 125, distance: 220.0
click at [382, 34] on icon at bounding box center [560, 33] width 7 height 7
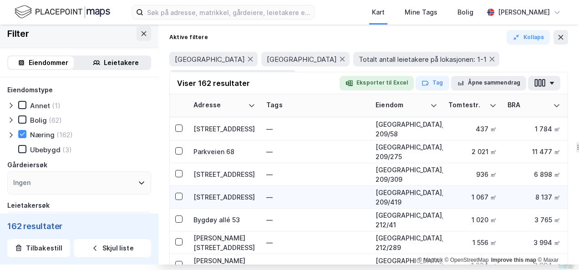
scroll to position [1910, 0]
click at [222, 197] on div "[STREET_ADDRESS]" at bounding box center [224, 196] width 62 height 10
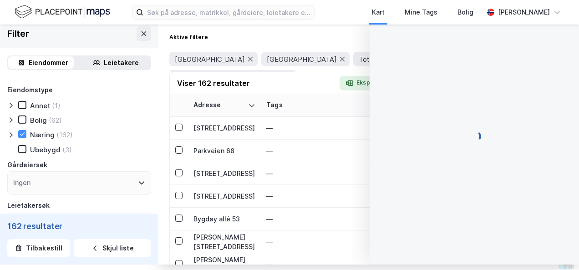
scroll to position [116, 0]
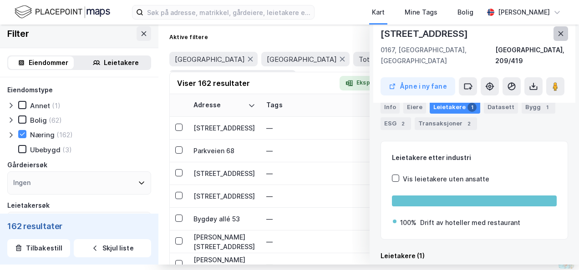
click at [382, 31] on icon at bounding box center [560, 33] width 7 height 7
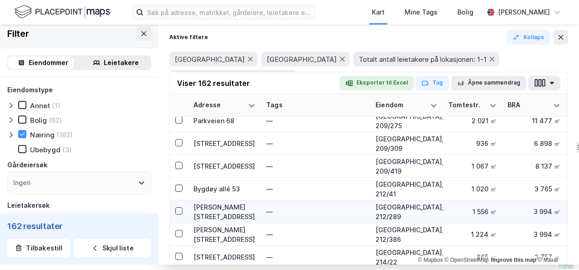
scroll to position [1956, 0]
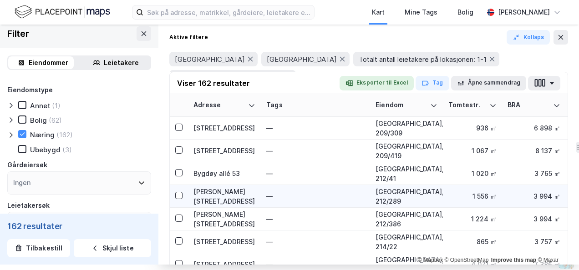
click at [231, 187] on div "[PERSON_NAME][STREET_ADDRESS]" at bounding box center [224, 196] width 62 height 19
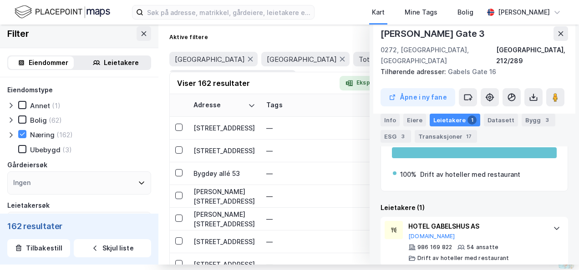
scroll to position [175, 0]
click at [382, 27] on button at bounding box center [560, 33] width 15 height 15
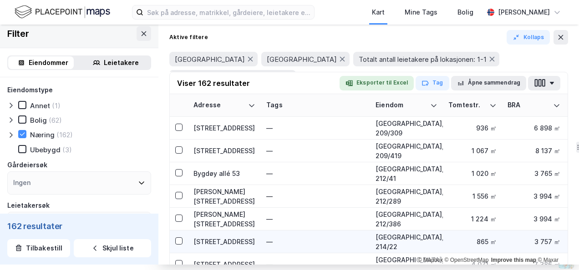
scroll to position [2001, 0]
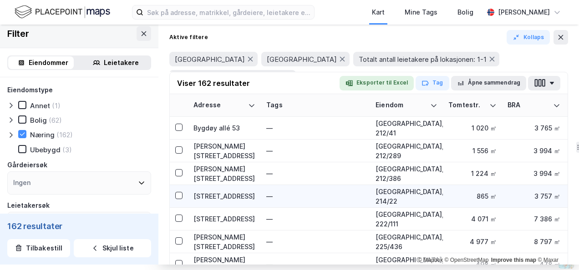
click at [227, 195] on div "[STREET_ADDRESS]" at bounding box center [224, 196] width 62 height 10
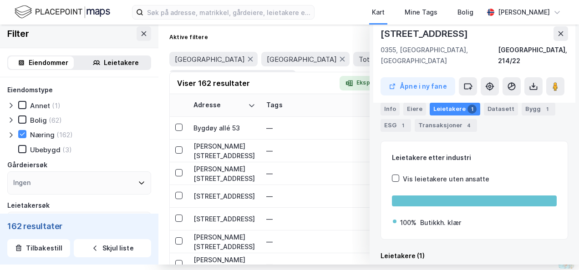
scroll to position [164, 0]
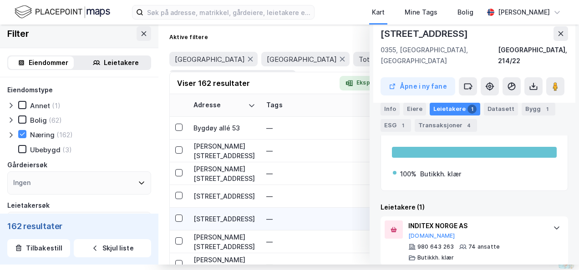
click at [220, 219] on div "[STREET_ADDRESS]" at bounding box center [224, 219] width 62 height 10
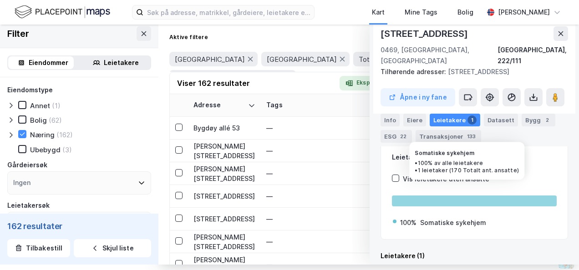
scroll to position [271, 0]
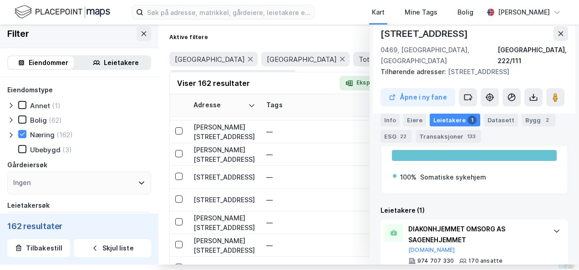
drag, startPoint x: 268, startPoint y: 211, endPoint x: 363, endPoint y: 186, distance: 98.7
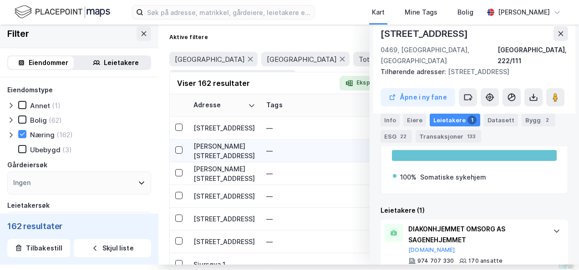
click at [212, 146] on div "[PERSON_NAME][STREET_ADDRESS]" at bounding box center [224, 150] width 62 height 19
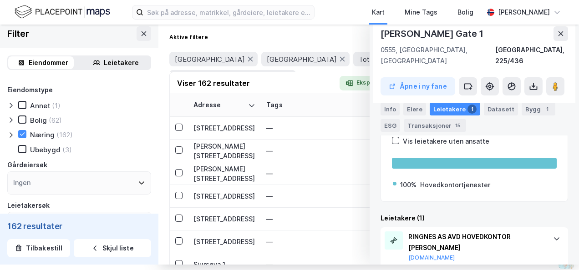
scroll to position [302, 0]
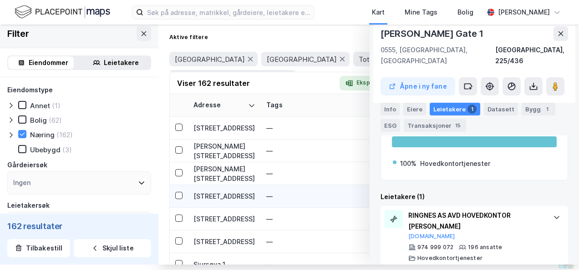
click at [228, 194] on div "[STREET_ADDRESS]" at bounding box center [224, 196] width 62 height 10
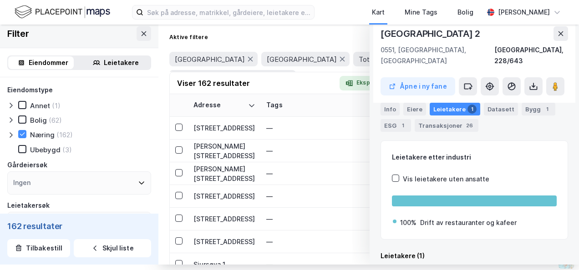
scroll to position [186, 0]
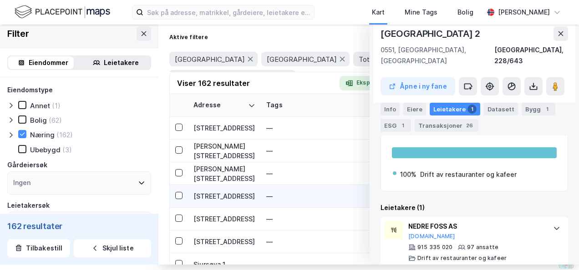
click at [212, 202] on td "[STREET_ADDRESS]" at bounding box center [224, 196] width 73 height 23
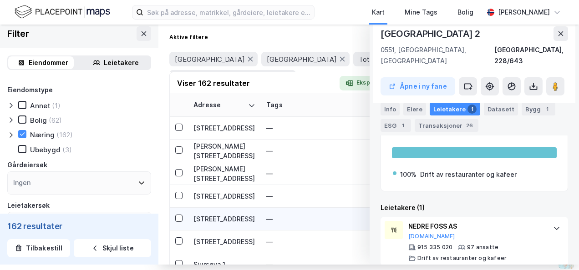
click at [215, 221] on div "[STREET_ADDRESS]" at bounding box center [224, 219] width 62 height 10
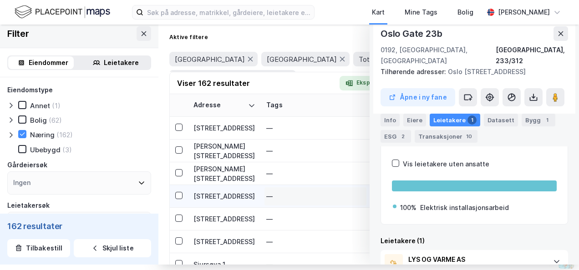
scroll to position [191, 0]
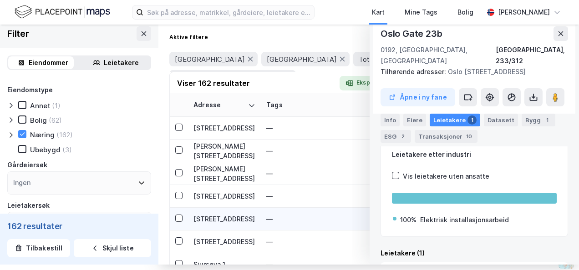
click at [223, 216] on div "[STREET_ADDRESS]" at bounding box center [224, 219] width 62 height 10
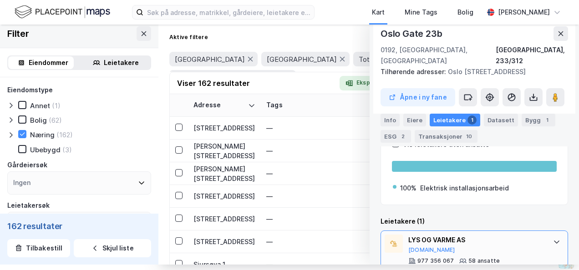
scroll to position [236, 0]
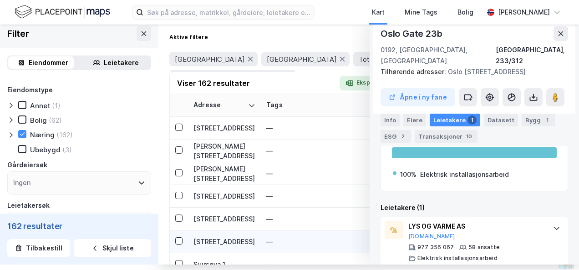
click at [223, 238] on div "[STREET_ADDRESS]" at bounding box center [224, 242] width 62 height 10
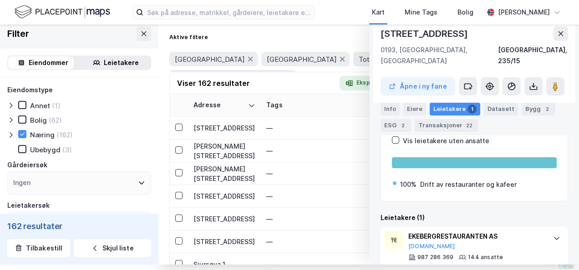
scroll to position [161, 0]
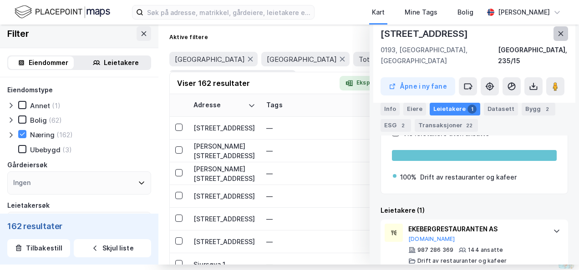
click at [382, 34] on button at bounding box center [560, 33] width 15 height 15
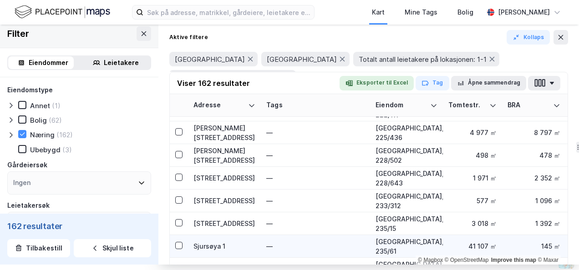
scroll to position [2138, 0]
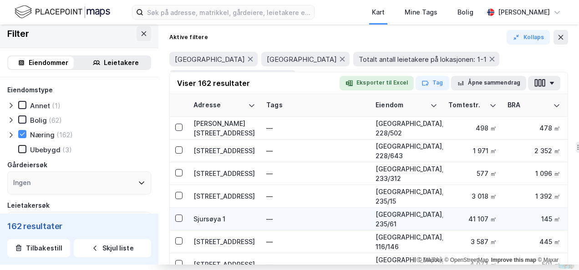
click at [210, 219] on div "Sjursøya 1" at bounding box center [224, 219] width 62 height 10
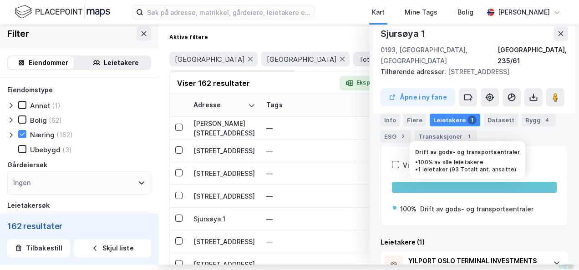
scroll to position [172, 0]
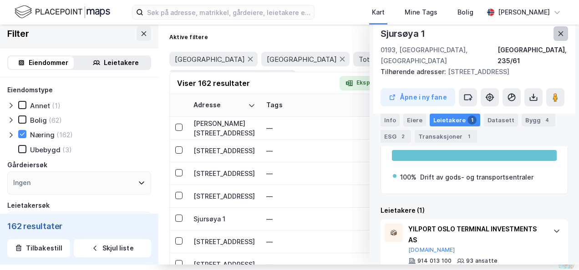
click at [382, 32] on icon at bounding box center [560, 33] width 7 height 7
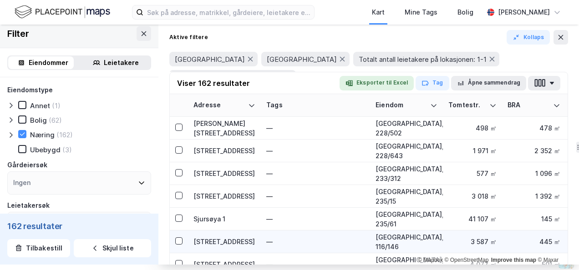
click at [224, 238] on div "[STREET_ADDRESS]" at bounding box center [224, 242] width 62 height 10
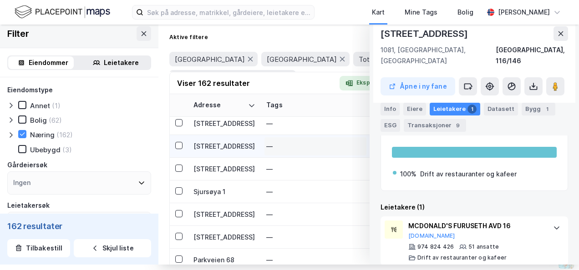
scroll to position [2183, 0]
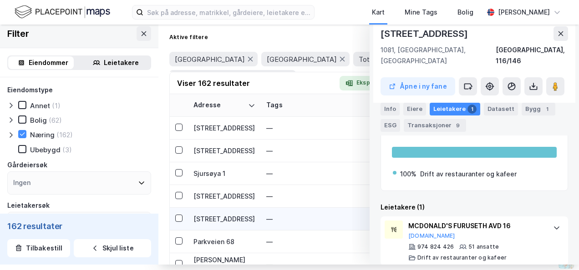
click at [223, 219] on div "[STREET_ADDRESS]" at bounding box center [224, 219] width 62 height 10
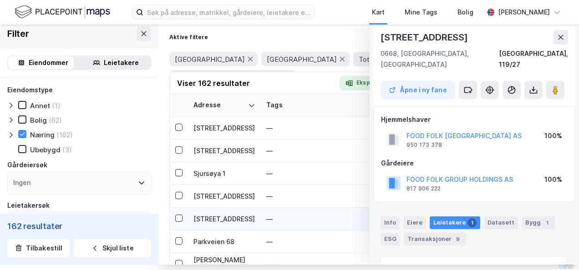
scroll to position [116, 0]
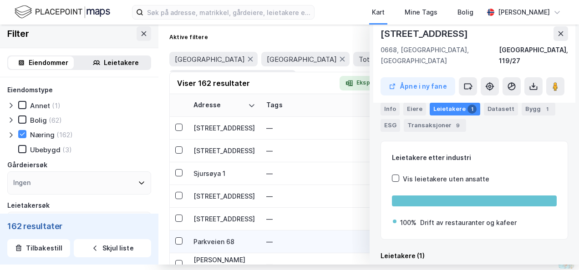
click at [218, 242] on div "Parkveien 68" at bounding box center [224, 242] width 62 height 10
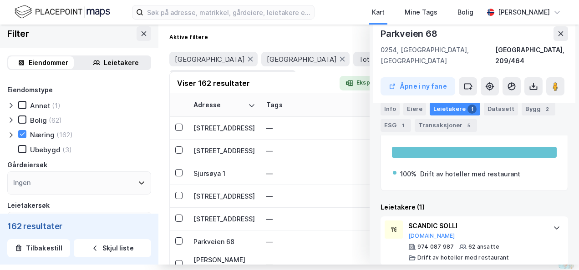
scroll to position [2229, 0]
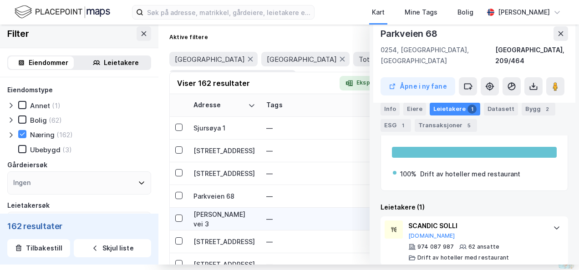
click at [211, 222] on div "[PERSON_NAME] vei 3" at bounding box center [224, 219] width 62 height 19
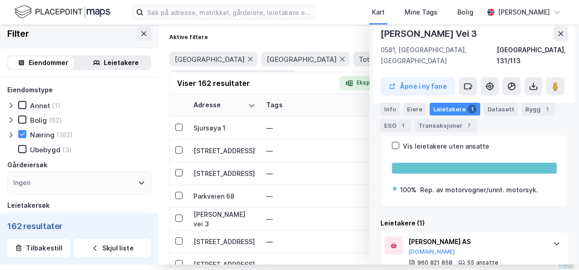
scroll to position [207, 0]
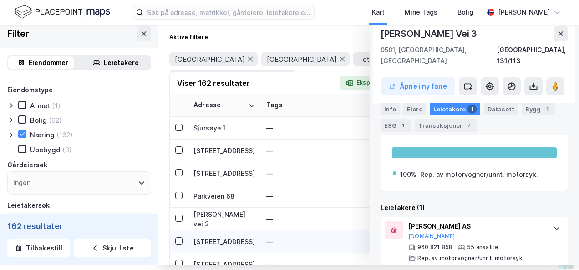
click at [213, 243] on div "[STREET_ADDRESS]" at bounding box center [224, 242] width 62 height 10
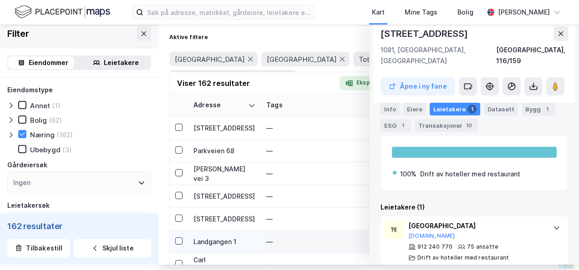
scroll to position [2320, 0]
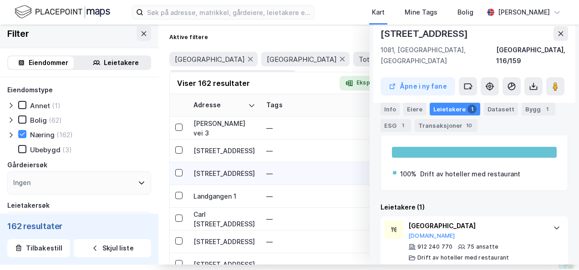
click at [218, 174] on div "[STREET_ADDRESS]" at bounding box center [224, 174] width 62 height 10
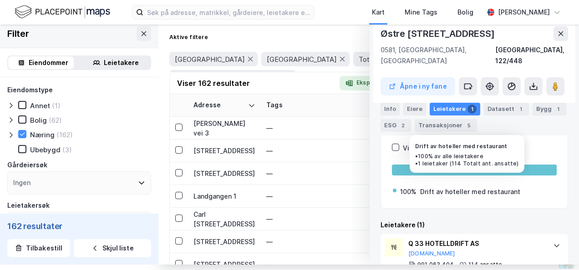
scroll to position [164, 0]
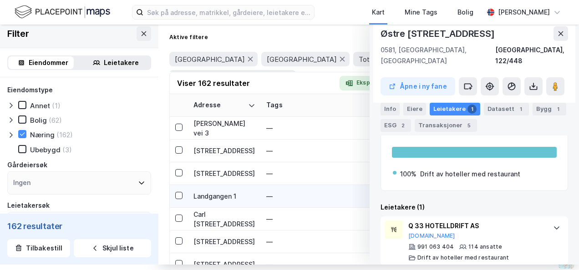
click at [218, 198] on div "Landgangen 1" at bounding box center [224, 196] width 62 height 10
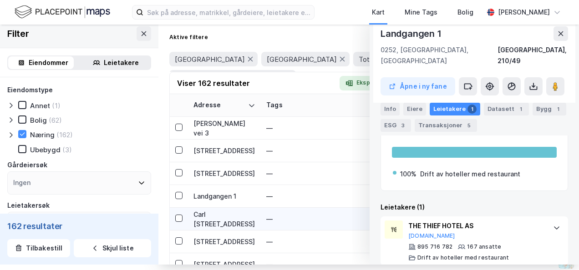
click at [227, 214] on div "Carl [STREET_ADDRESS]" at bounding box center [224, 219] width 62 height 19
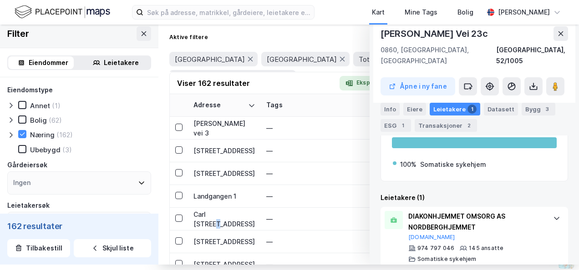
scroll to position [218, 0]
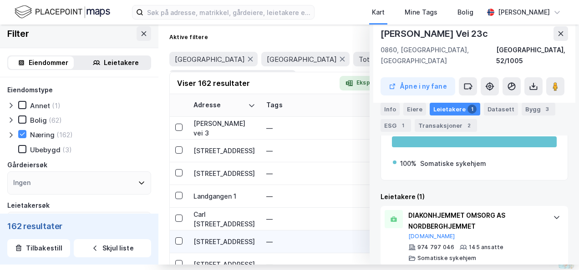
click at [218, 237] on div "[STREET_ADDRESS]" at bounding box center [224, 242] width 62 height 10
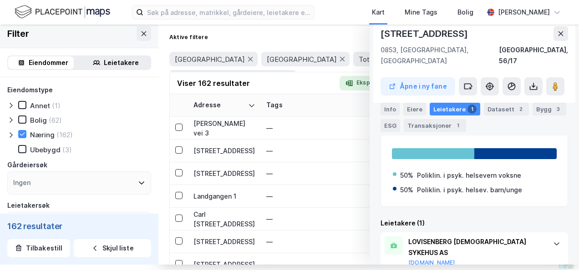
scroll to position [229, 0]
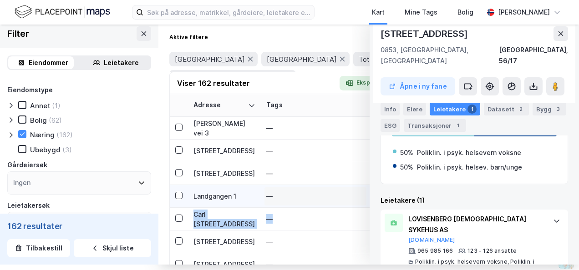
drag, startPoint x: 298, startPoint y: 216, endPoint x: 296, endPoint y: 199, distance: 17.9
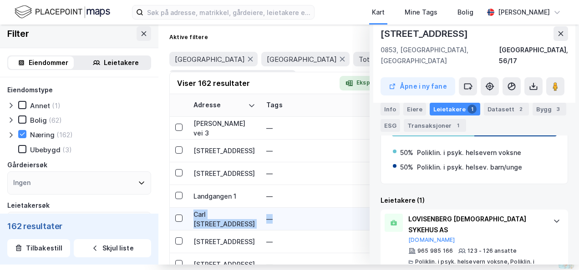
scroll to position [2365, 0]
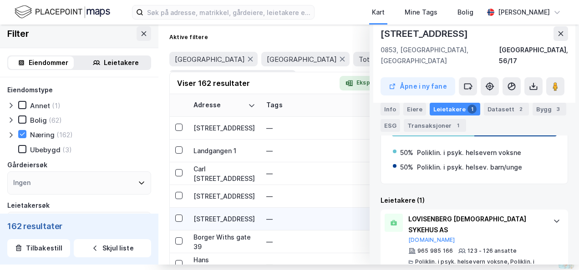
click at [216, 219] on div "[STREET_ADDRESS]" at bounding box center [224, 219] width 62 height 10
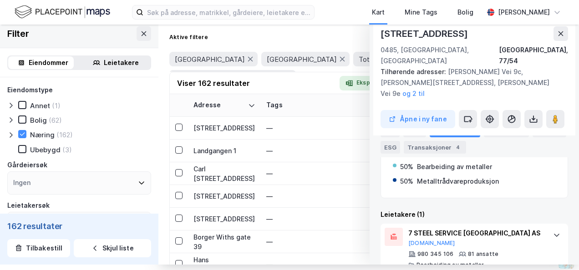
scroll to position [207, 0]
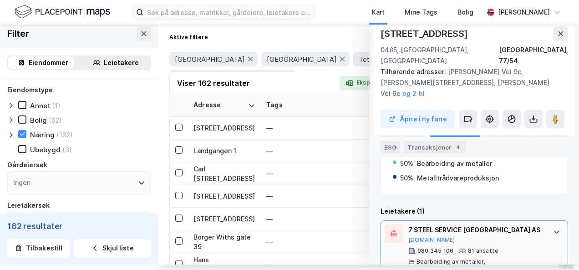
click at [382, 225] on div "7 STEEL SERVICE [GEOGRAPHIC_DATA] AS" at bounding box center [476, 230] width 136 height 11
click at [382, 236] on button "[DOMAIN_NAME]" at bounding box center [431, 239] width 47 height 7
click at [382, 110] on button at bounding box center [555, 119] width 18 height 18
click at [0, 0] on button "og 2 til" at bounding box center [0, 0] width 0 height 0
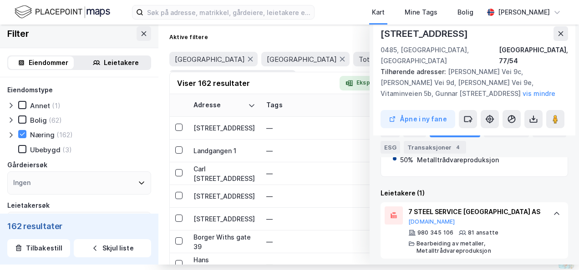
scroll to position [226, 0]
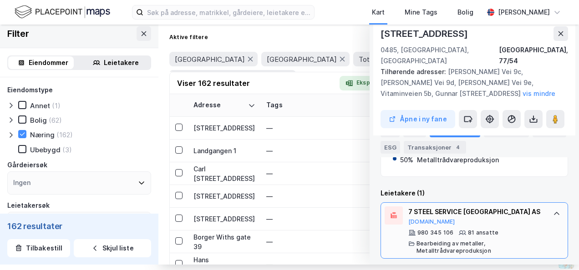
click at [382, 210] on icon at bounding box center [556, 213] width 7 height 7
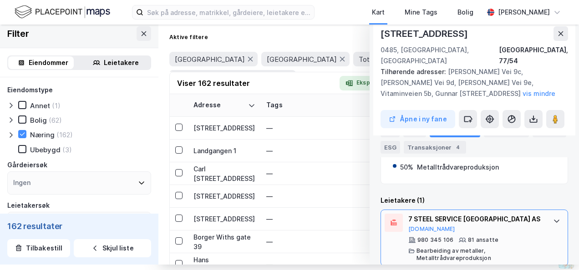
click at [382, 220] on icon at bounding box center [555, 221] width 5 height 3
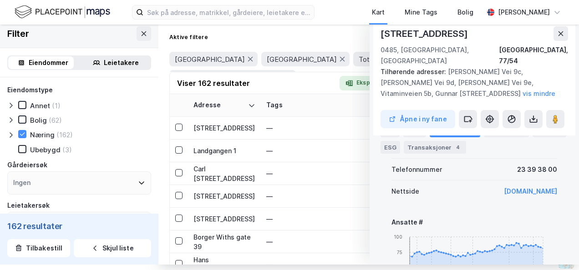
scroll to position [440, 0]
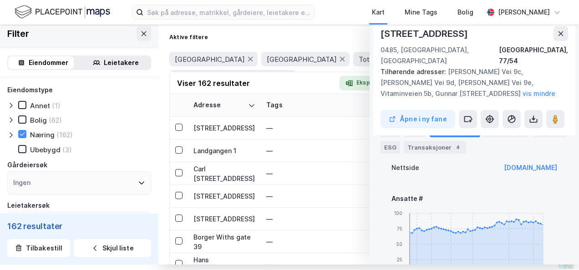
click at [382, 114] on div "Åpne i ny fane" at bounding box center [473, 119] width 187 height 18
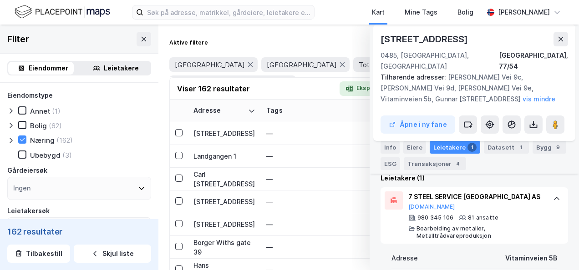
scroll to position [227, 0]
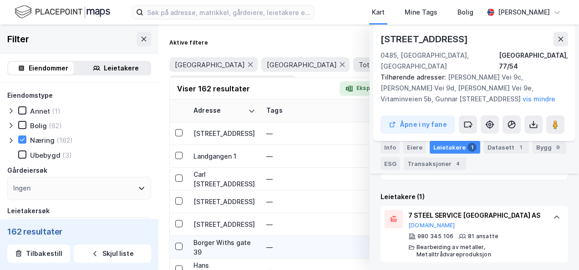
click at [218, 244] on div "Borger Withs gate 39" at bounding box center [224, 247] width 62 height 19
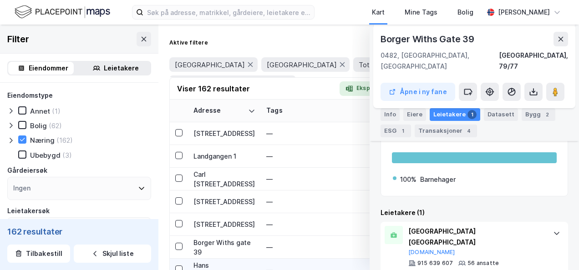
scroll to position [2456, 0]
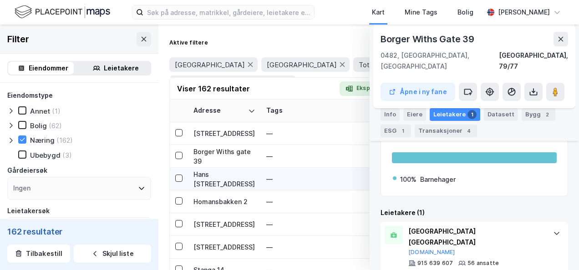
click at [207, 176] on div "Hans [STREET_ADDRESS]" at bounding box center [224, 179] width 62 height 19
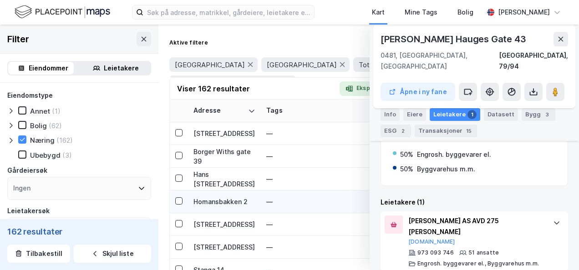
click at [221, 206] on div "Homansbakken 2" at bounding box center [224, 202] width 62 height 10
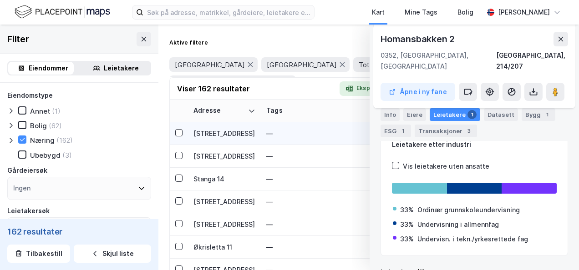
scroll to position [2501, 0]
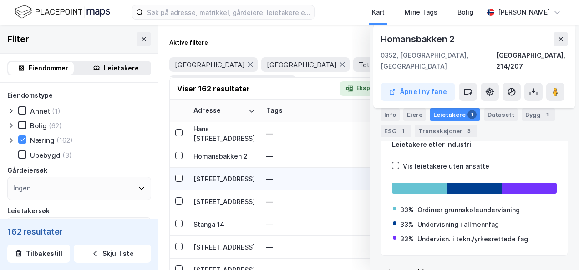
click at [229, 178] on div "[STREET_ADDRESS]" at bounding box center [224, 179] width 62 height 10
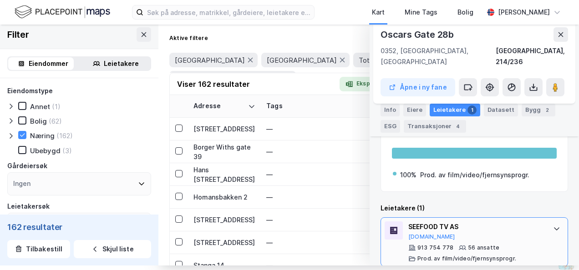
scroll to position [5, 0]
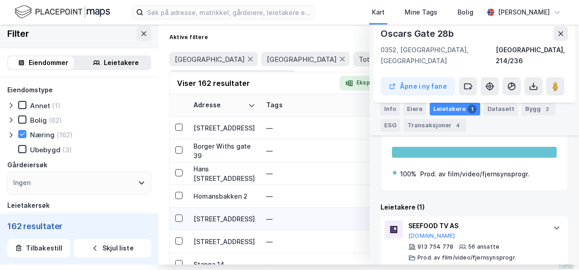
click at [225, 219] on div "[STREET_ADDRESS]" at bounding box center [224, 219] width 62 height 10
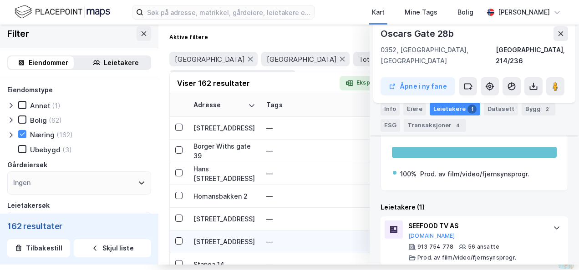
click at [238, 240] on div "[STREET_ADDRESS]" at bounding box center [224, 242] width 62 height 10
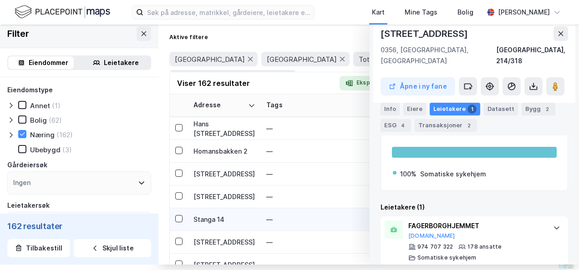
scroll to position [2501, 0]
click at [206, 216] on div "Stanga 14" at bounding box center [224, 219] width 62 height 10
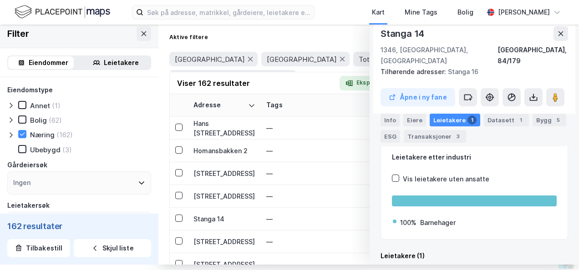
scroll to position [172, 0]
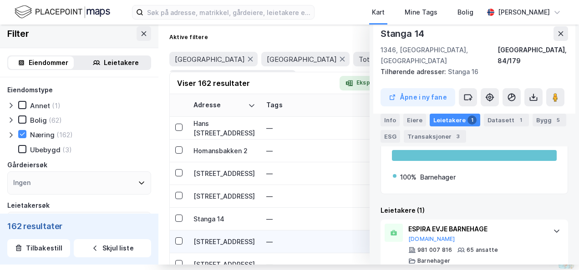
click at [214, 242] on div "[STREET_ADDRESS]" at bounding box center [224, 242] width 62 height 10
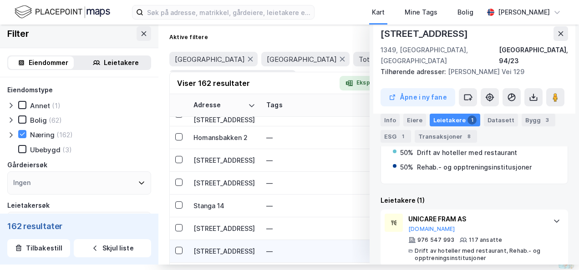
scroll to position [2547, 0]
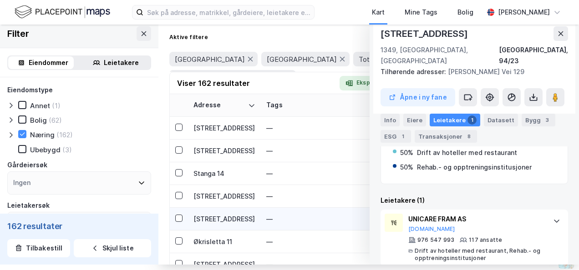
click at [229, 219] on div "[STREET_ADDRESS]" at bounding box center [224, 219] width 62 height 10
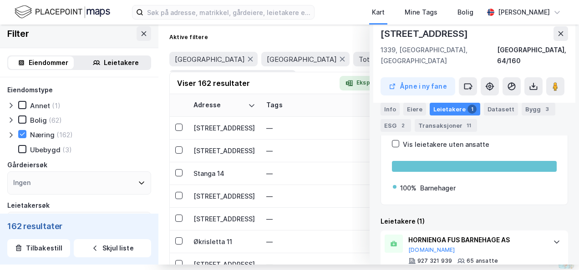
scroll to position [205, 0]
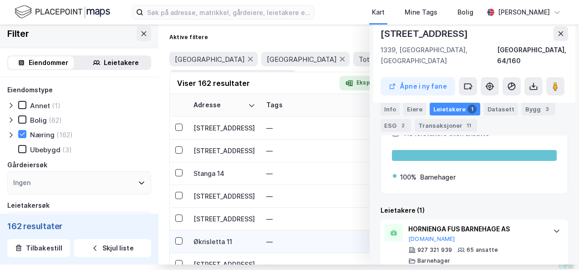
click at [194, 241] on div "Økrisletta 11" at bounding box center [224, 242] width 62 height 10
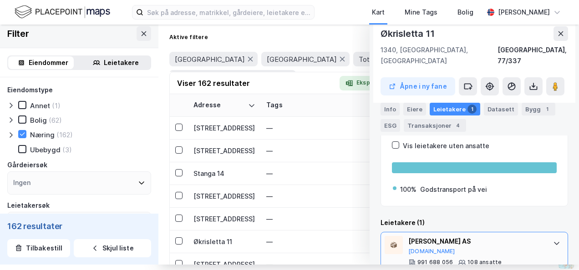
scroll to position [186, 0]
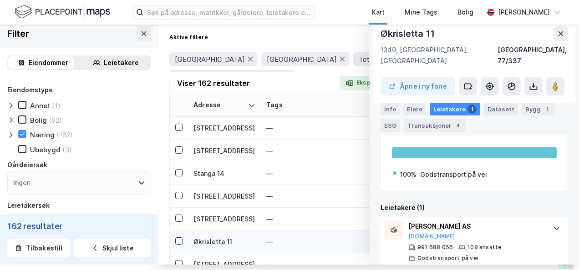
click at [224, 245] on div "Økrisletta 11" at bounding box center [224, 242] width 62 height 10
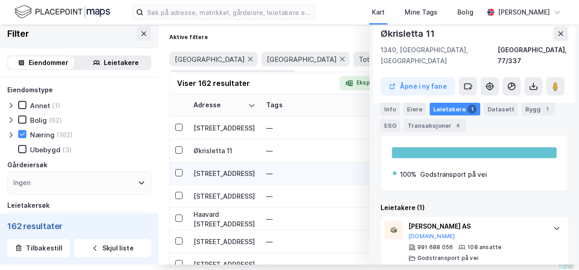
click at [211, 170] on div "[STREET_ADDRESS]" at bounding box center [224, 174] width 62 height 10
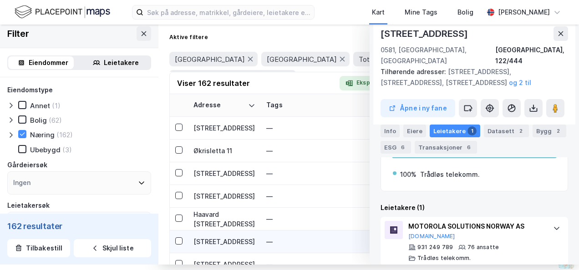
scroll to position [2683, 0]
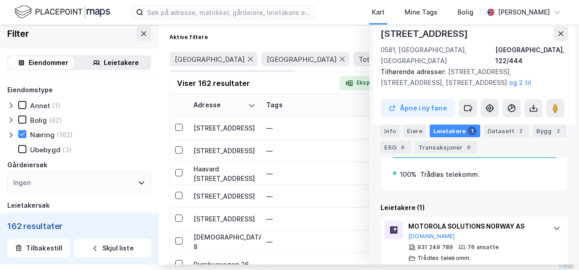
click at [23, 13] on img at bounding box center [63, 12] width 96 height 16
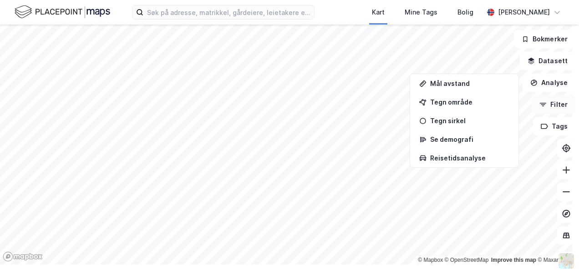
click at [382, 104] on button "Filter" at bounding box center [553, 105] width 44 height 18
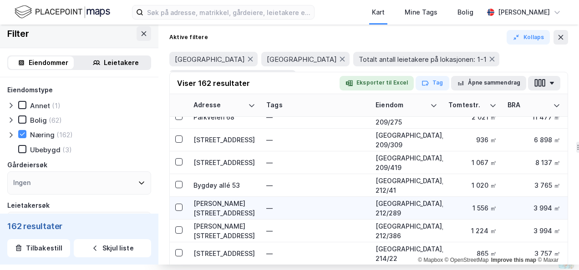
scroll to position [1956, 0]
